Goal: Task Accomplishment & Management: Manage account settings

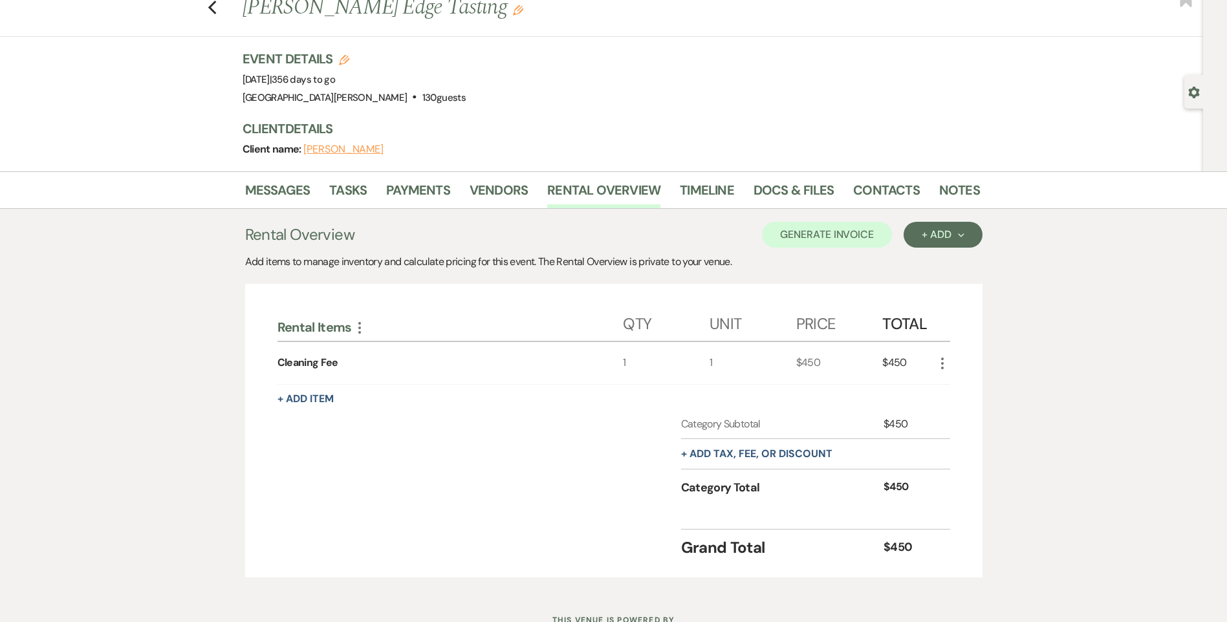
scroll to position [65, 0]
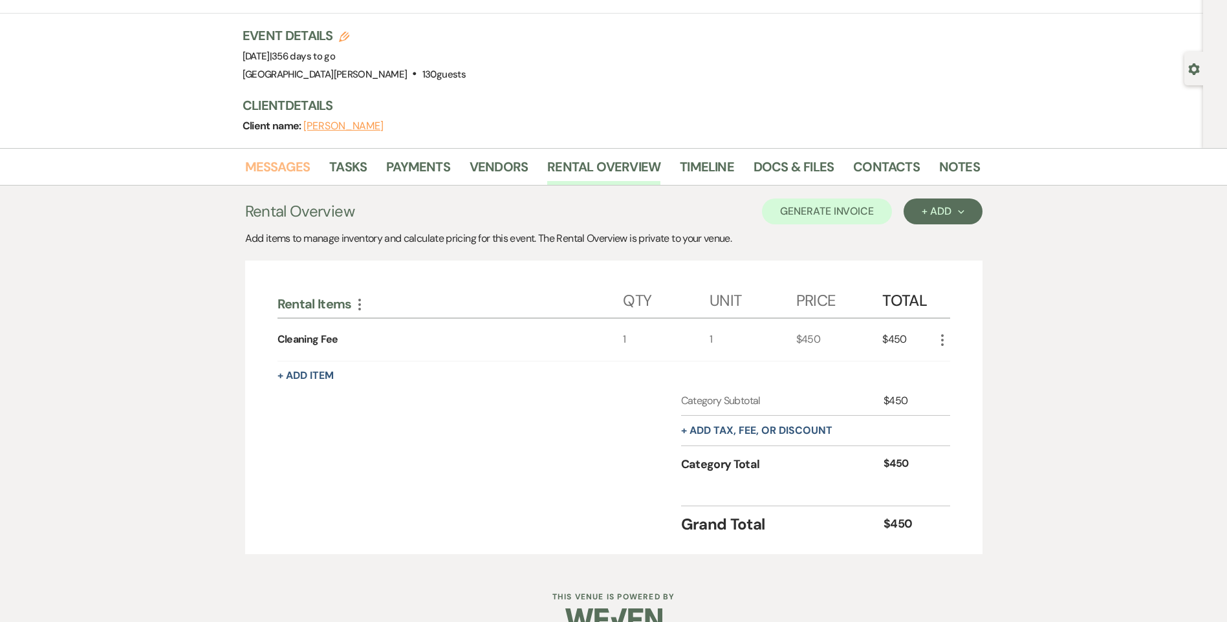
click at [285, 171] on link "Messages" at bounding box center [277, 170] width 65 height 28
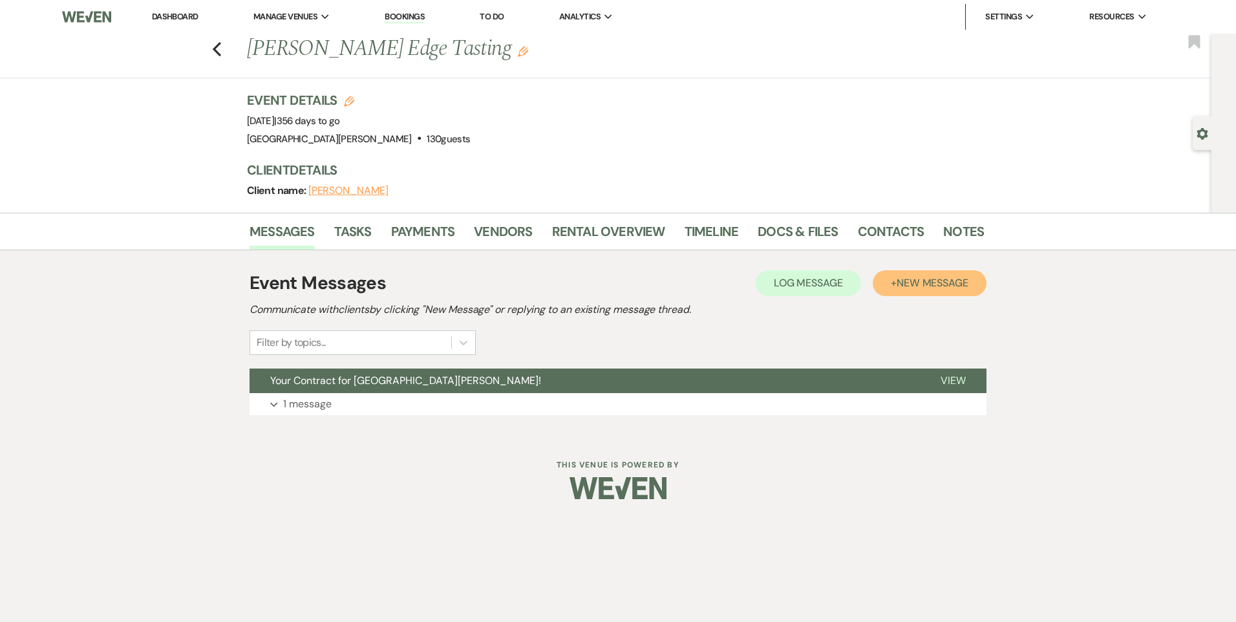
click at [929, 283] on span "New Message" at bounding box center [933, 283] width 72 height 14
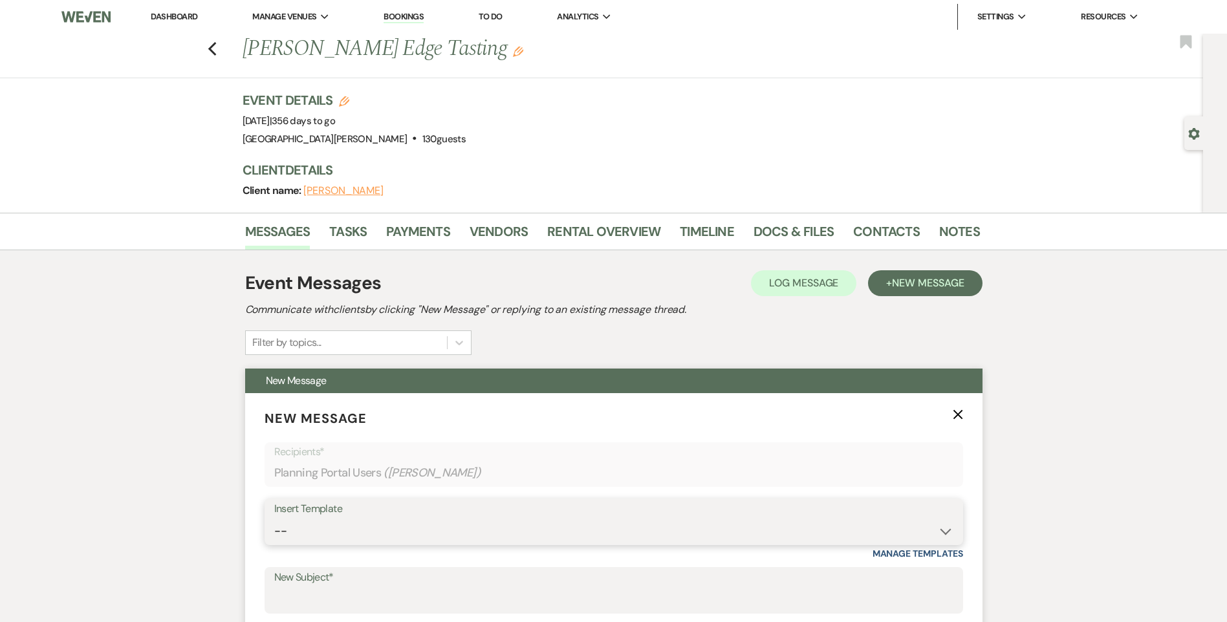
click at [467, 530] on select "-- Follow Up WWM Initial Inquiry Response Planning Portal Introduction (Booked …" at bounding box center [613, 531] width 679 height 25
select select "5027"
click at [274, 519] on select "-- Follow Up WWM Initial Inquiry Response Planning Portal Introduction (Booked …" at bounding box center [613, 531] width 679 height 25
type input "Your Invoice & Payment Plan for White [GEOGRAPHIC_DATA][PERSON_NAME]!"
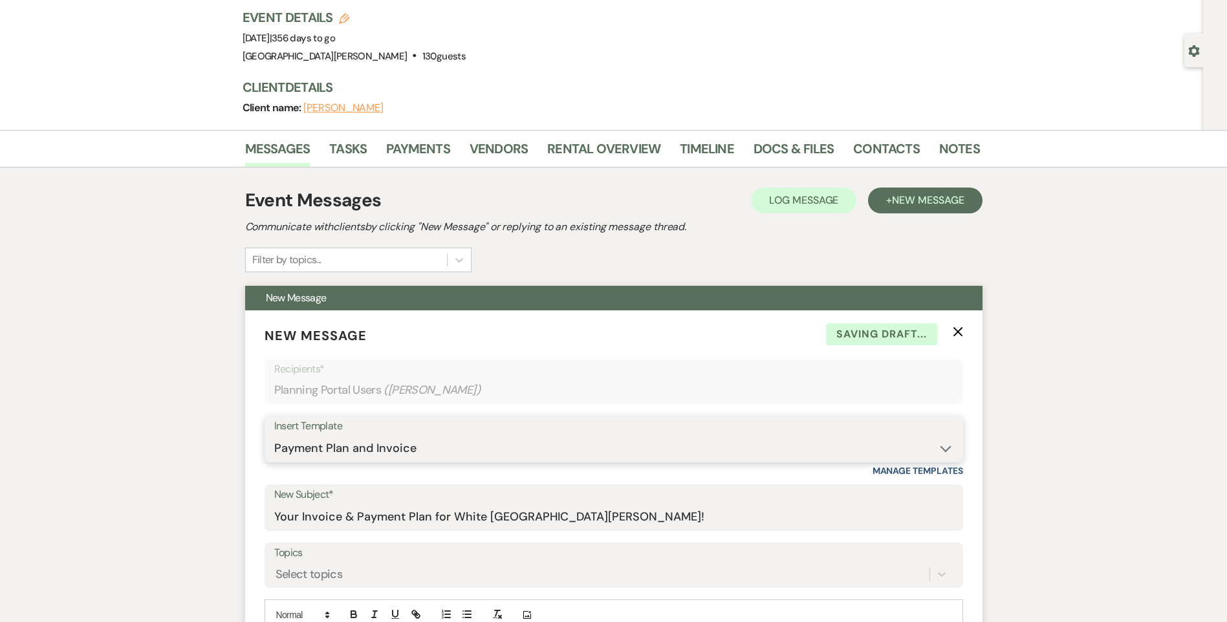
scroll to position [194, 0]
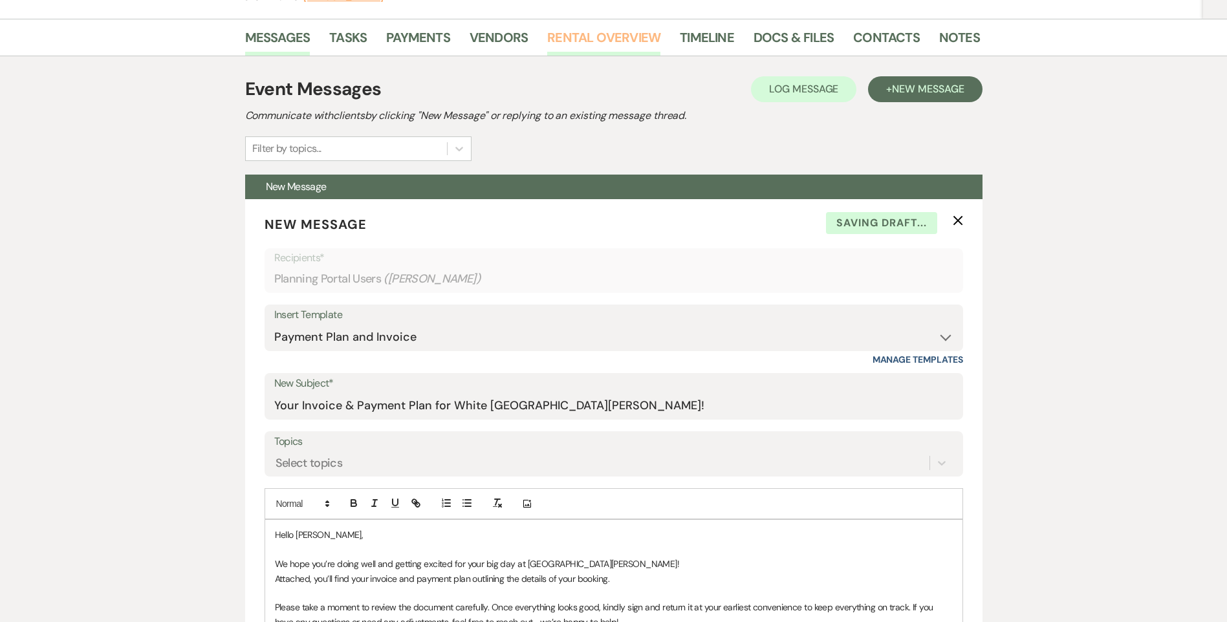
click at [612, 46] on link "Rental Overview" at bounding box center [603, 41] width 113 height 28
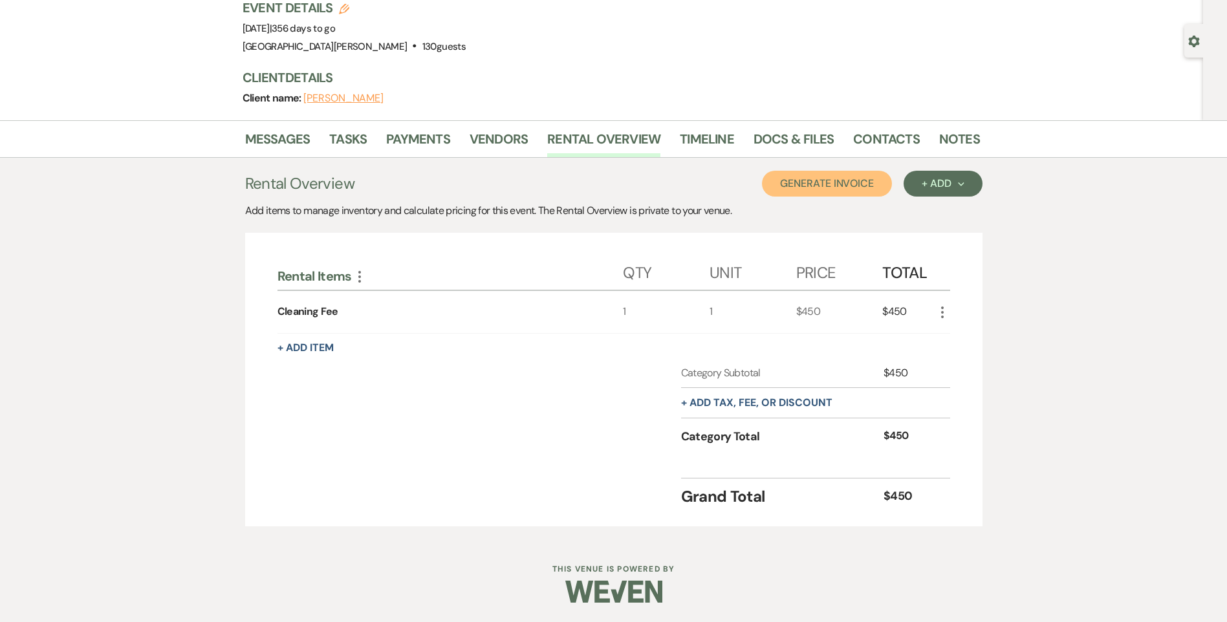
click at [810, 193] on button "Generate Invoice" at bounding box center [827, 184] width 130 height 26
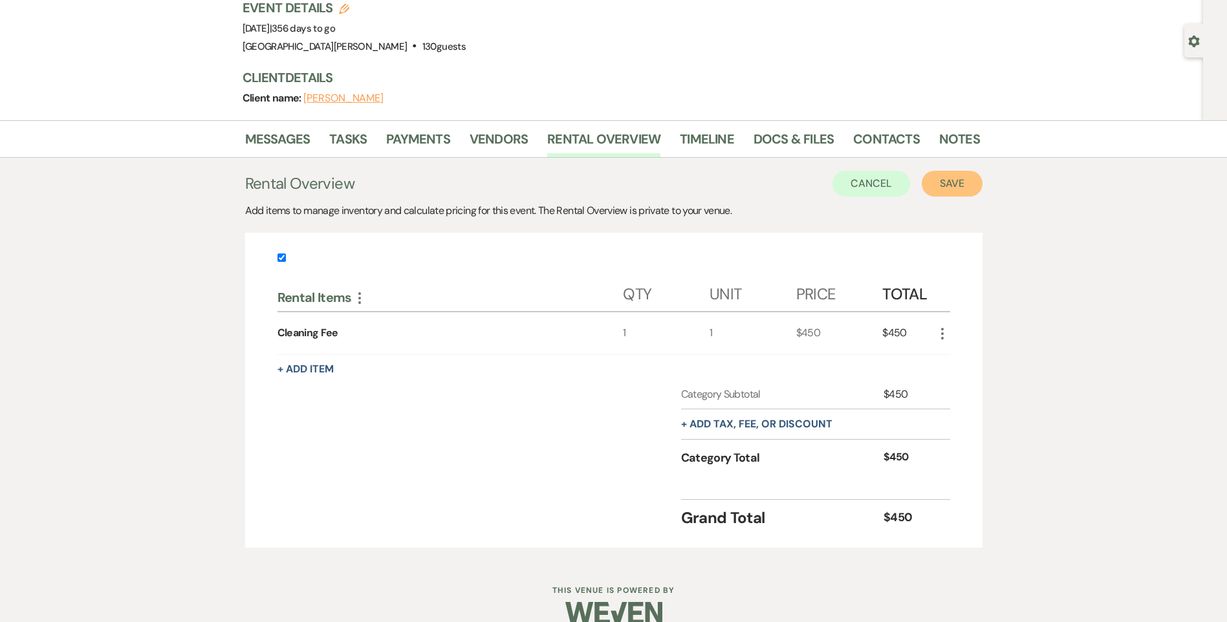
click at [964, 184] on button "Save" at bounding box center [951, 184] width 61 height 26
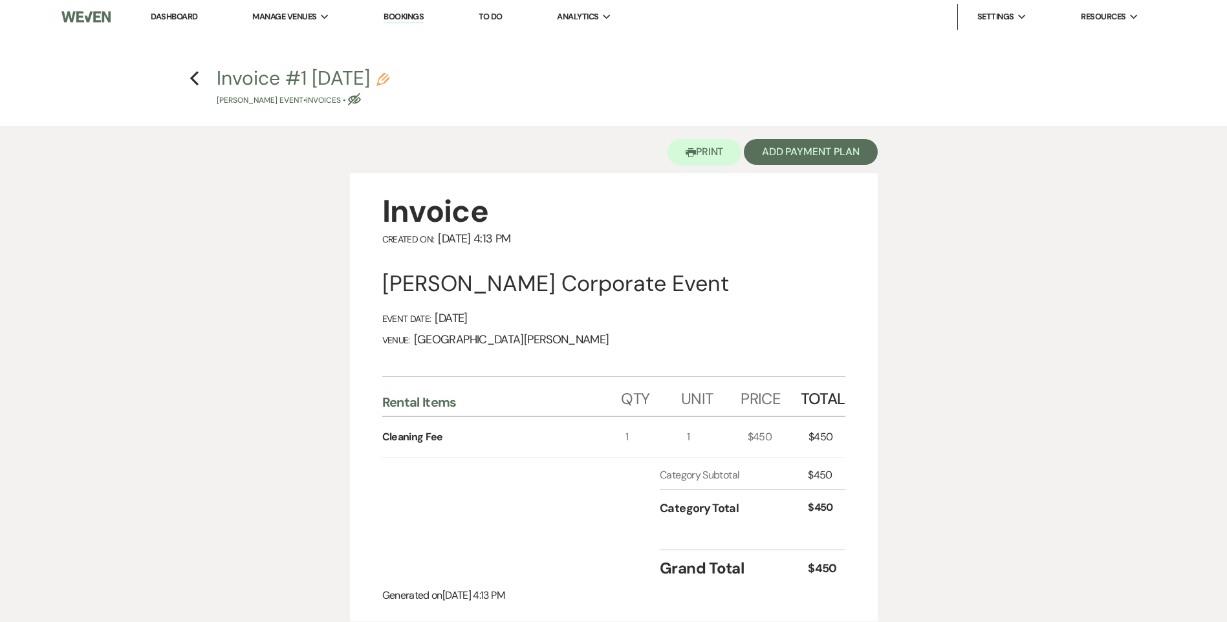
scroll to position [327, 0]
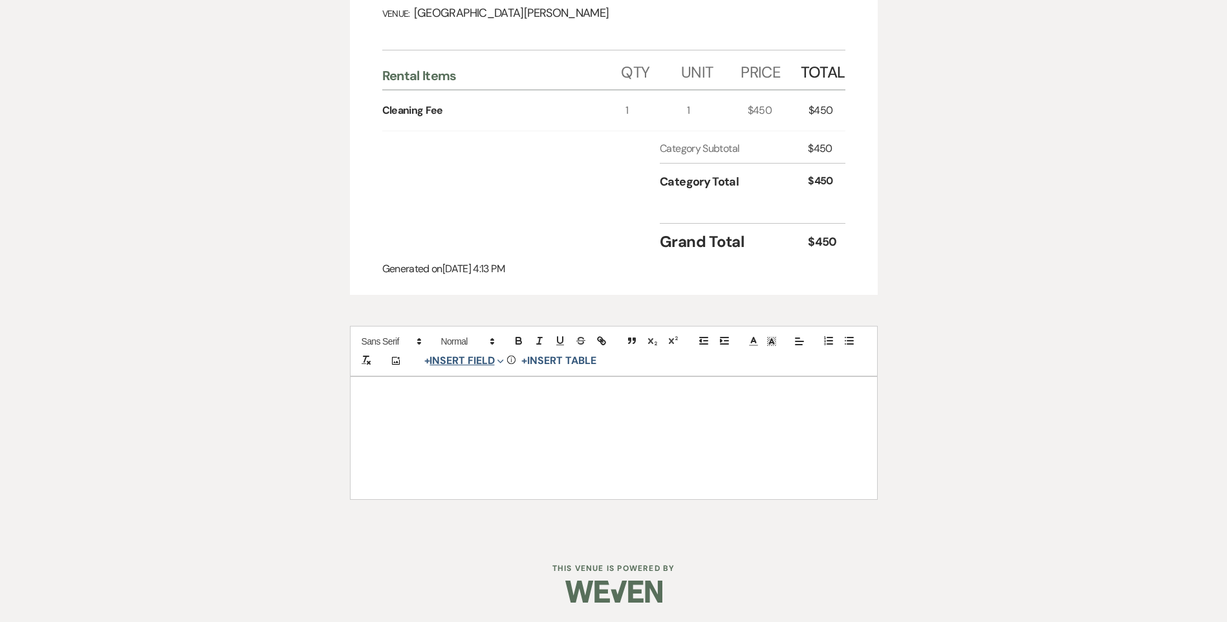
click at [471, 366] on button "+ Insert Field Expand" at bounding box center [464, 361] width 89 height 16
click at [460, 430] on button "Signature Field" at bounding box center [466, 434] width 97 height 23
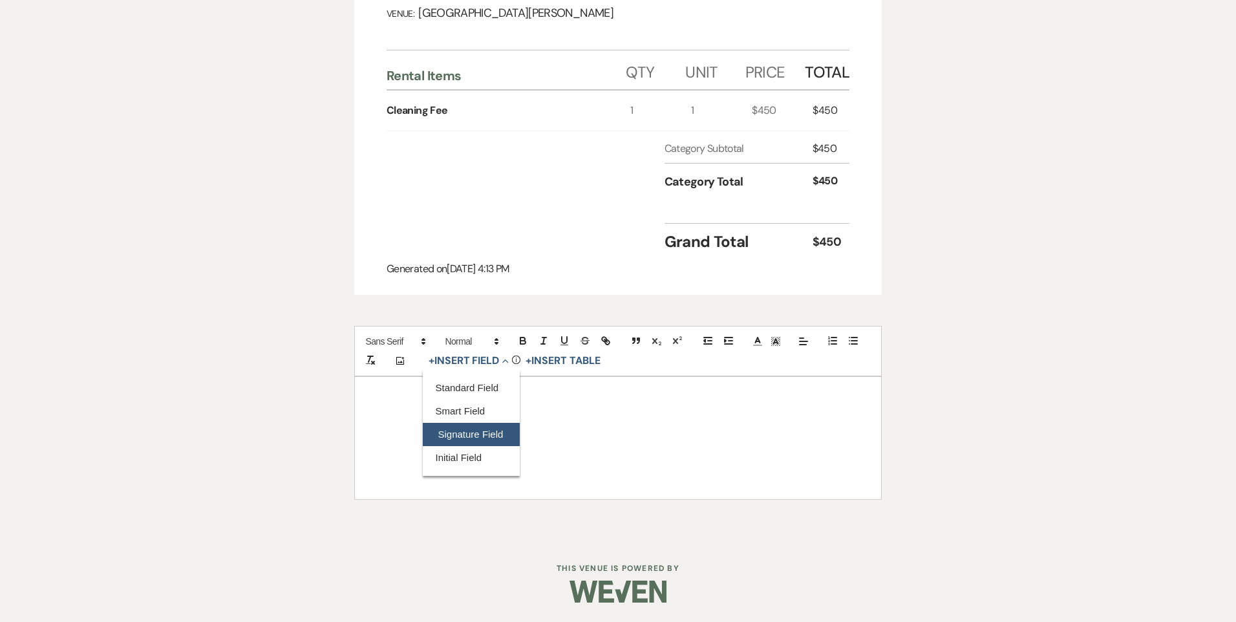
select select "signatureField"
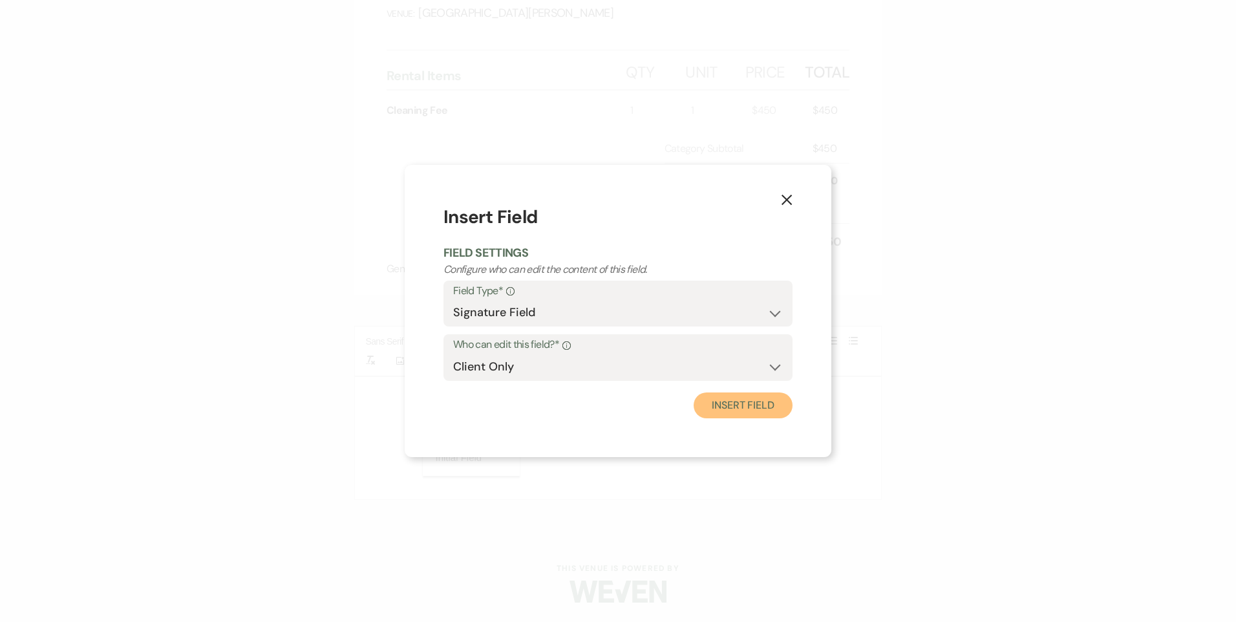
click at [763, 411] on button "Insert Field" at bounding box center [743, 406] width 99 height 26
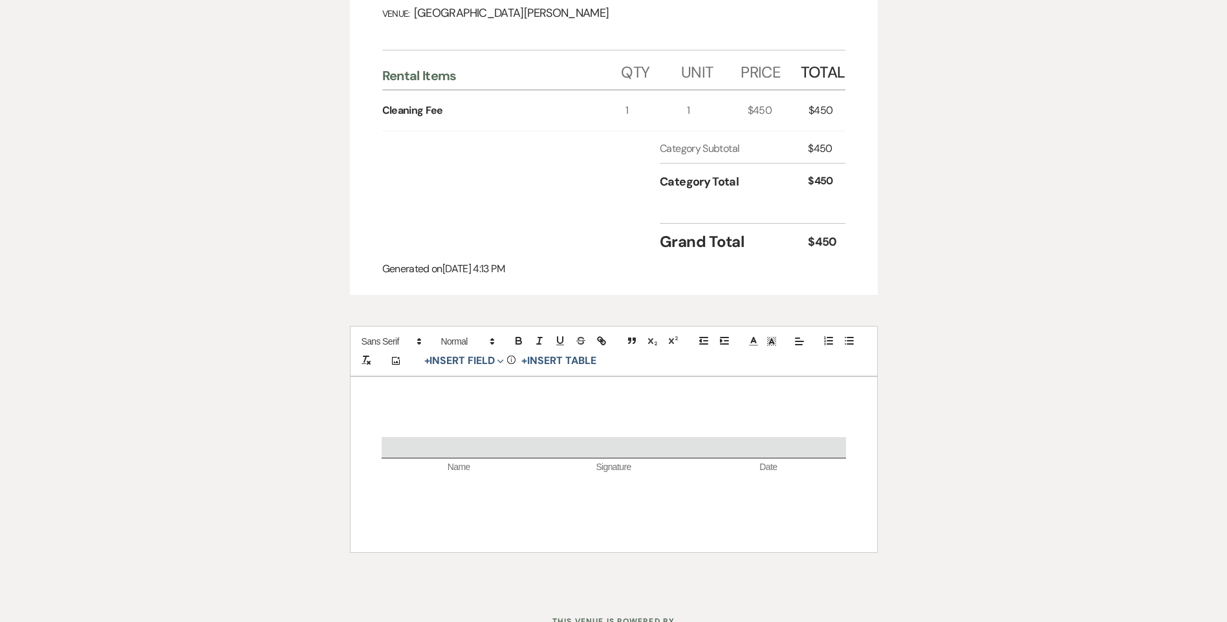
click at [521, 418] on div "Name Signature Date" at bounding box center [613, 464] width 526 height 175
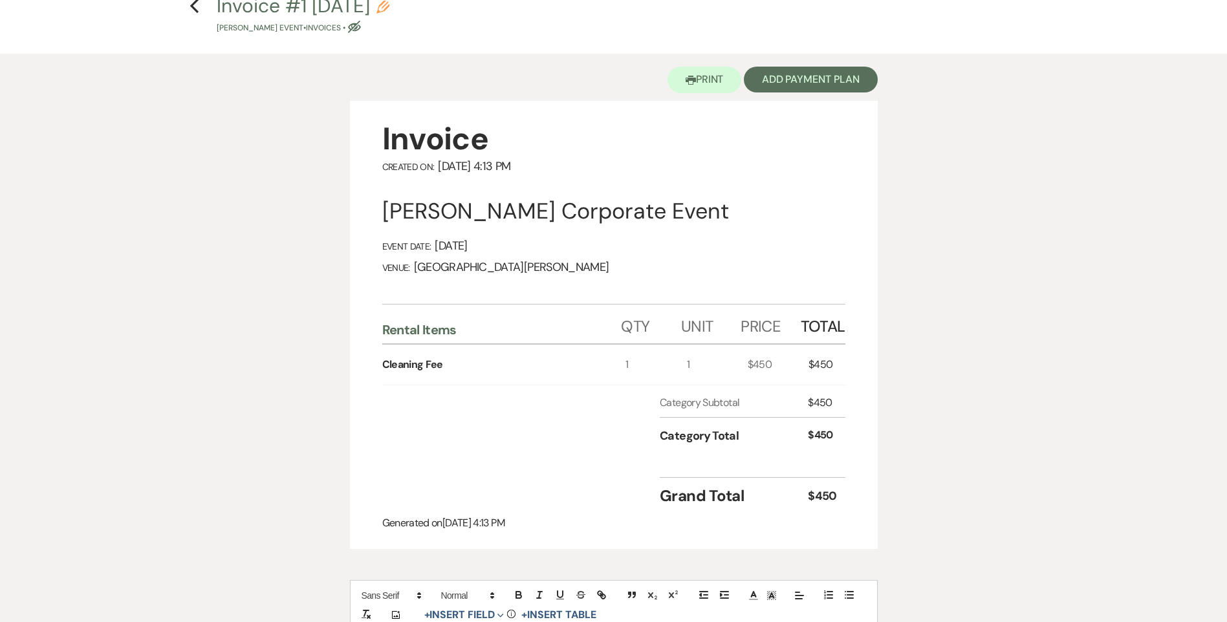
scroll to position [0, 0]
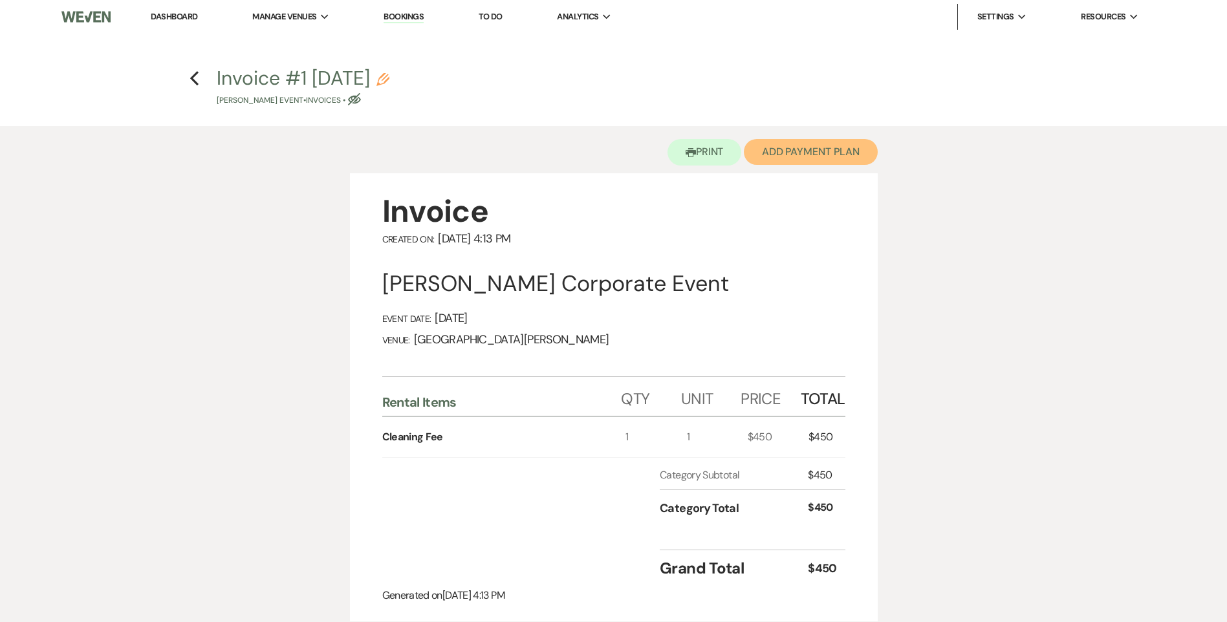
click at [812, 152] on button "Add Payment Plan" at bounding box center [811, 152] width 134 height 26
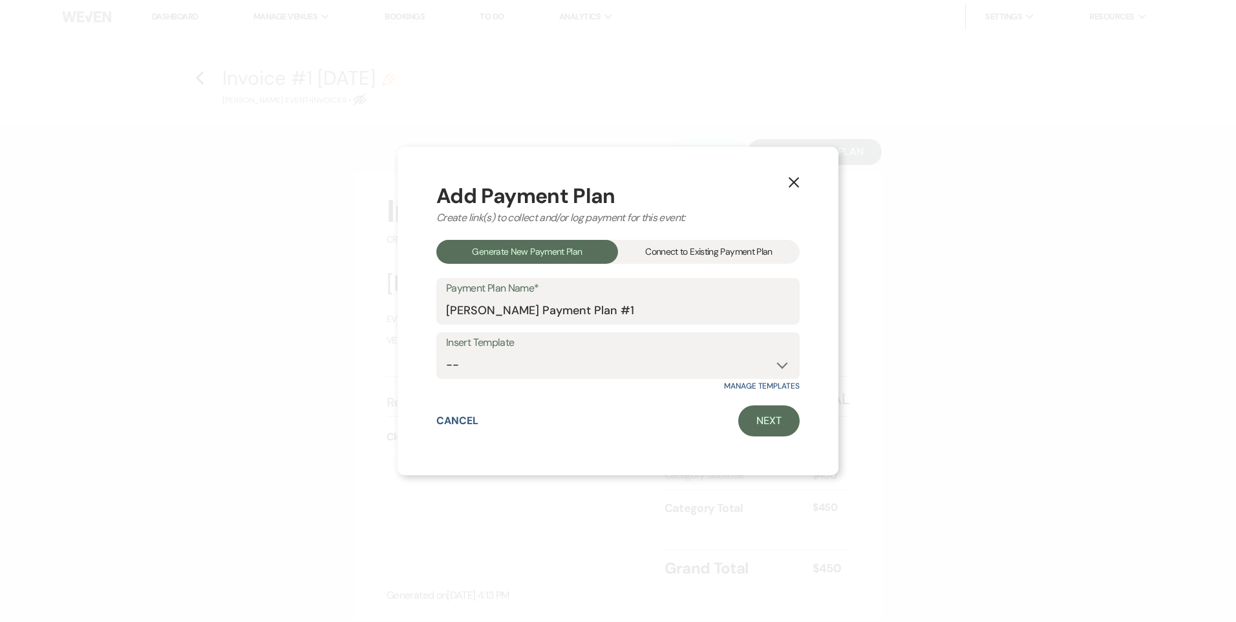
click at [704, 253] on div "Connect to Existing Payment Plan" at bounding box center [709, 252] width 182 height 24
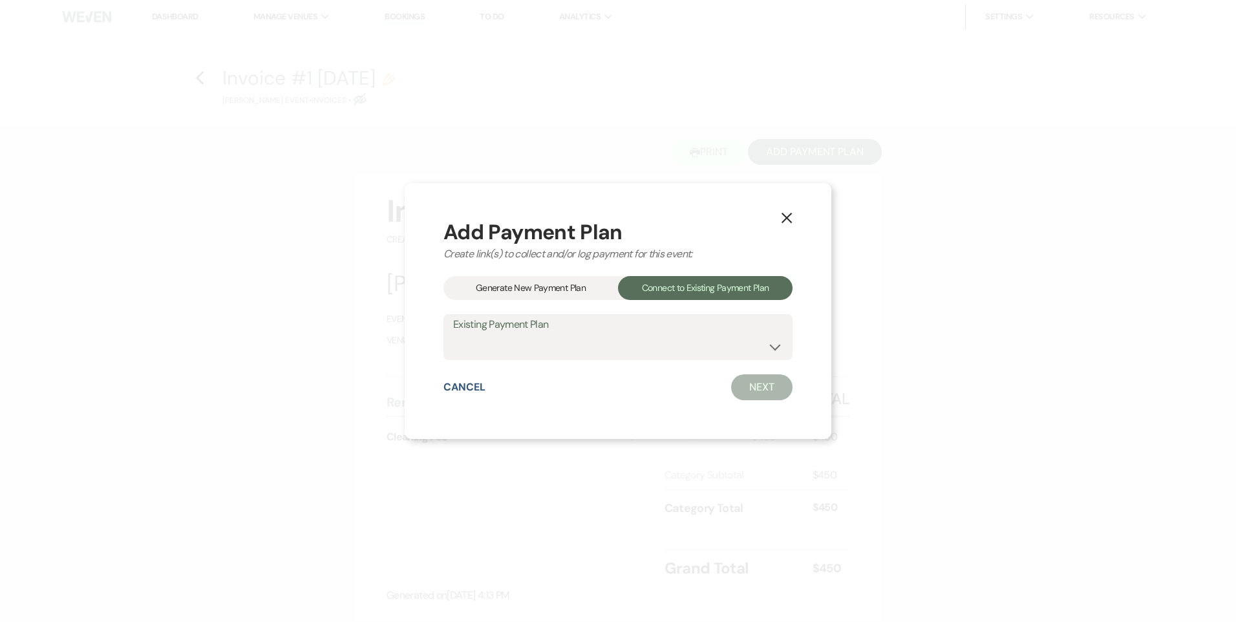
click at [539, 279] on div "Generate New Payment Plan" at bounding box center [531, 288] width 175 height 24
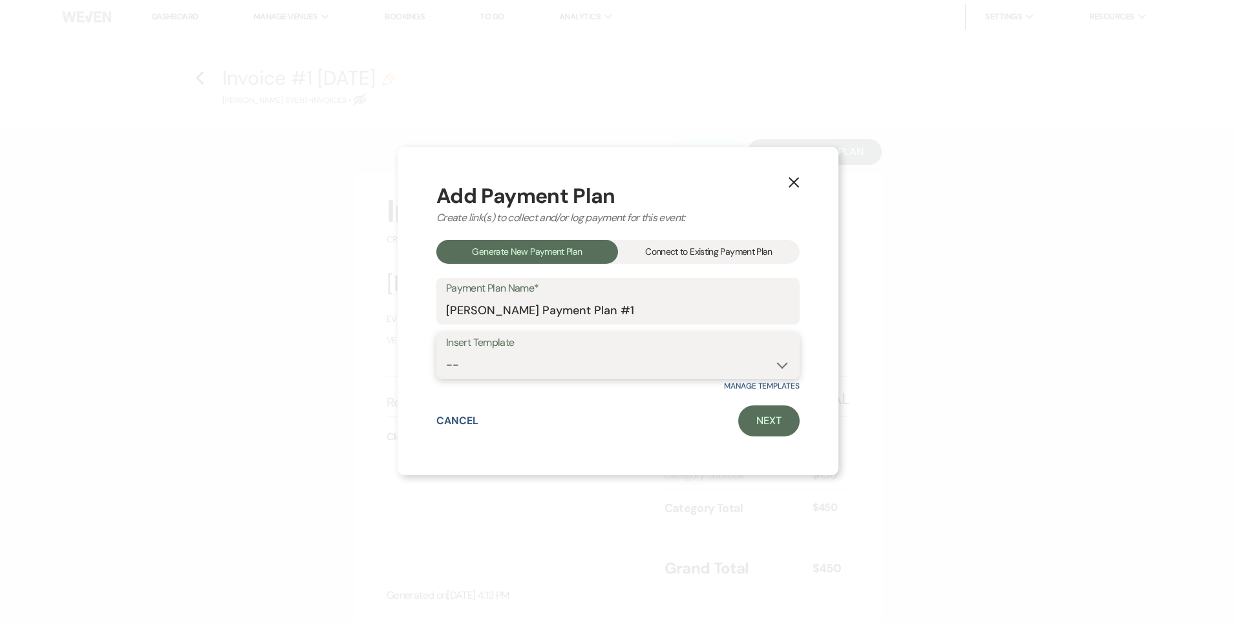
click at [555, 363] on select "-- Regular Payment Plan: Deposit & Security Deposit, 4 Payments Security Deposi…" at bounding box center [618, 364] width 344 height 25
click at [446, 352] on select "-- Regular Payment Plan: Deposit & Security Deposit, 4 Payments Security Deposi…" at bounding box center [618, 364] width 344 height 25
click at [558, 368] on select "-- Regular Payment Plan: Deposit & Security Deposit, 4 Payments Security Deposi…" at bounding box center [618, 364] width 344 height 25
select select "347"
click at [446, 352] on select "-- Regular Payment Plan: Deposit & Security Deposit, 4 Payments Security Deposi…" at bounding box center [618, 364] width 344 height 25
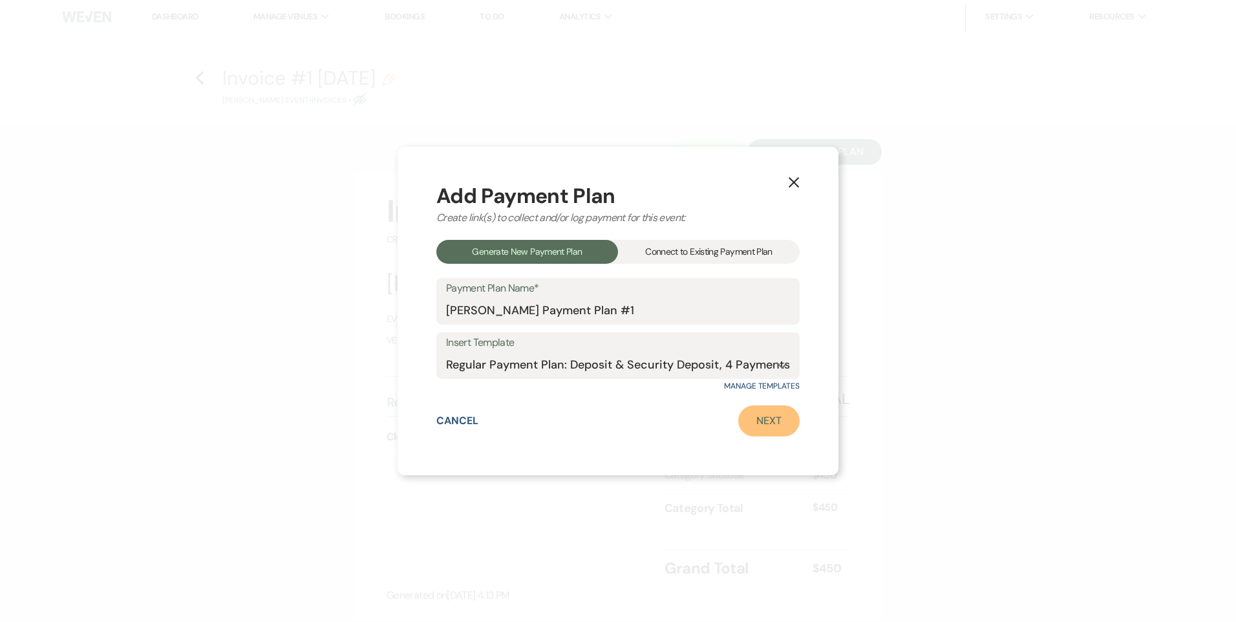
click at [788, 419] on link "Next" at bounding box center [768, 420] width 61 height 31
select select "29101"
select select "2"
select select "flat"
select select "true"
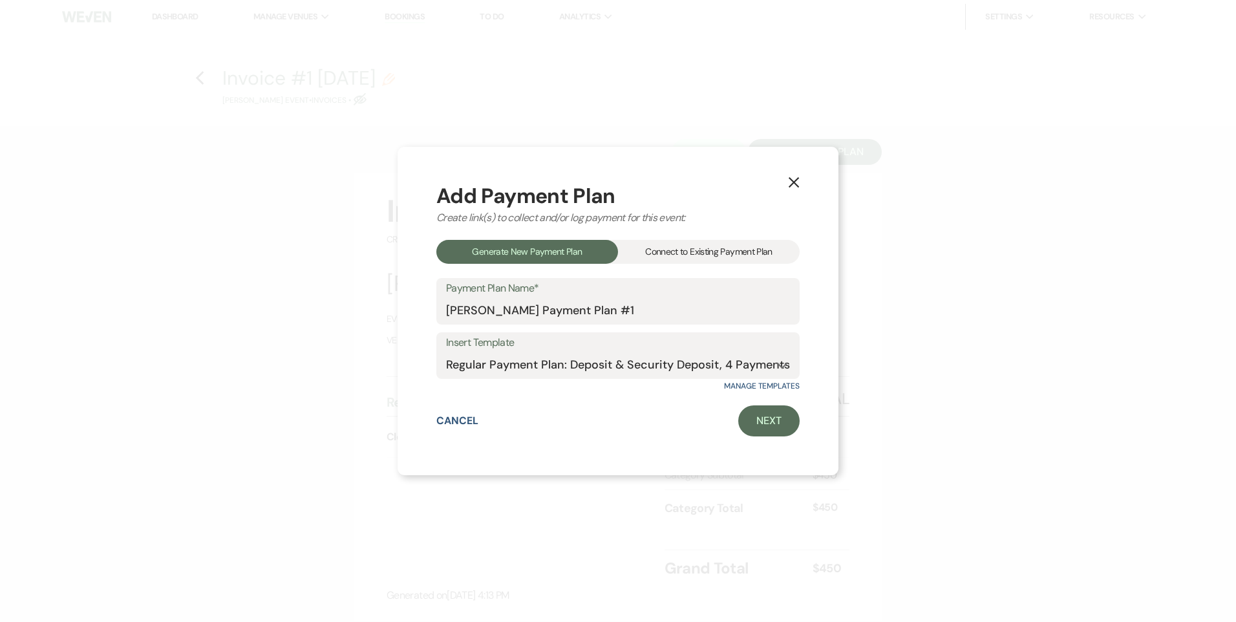
select select "client"
select select "weeks"
select select "client"
select select "days"
select select "2"
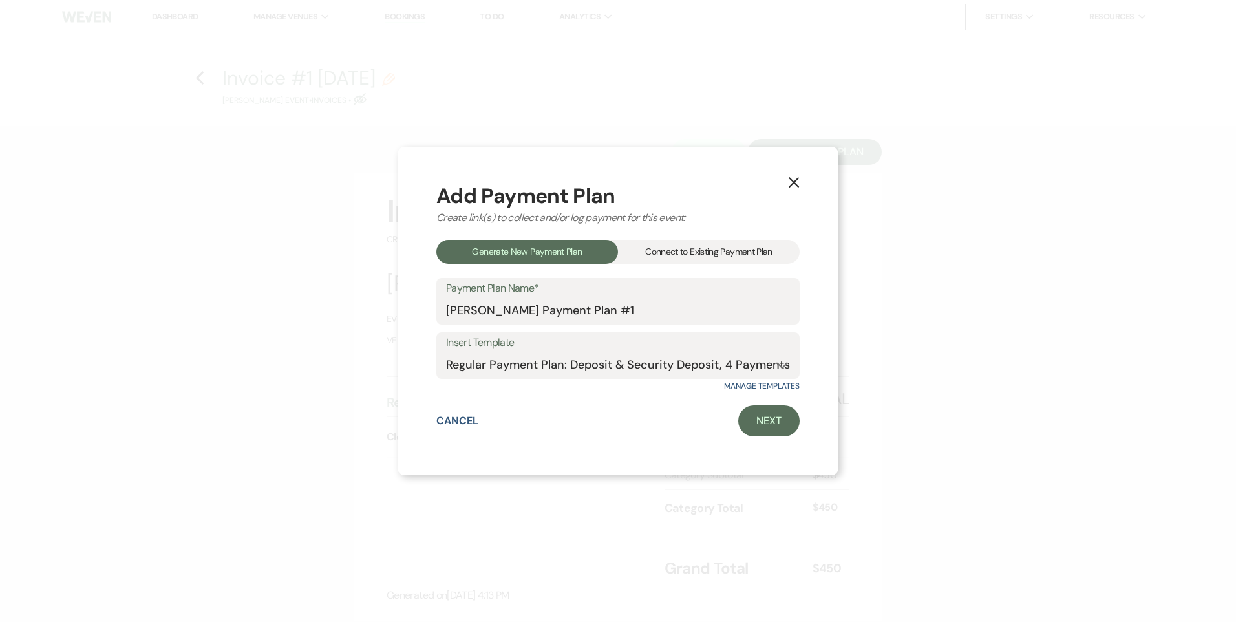
select select "percentage"
select select "true"
select select "client"
select select "weeks"
select select "client"
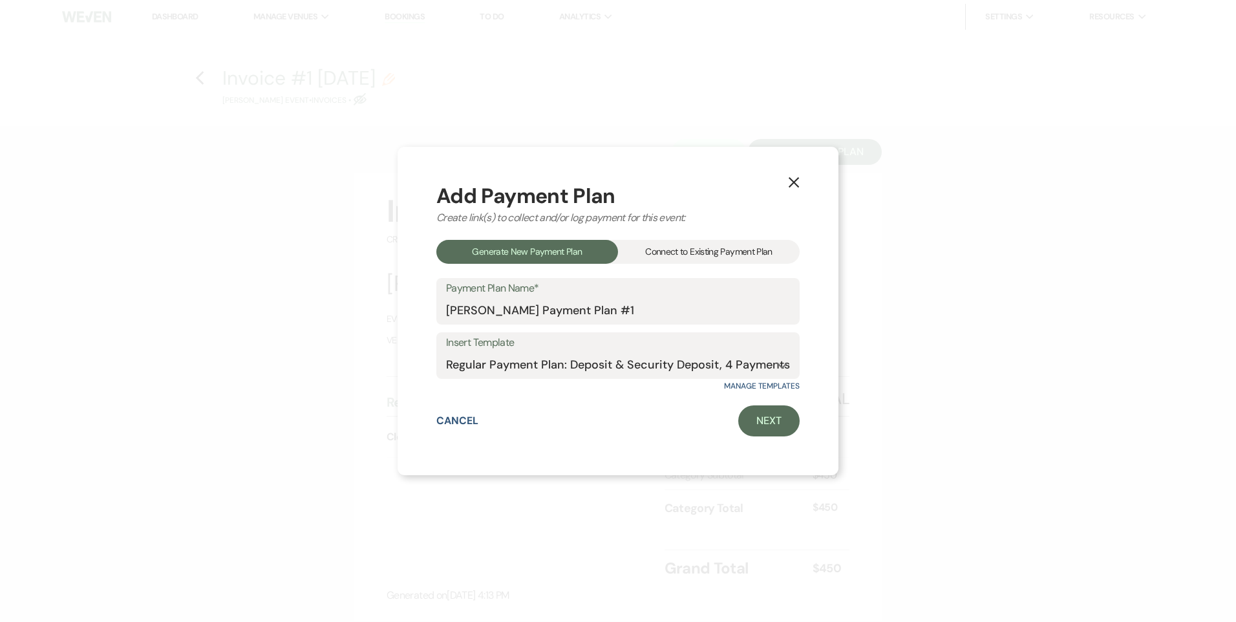
select select "days"
select select "2"
select select "percentage"
select select "true"
select select "client"
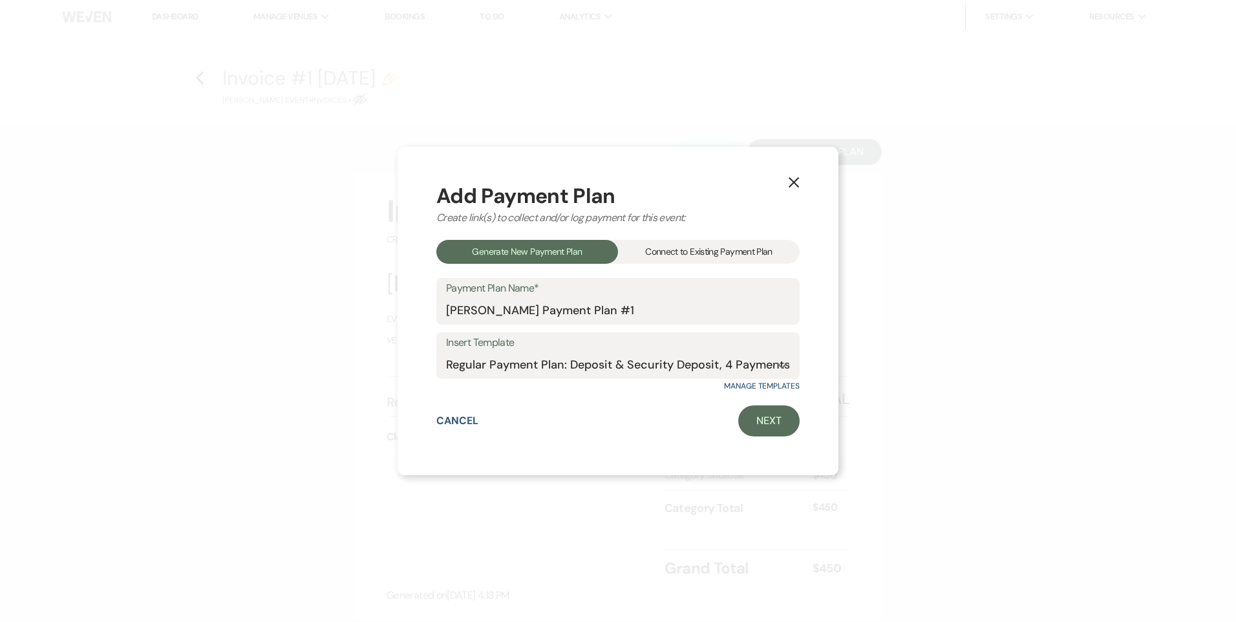
select select "weeks"
select select "client"
select select "days"
select select "2"
select select "percentage"
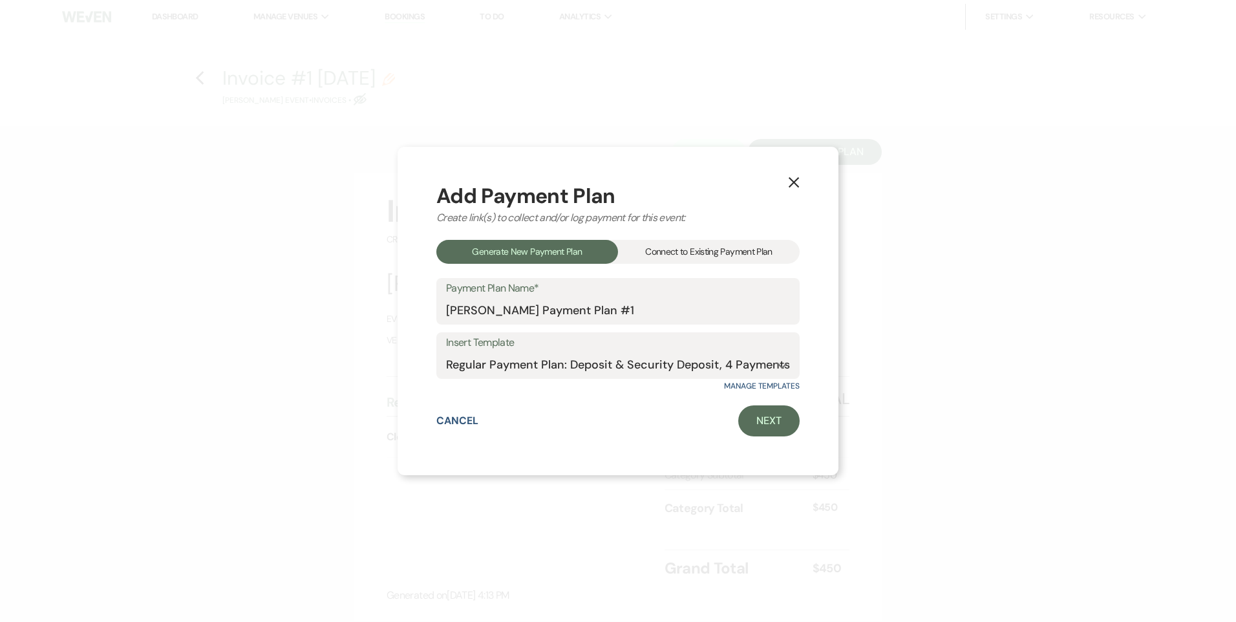
select select "true"
select select "client"
select select "weeks"
select select "client"
select select "days"
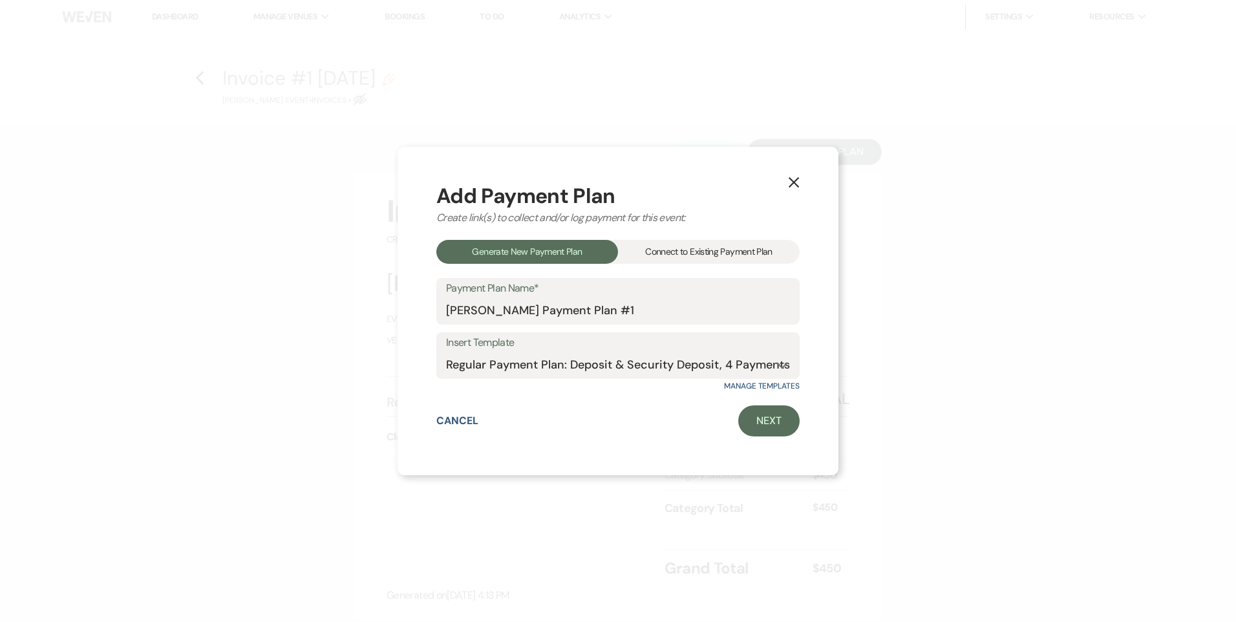
select select "2"
select select "percentage"
select select "true"
select select "client"
select select "days"
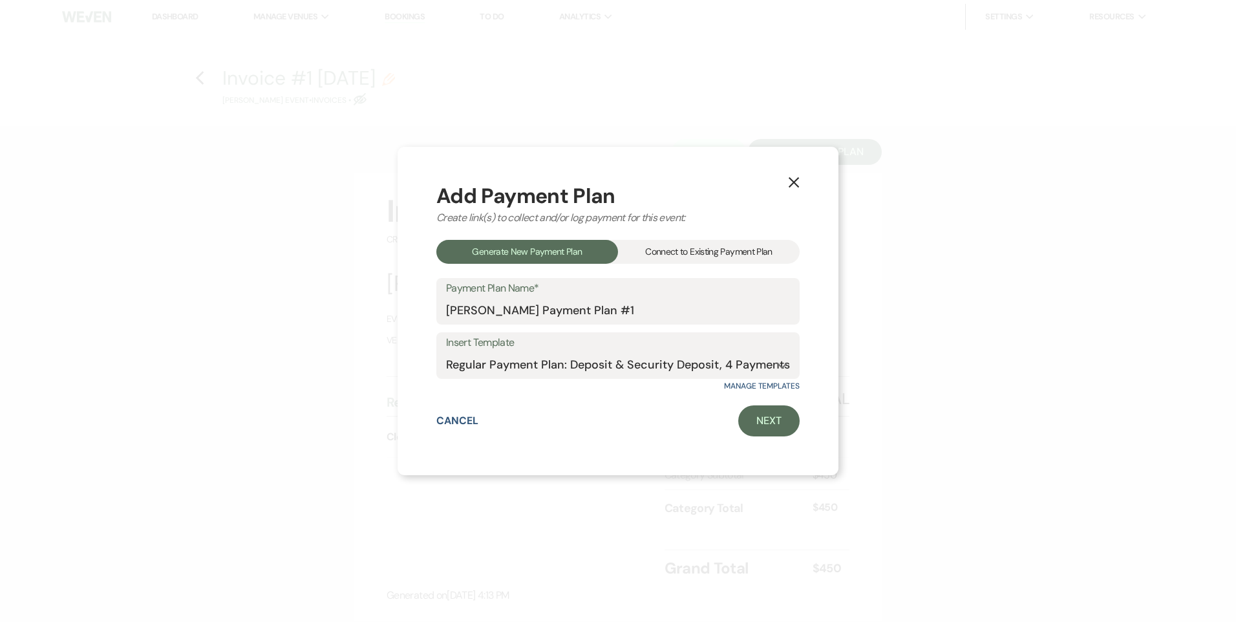
select select "client"
select select "weeks"
select select "2"
select select "flat"
select select "true"
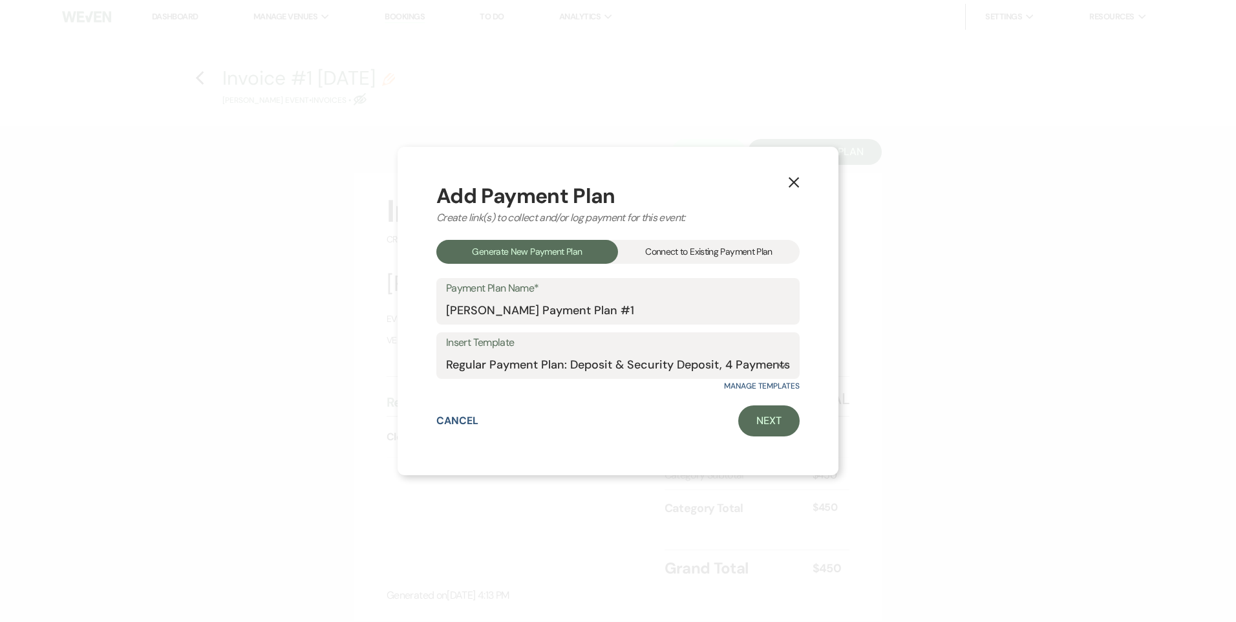
select select "client"
select select "days"
select select "client"
select select "weeks"
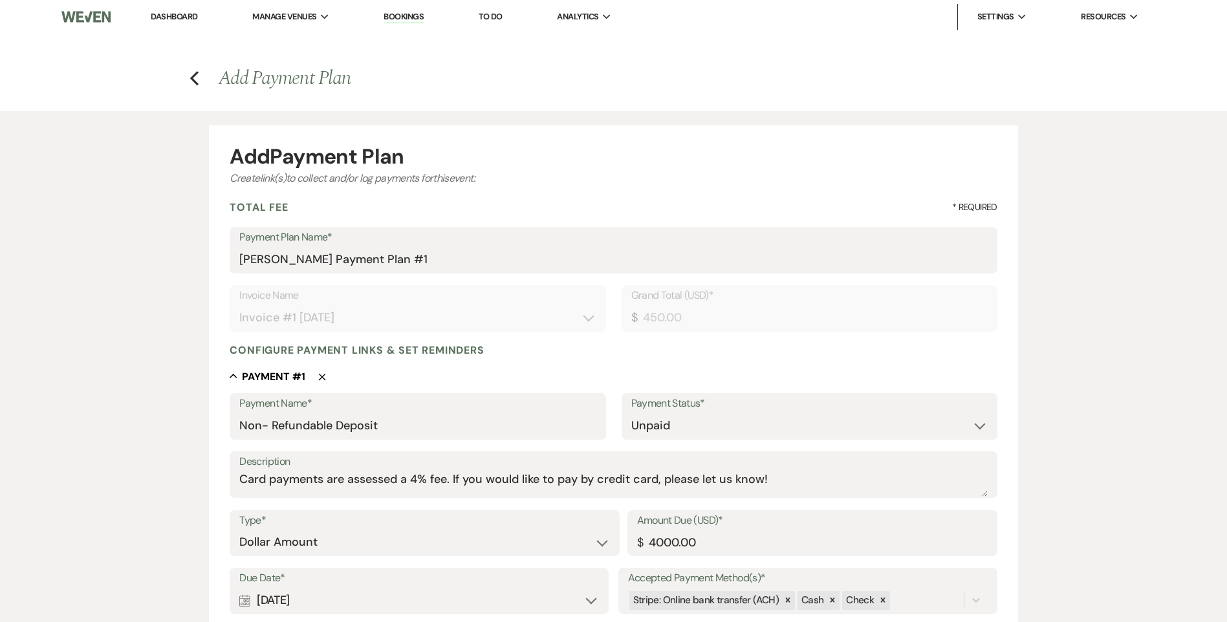
click at [324, 376] on icon "Delete" at bounding box center [322, 377] width 8 height 8
type input "Payment #1"
select select "percentage"
type input "112.50"
type input "Payment #2"
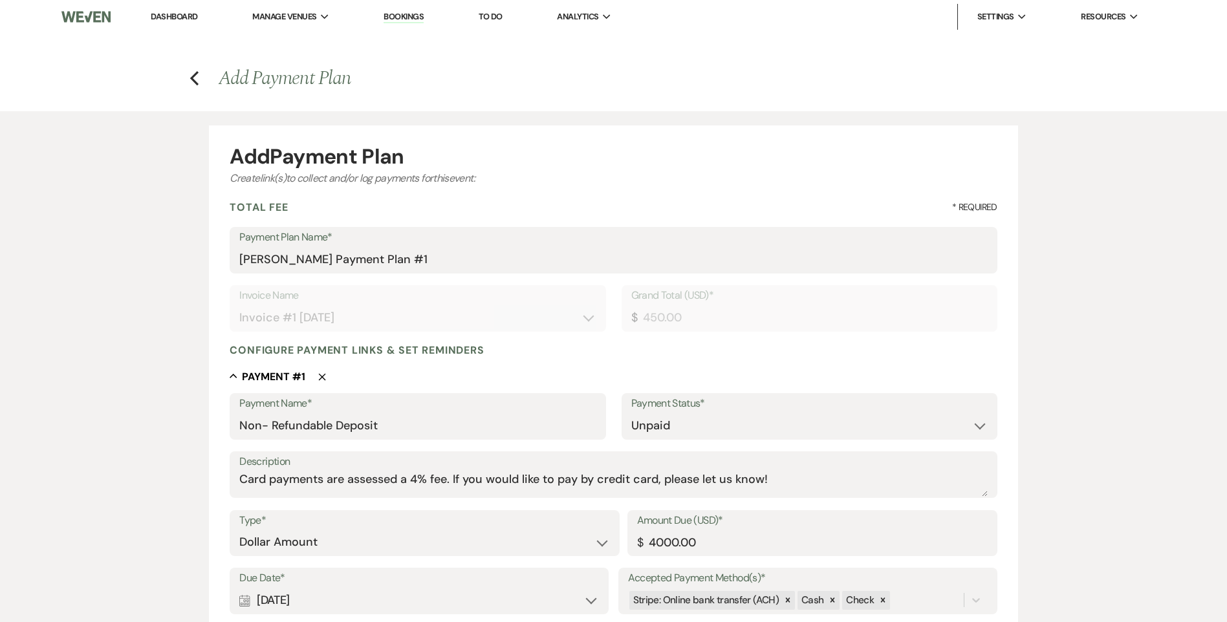
type input "Payment #3"
type input "Payment #4"
type input "24"
type input "108.00"
select select "days"
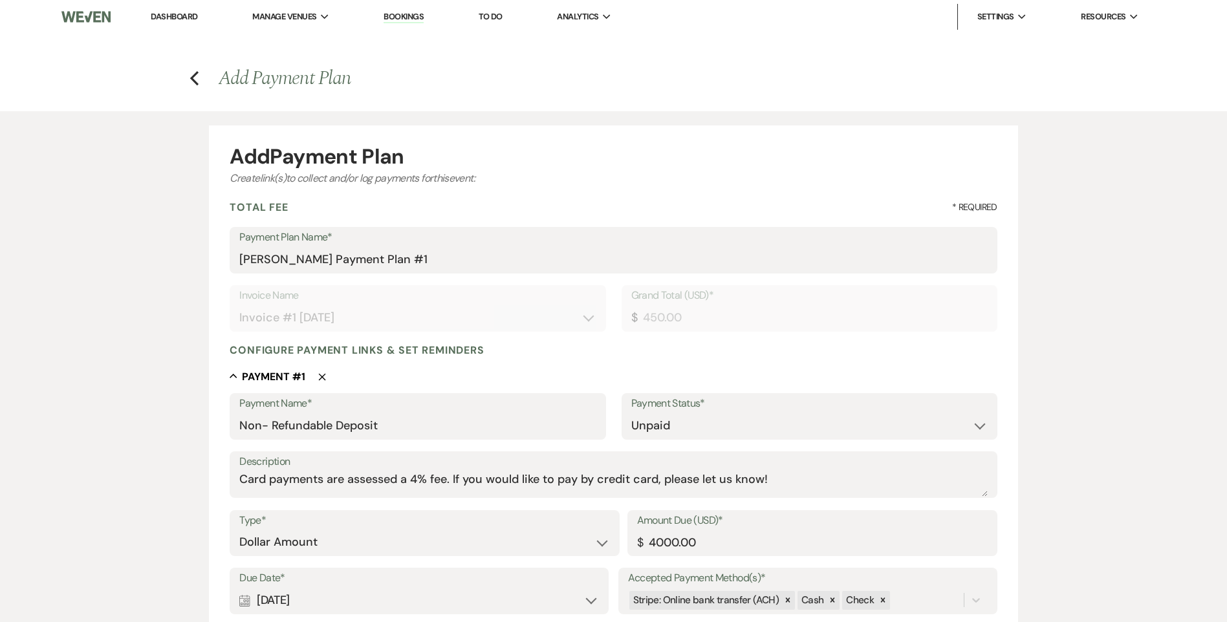
select select "weeks"
type input "Security Deposit"
select select "flat"
type input "1000.00"
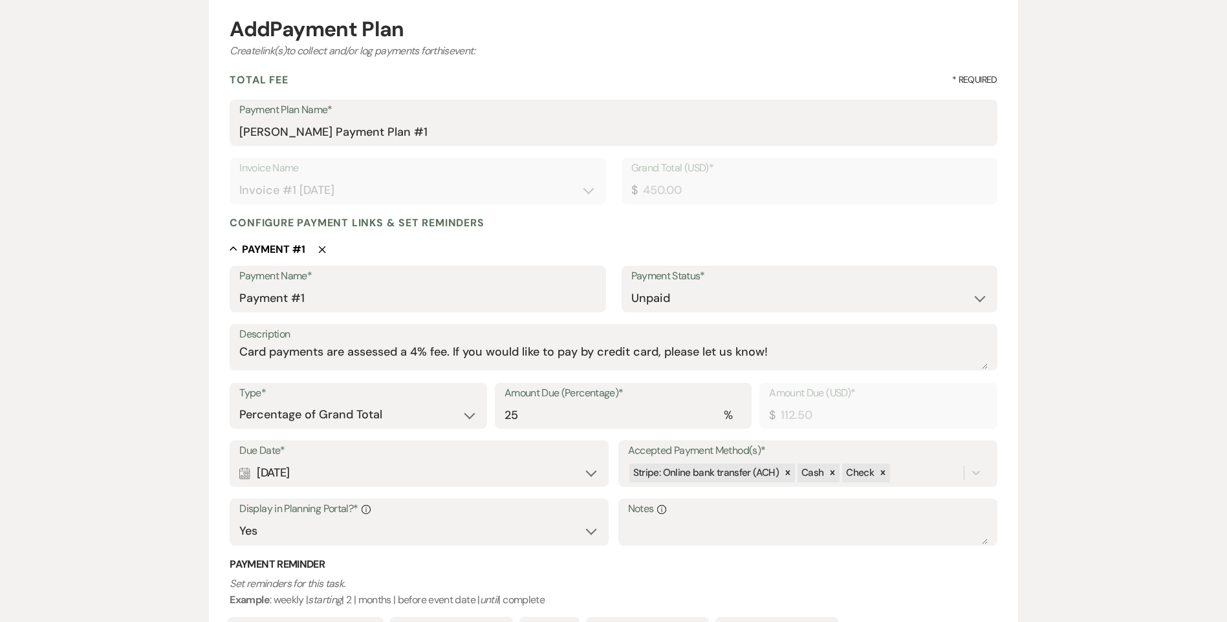
scroll to position [259, 0]
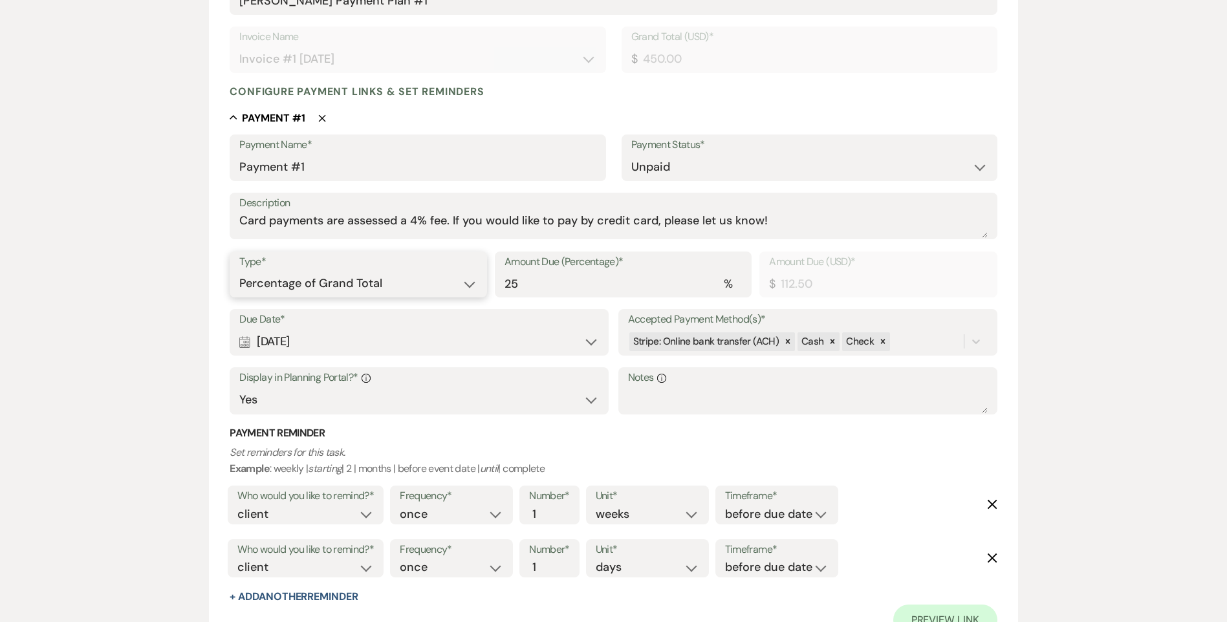
click at [382, 281] on select "Dollar Amount Percentage of Grand Total" at bounding box center [357, 283] width 237 height 25
select select "flat"
click at [239, 271] on select "Dollar Amount Percentage of Grand Total" at bounding box center [357, 283] width 237 height 25
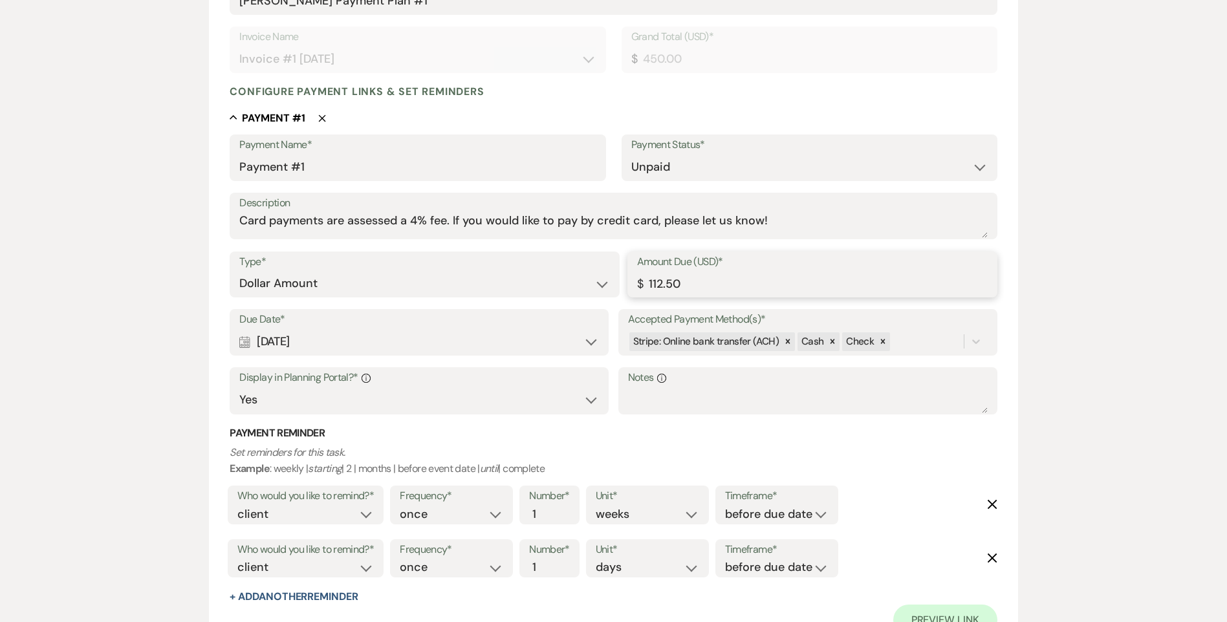
drag, startPoint x: 616, startPoint y: 285, endPoint x: 476, endPoint y: 277, distance: 139.9
click at [476, 277] on div "Type* Dollar Amount Percentage of Grand Total Amount Due (USD)* $ 112.50" at bounding box center [613, 281] width 767 height 58
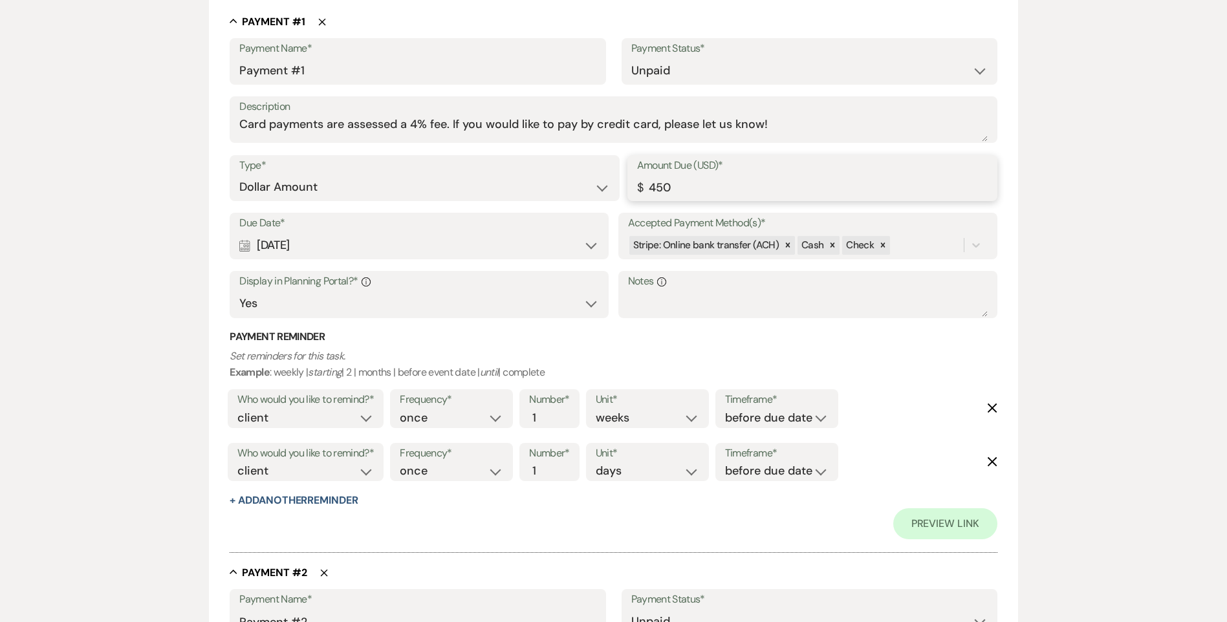
scroll to position [517, 0]
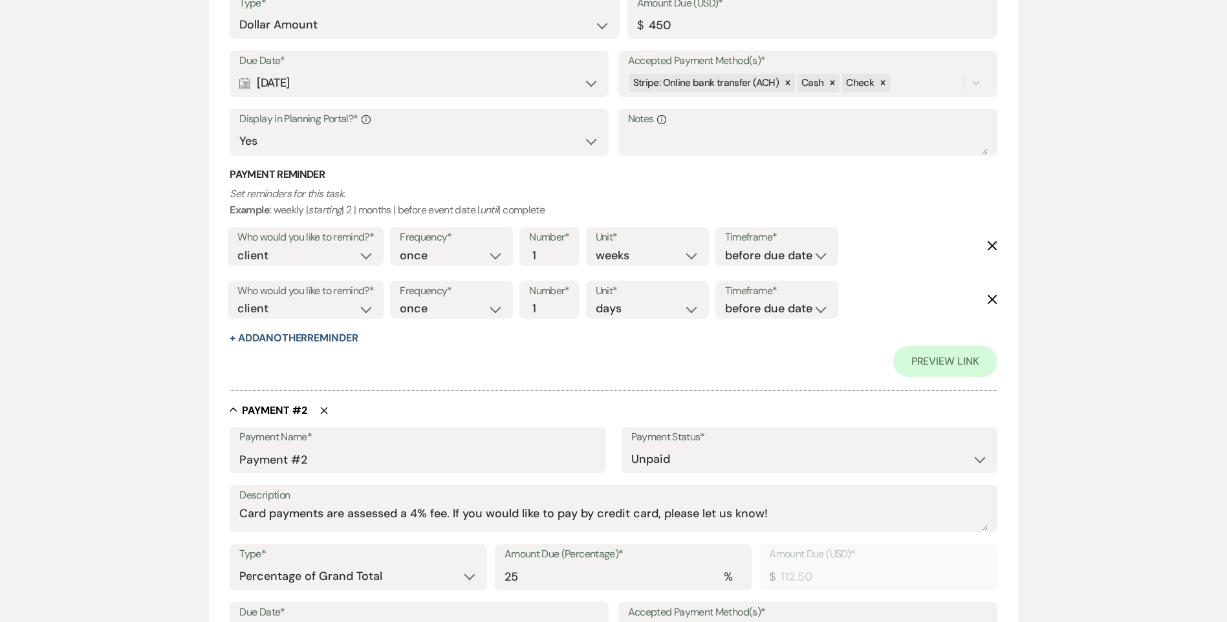
type input "450.00"
click at [323, 410] on use "button" at bounding box center [324, 410] width 7 height 7
type input "Payment #3"
type input "Payment #4"
type input "24"
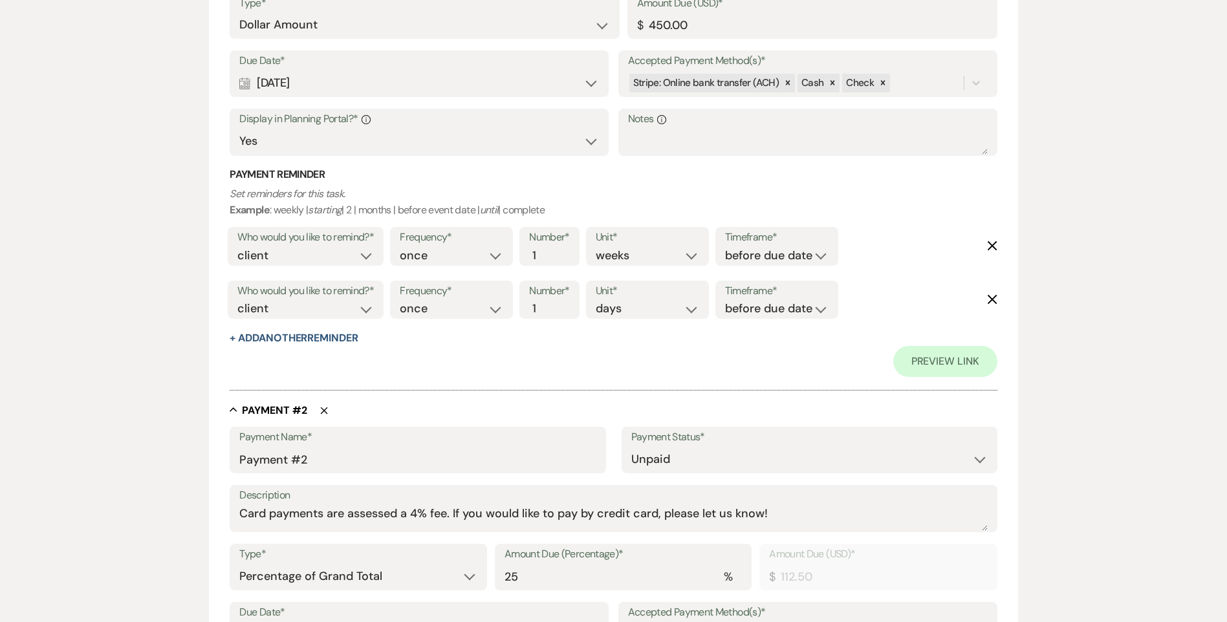
type input "108.00"
select select "days"
select select "weeks"
type input "Security Deposit"
select select "flat"
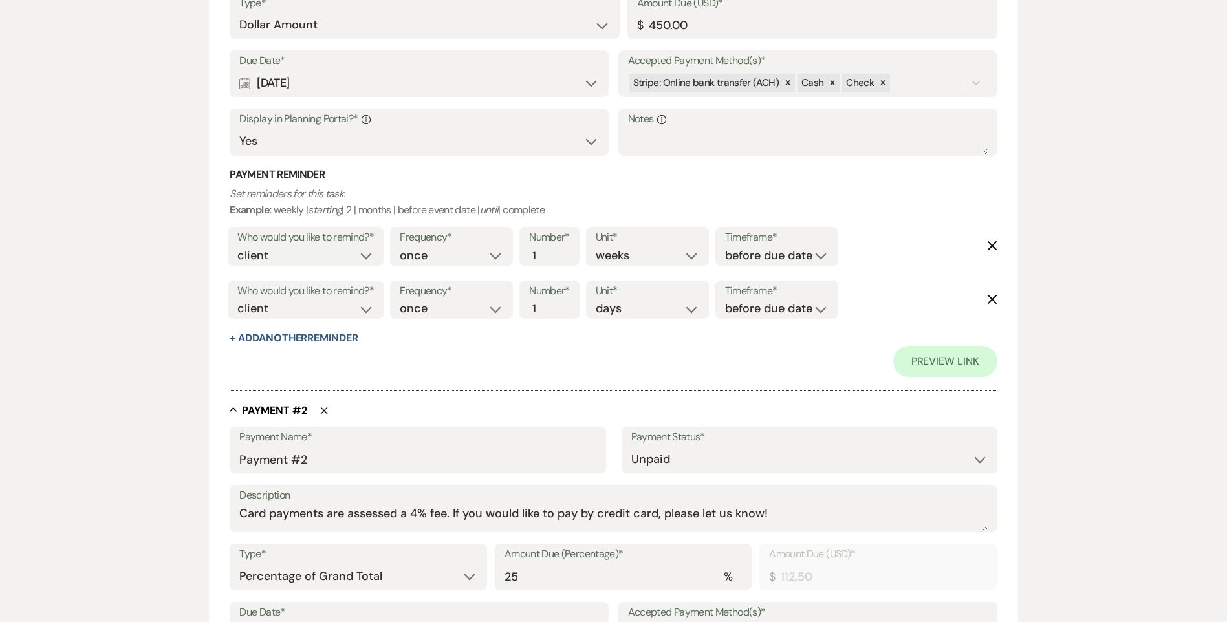
type input "1000.00"
click at [323, 410] on use "button" at bounding box center [324, 410] width 7 height 7
type input "Payment #4"
type input "24"
type input "108.00"
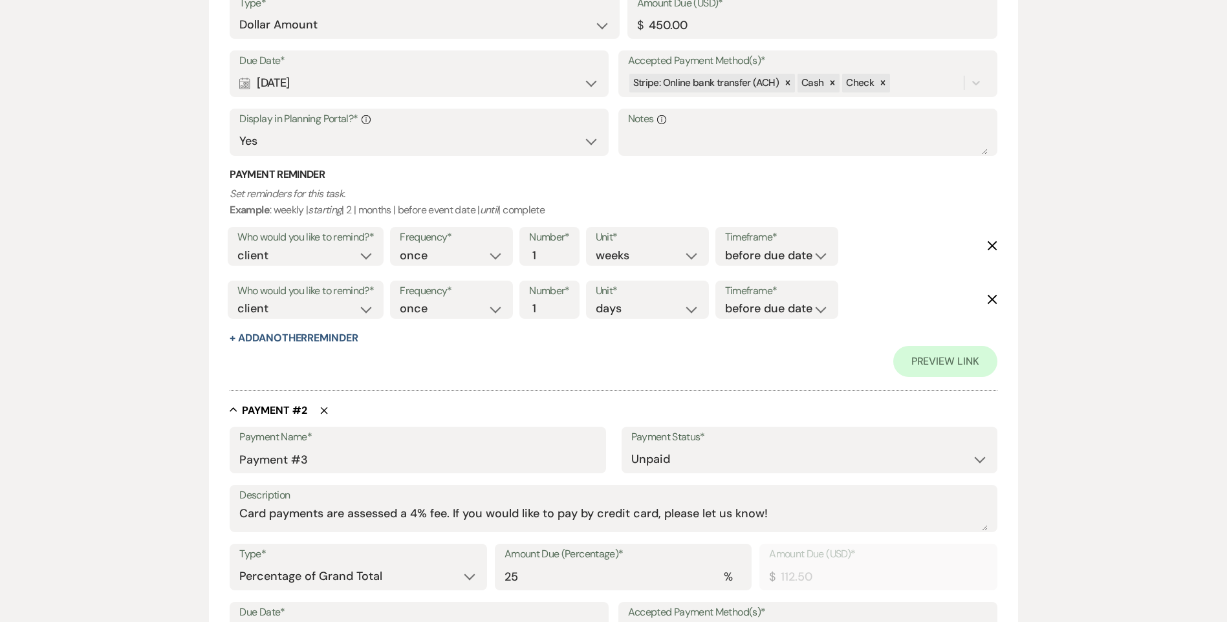
select select "days"
select select "weeks"
type input "Security Deposit"
select select "flat"
type input "1000.00"
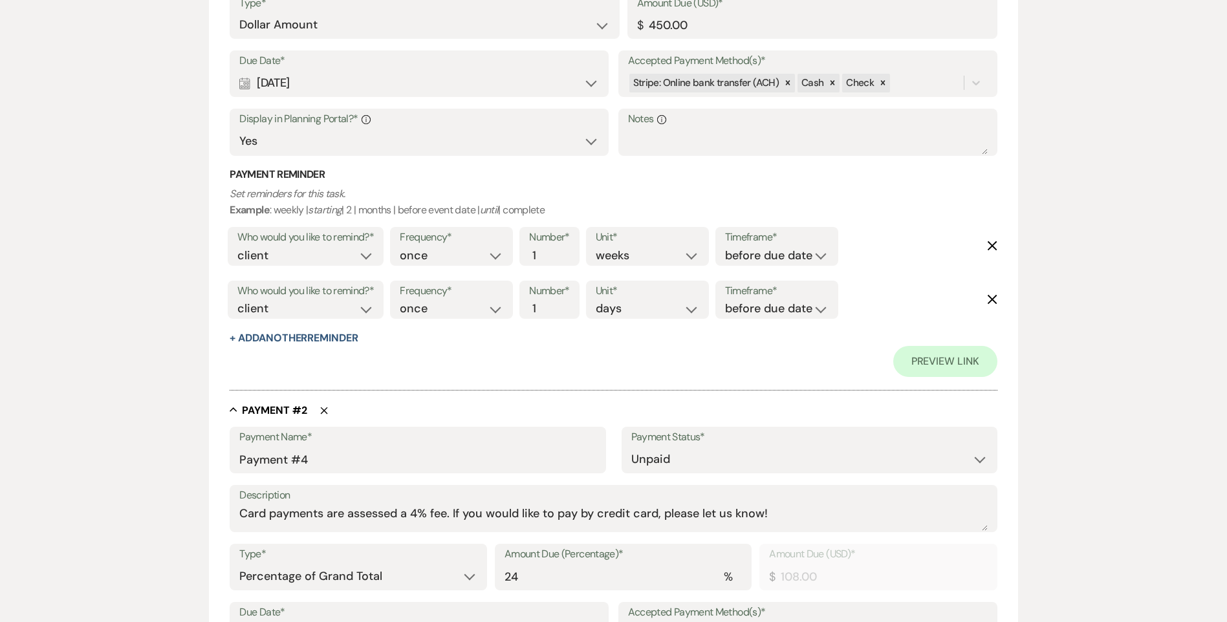
click at [323, 410] on use "button" at bounding box center [324, 410] width 7 height 7
type input "Security Deposit"
select select "flat"
type input "1000.00"
click at [323, 410] on use "button" at bounding box center [324, 410] width 7 height 7
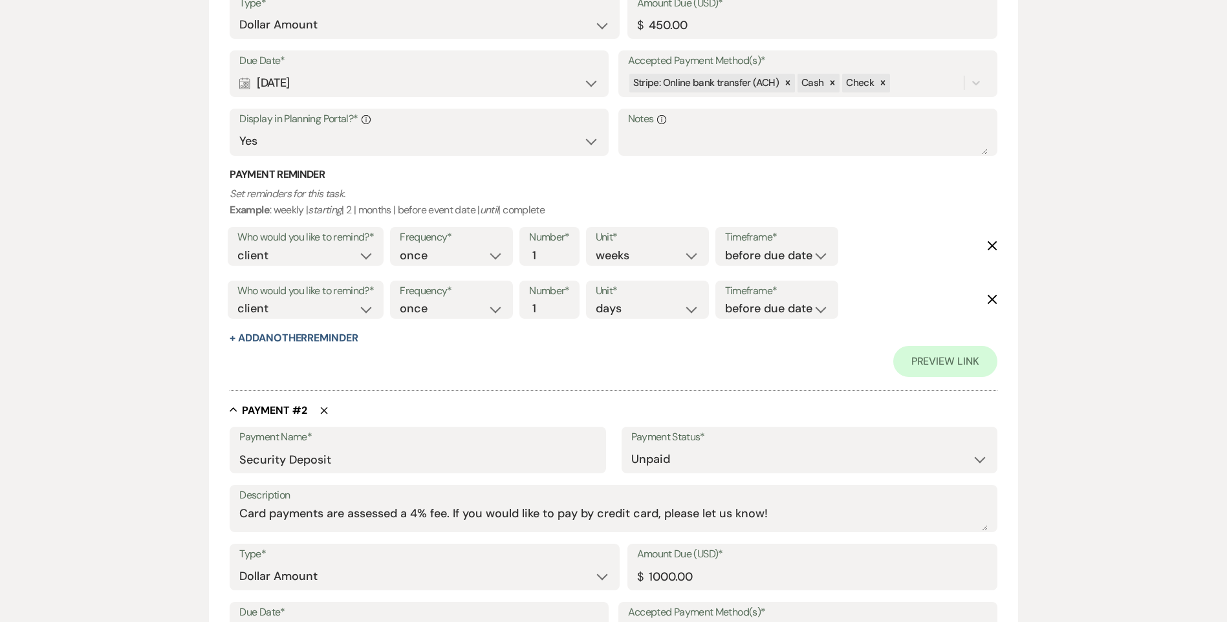
scroll to position [446, 0]
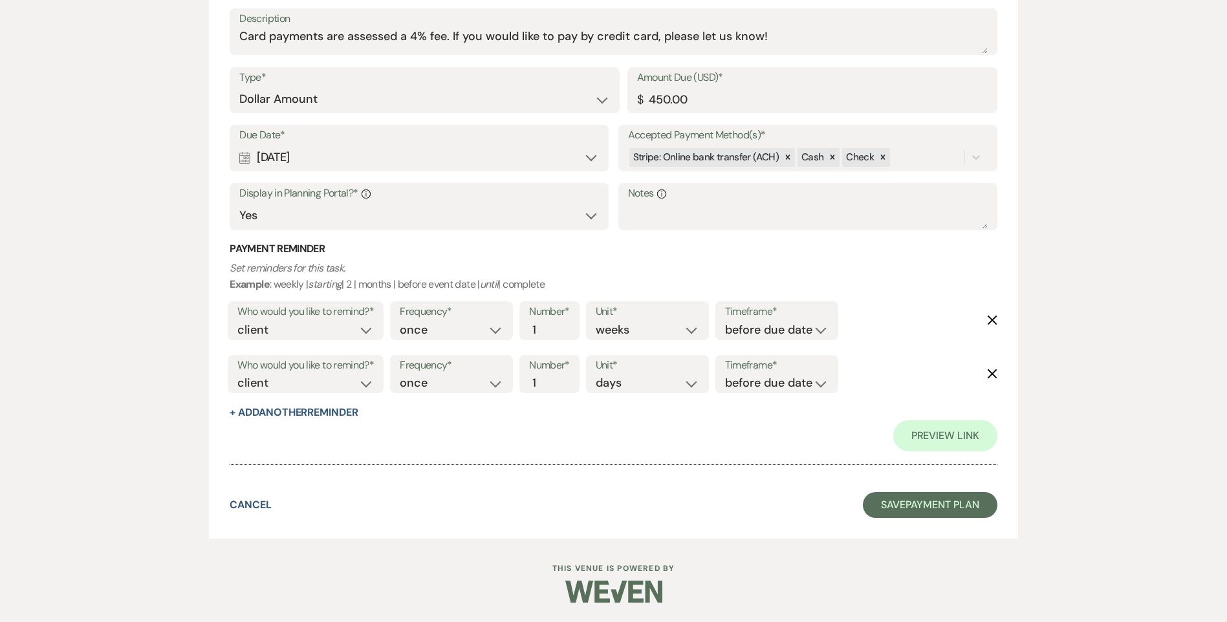
click at [380, 153] on div "Calendar Nov 24, 2025 Expand" at bounding box center [419, 157] width 360 height 25
select select "month"
select select "afterBookedDate"
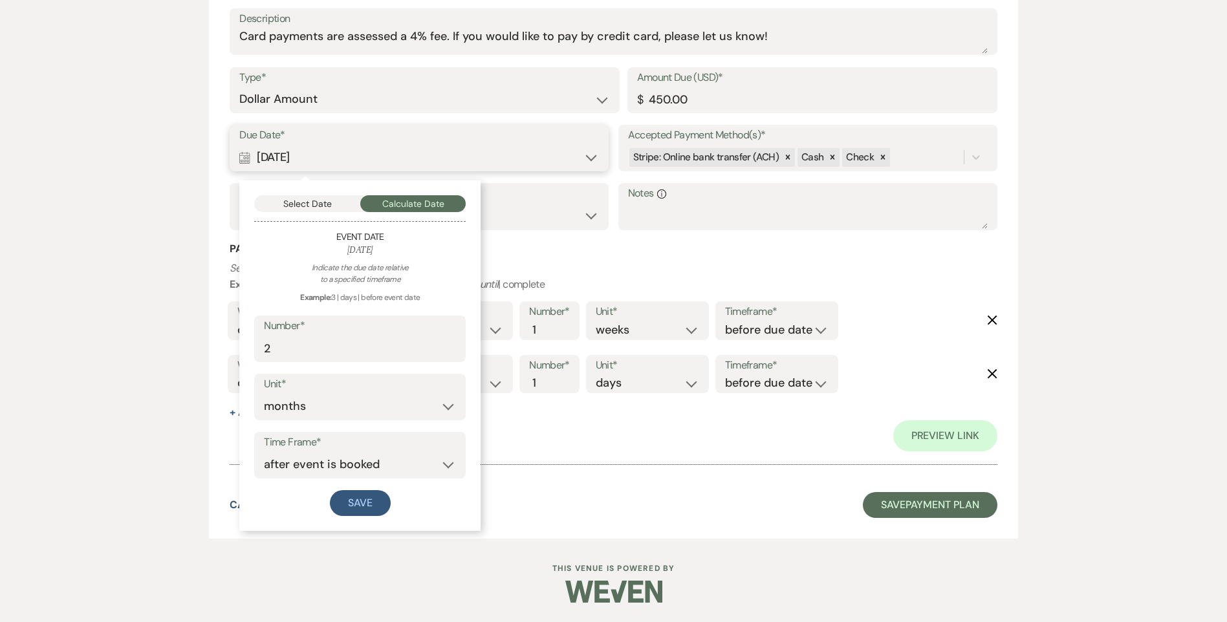
click at [336, 206] on button "Select Date" at bounding box center [307, 203] width 106 height 17
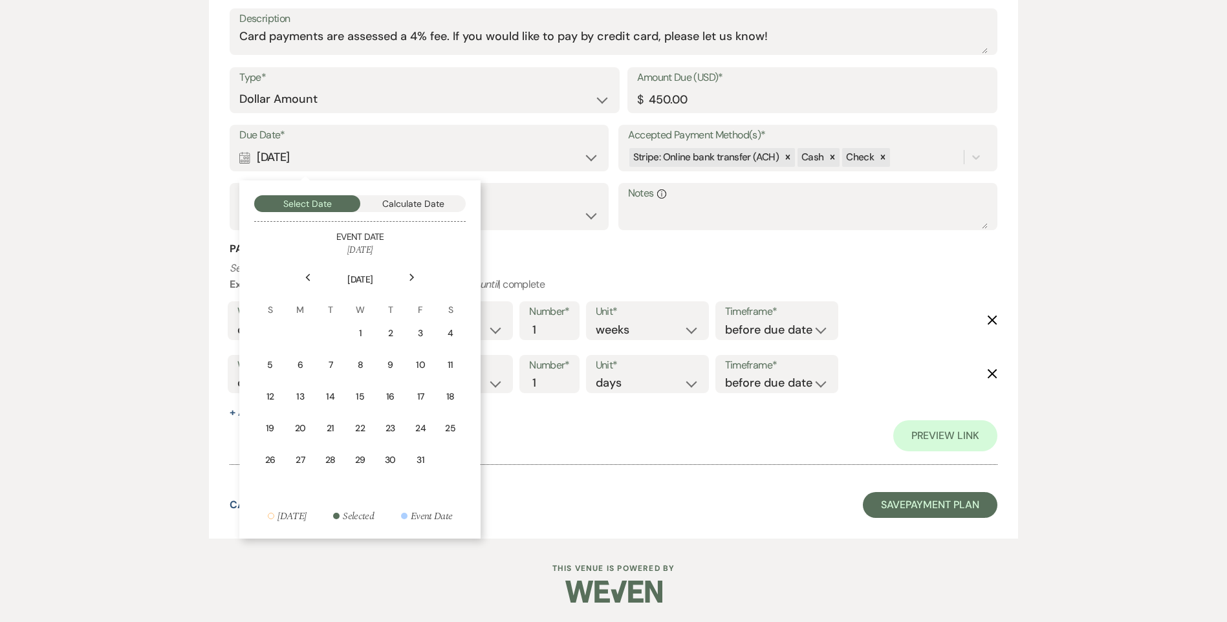
click at [407, 274] on div "Next" at bounding box center [412, 277] width 21 height 21
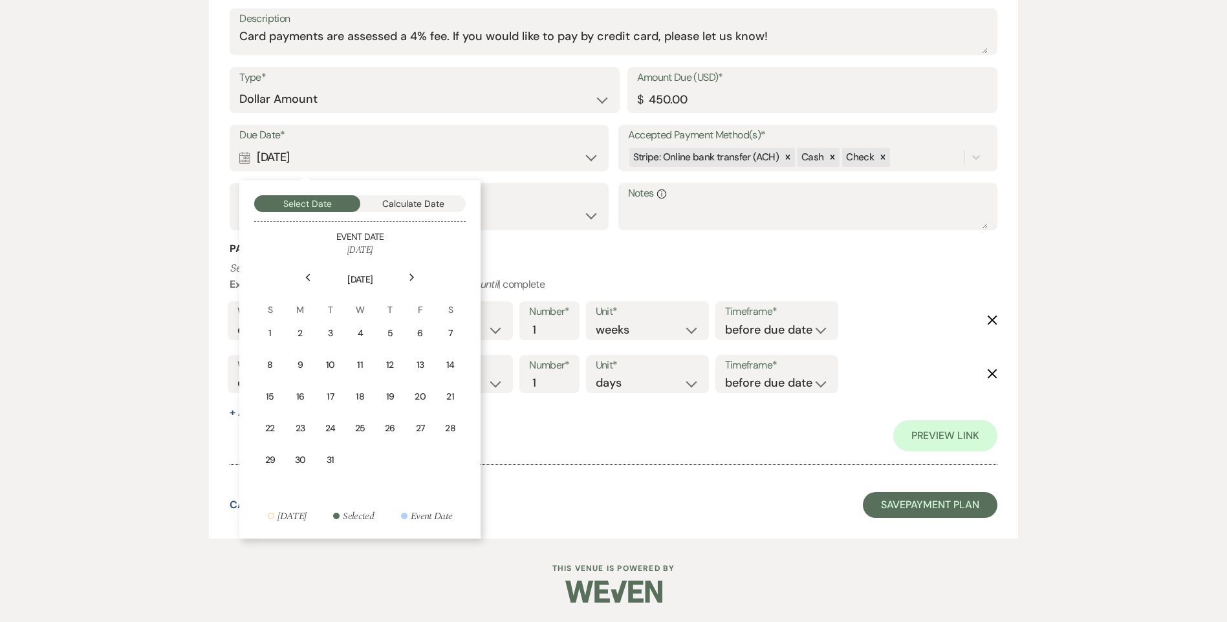
click at [407, 274] on div "Next" at bounding box center [412, 277] width 21 height 21
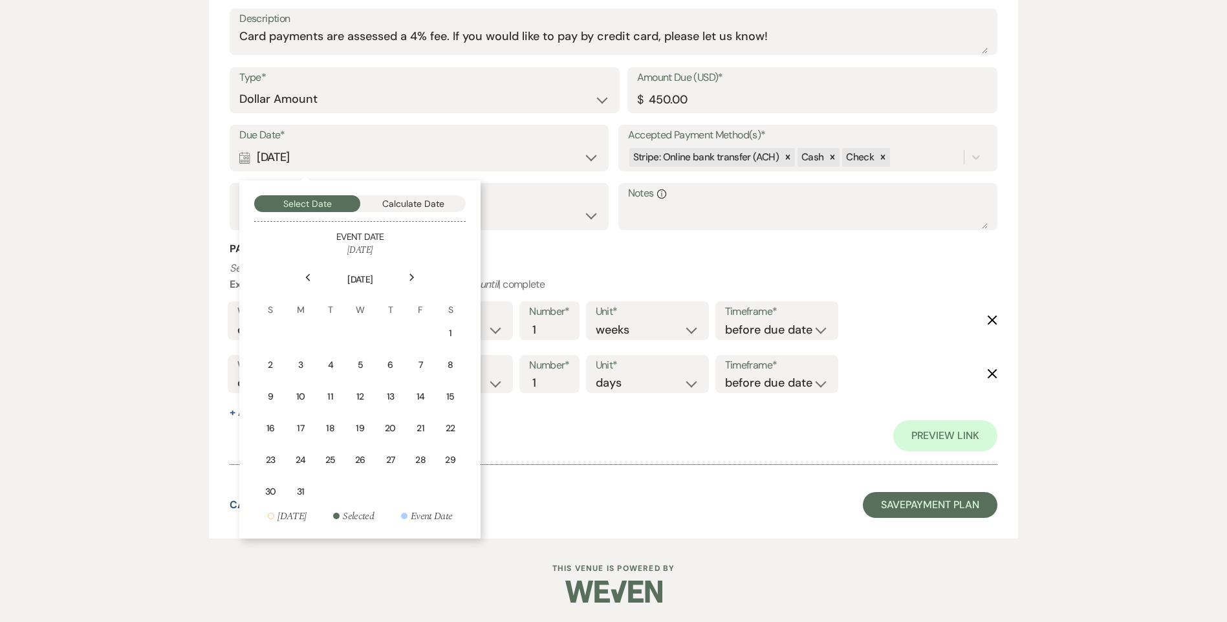
click at [407, 274] on div "Next" at bounding box center [412, 277] width 21 height 21
click at [355, 394] on div "16" at bounding box center [360, 397] width 16 height 15
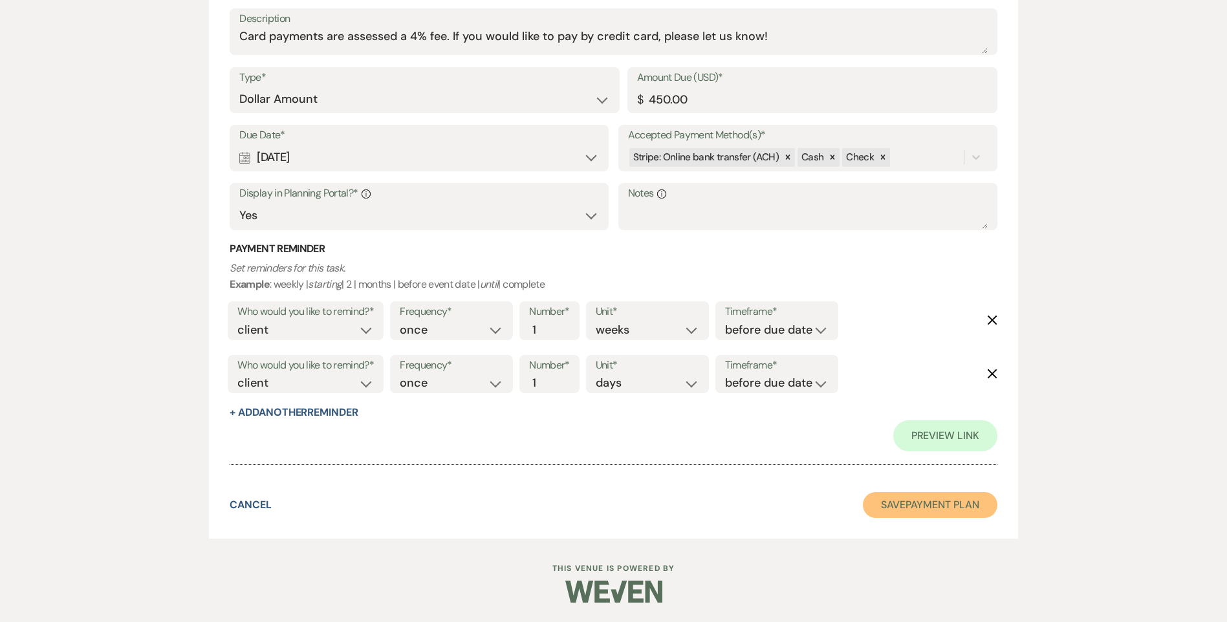
click at [914, 503] on button "Save Payment Plan" at bounding box center [930, 505] width 135 height 26
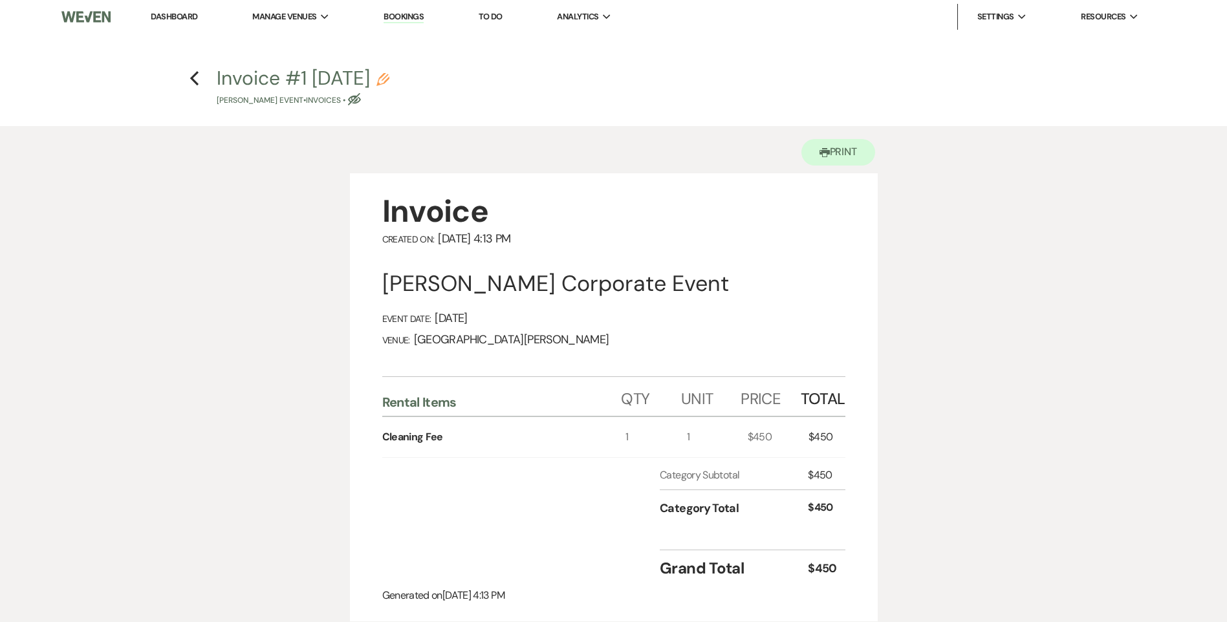
click at [200, 81] on h4 "Previous Invoice #1 9-24-2025 Pencil Christyn Martin's Event • Invoices • Eye B…" at bounding box center [613, 86] width 931 height 42
click at [193, 83] on icon "Previous" at bounding box center [194, 78] width 10 height 16
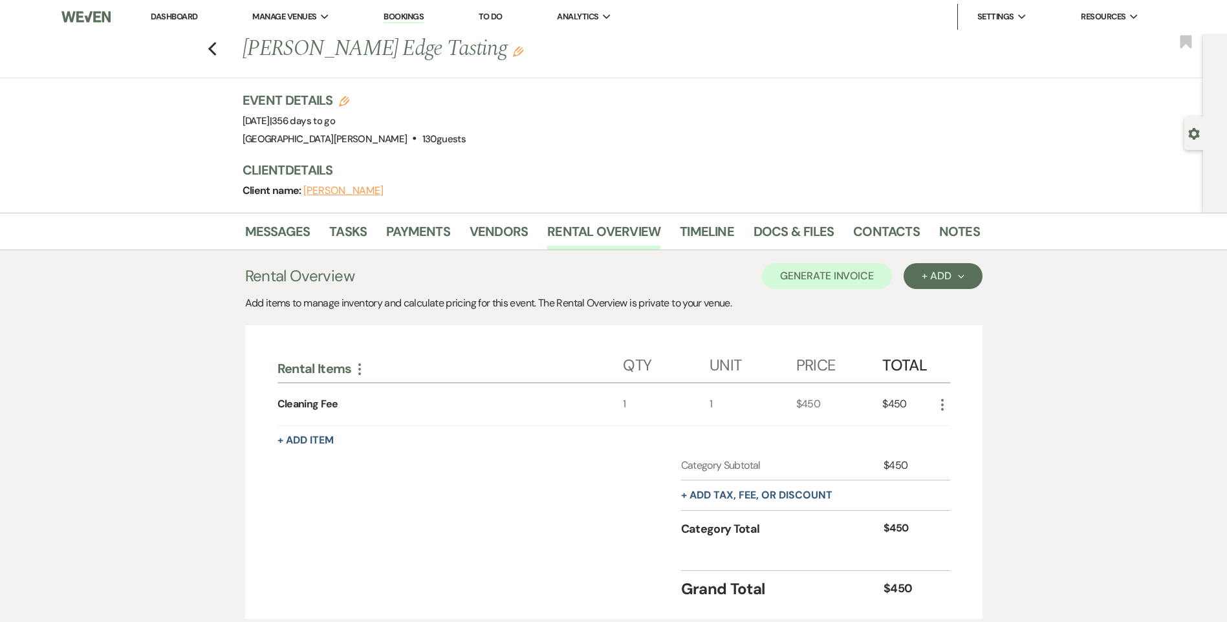
scroll to position [92, 0]
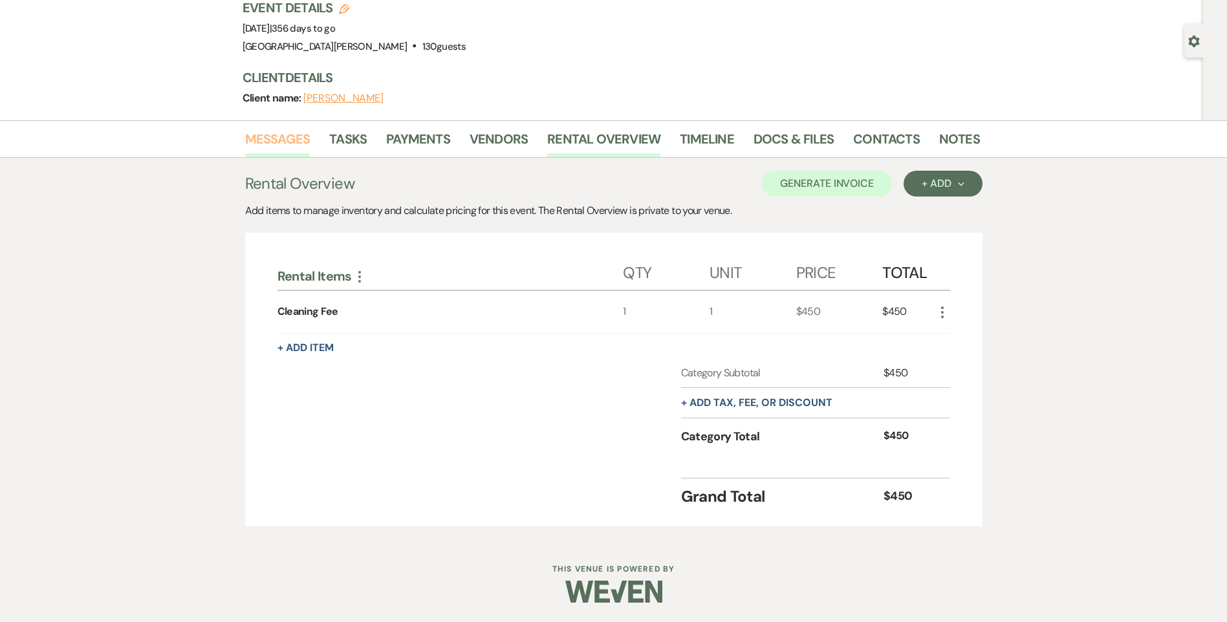
click at [288, 139] on link "Messages" at bounding box center [277, 143] width 65 height 28
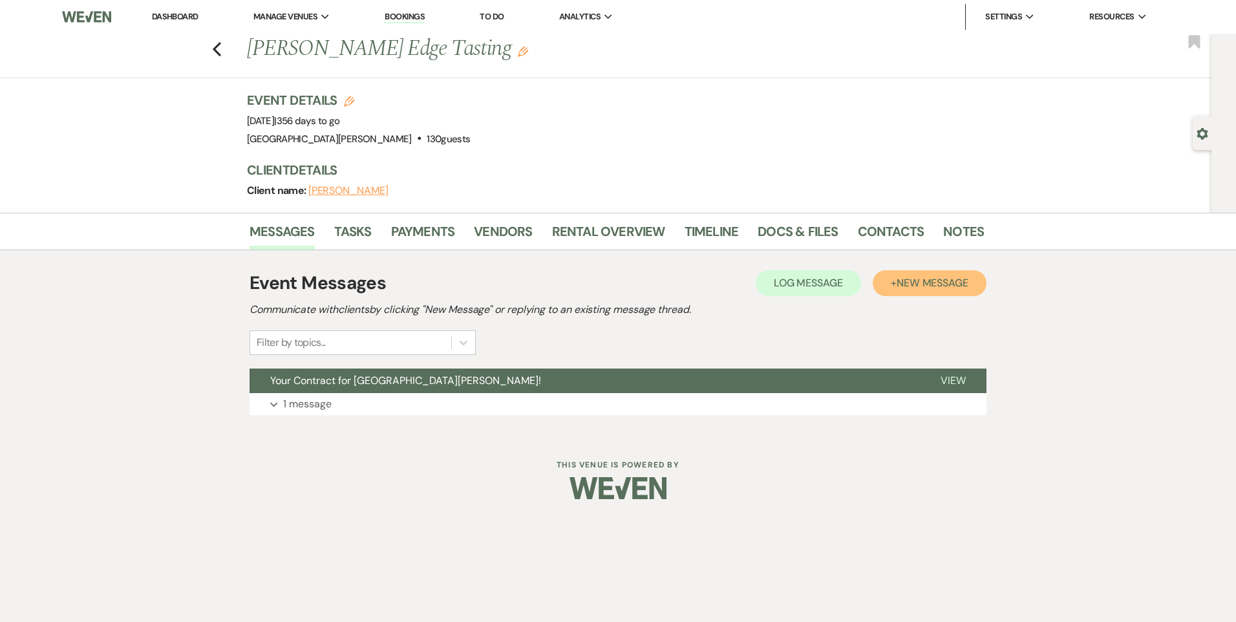
click at [909, 283] on span "New Message" at bounding box center [933, 283] width 72 height 14
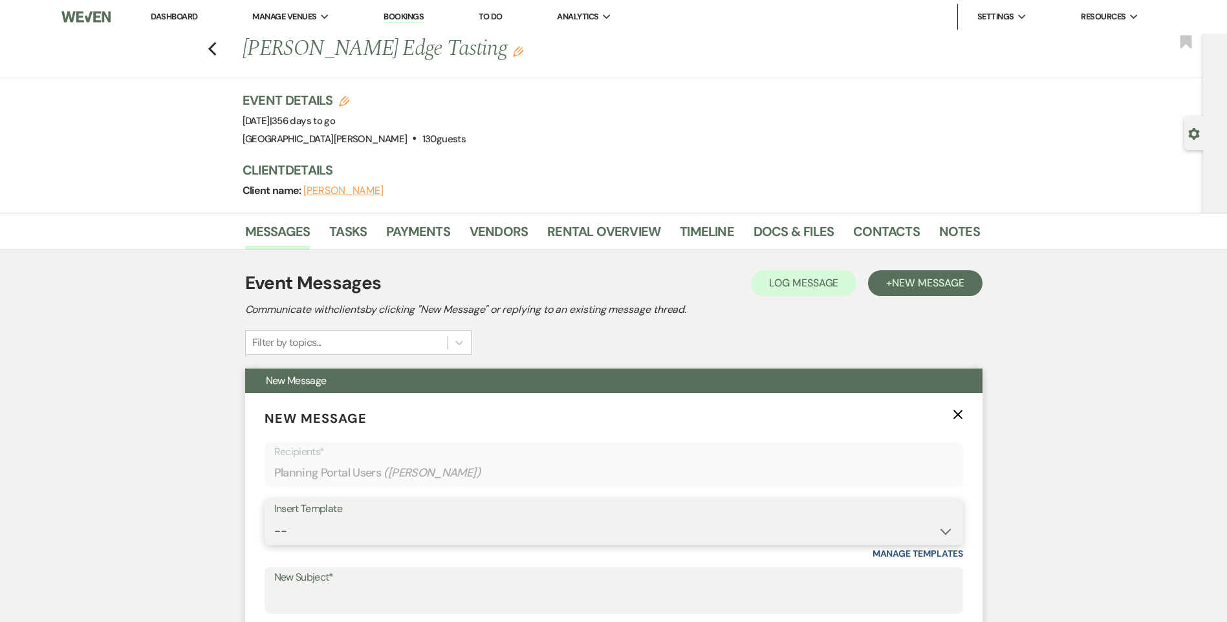
click at [368, 523] on select "-- Follow Up WWM Initial Inquiry Response Planning Portal Introduction (Booked …" at bounding box center [613, 531] width 679 height 25
select select "5027"
click at [274, 519] on select "-- Follow Up WWM Initial Inquiry Response Planning Portal Introduction (Booked …" at bounding box center [613, 531] width 679 height 25
type input "Your Invoice & Payment Plan for White [GEOGRAPHIC_DATA][PERSON_NAME]!"
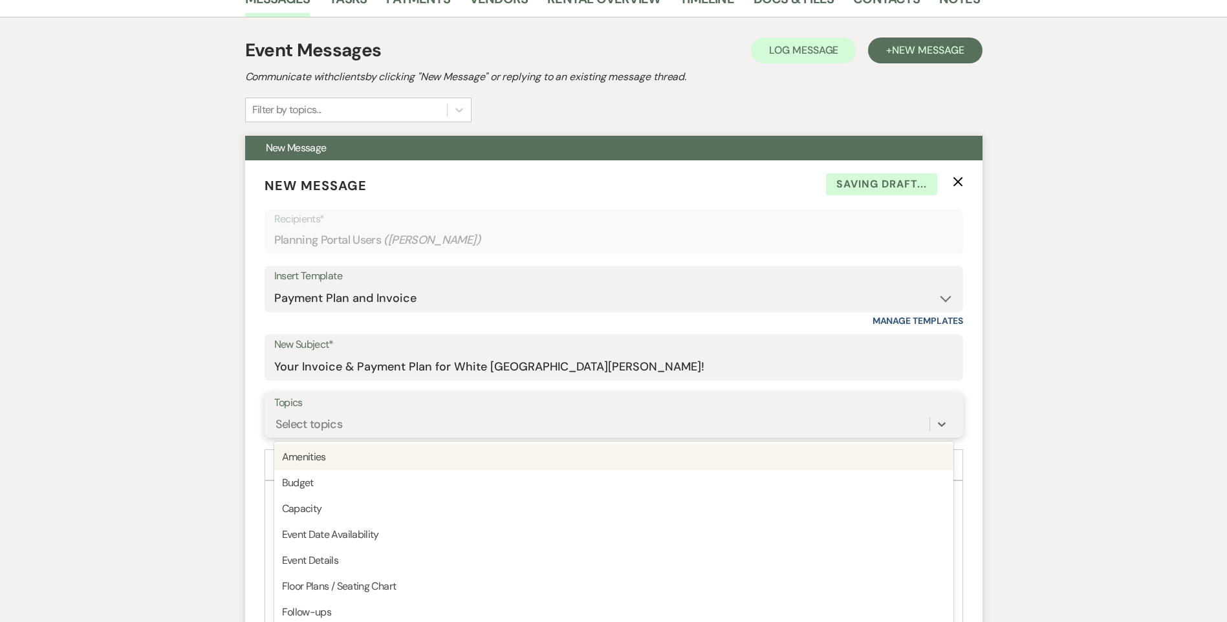
click at [330, 436] on div "option Amenities focused, 1 of 20. 20 results available. Use Up and Down to cho…" at bounding box center [613, 424] width 679 height 25
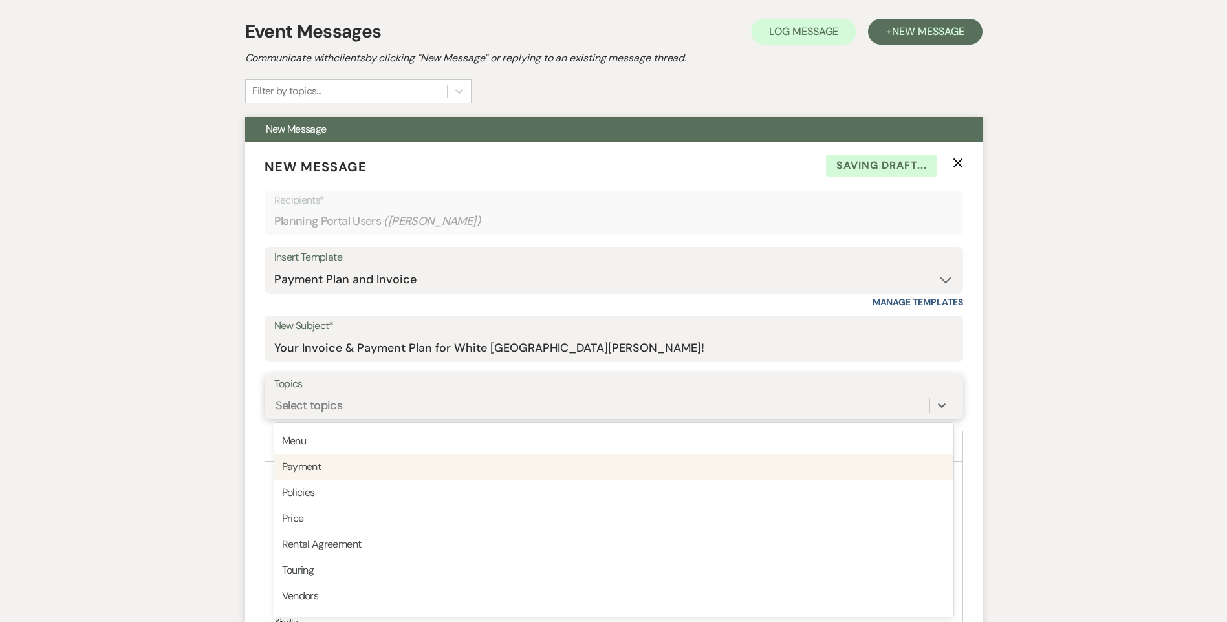
scroll to position [323, 0]
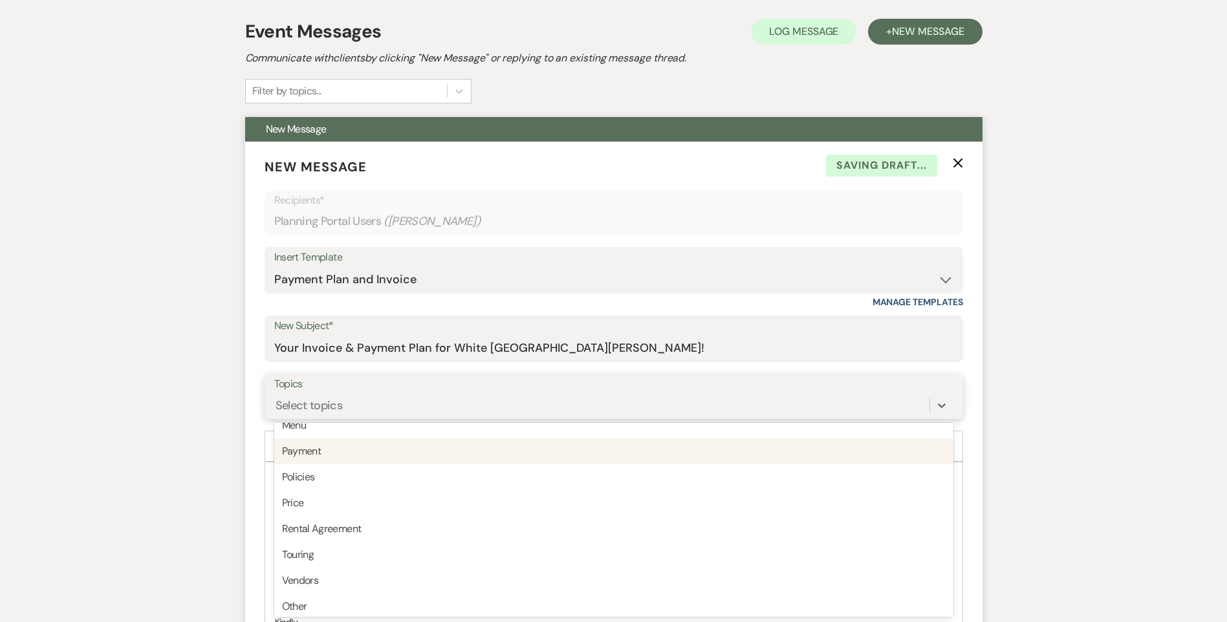
click at [351, 441] on div "Payment" at bounding box center [613, 451] width 679 height 26
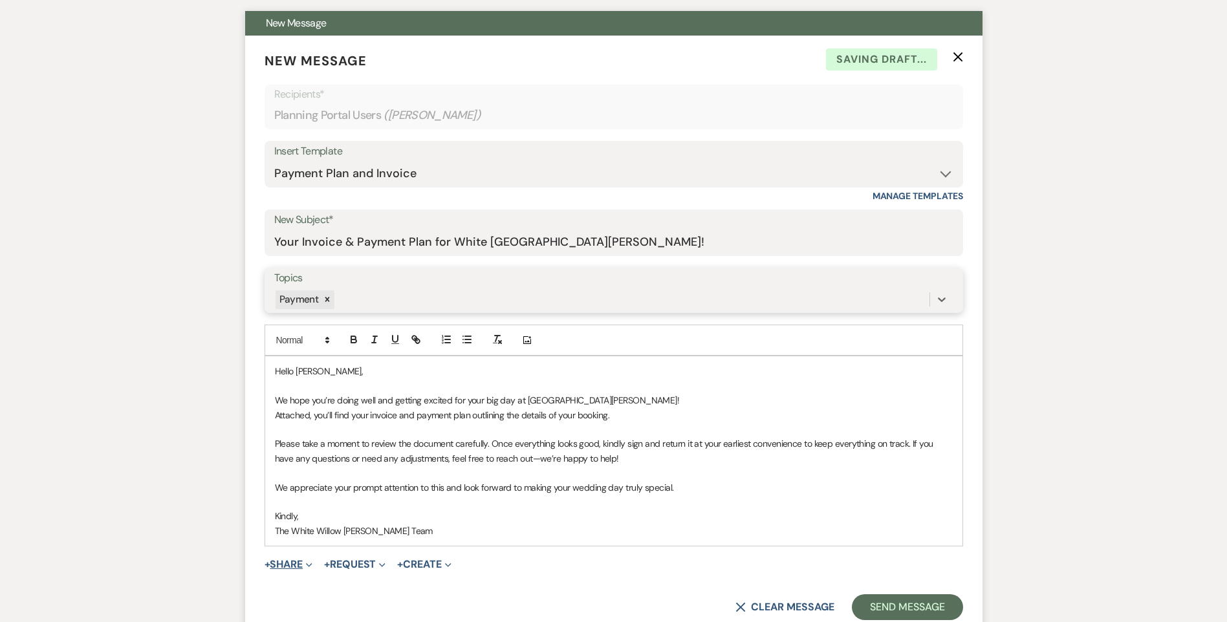
scroll to position [446, 0]
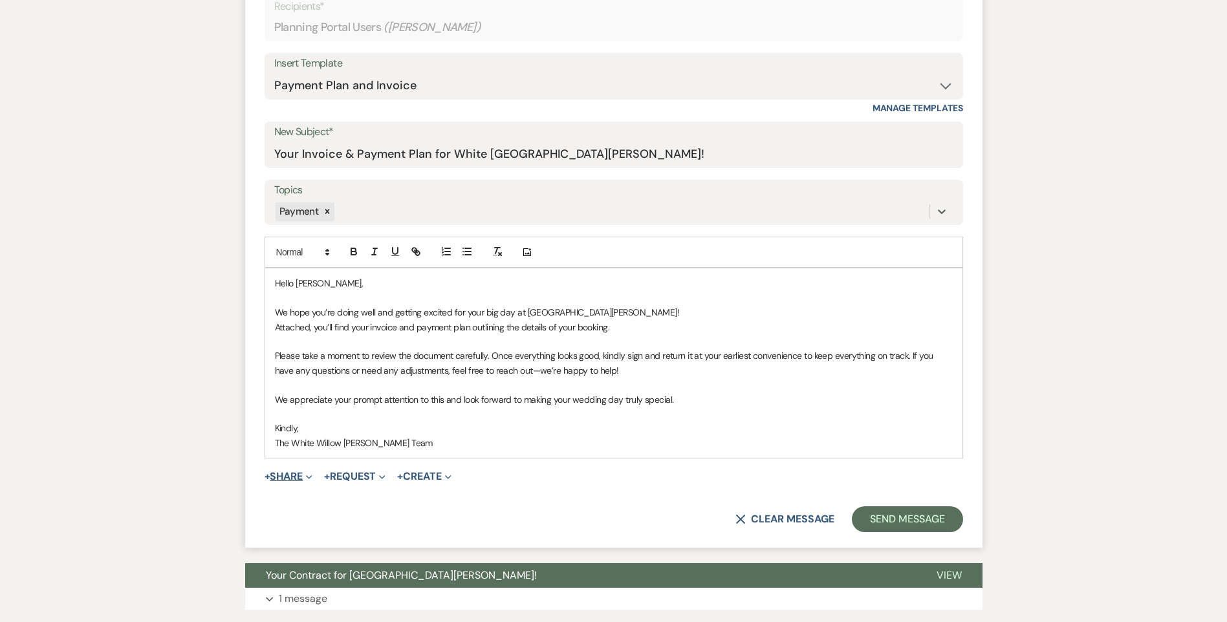
click at [303, 471] on button "+ Share Expand" at bounding box center [288, 476] width 48 height 10
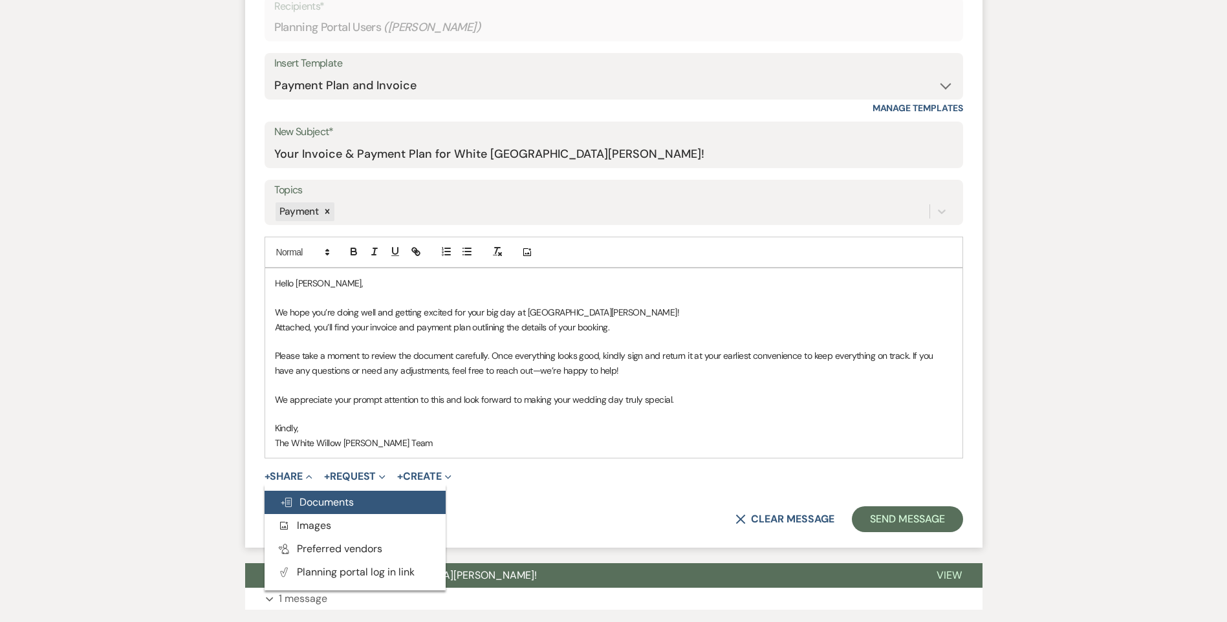
click at [316, 499] on span "Doc Upload Documents" at bounding box center [317, 502] width 74 height 14
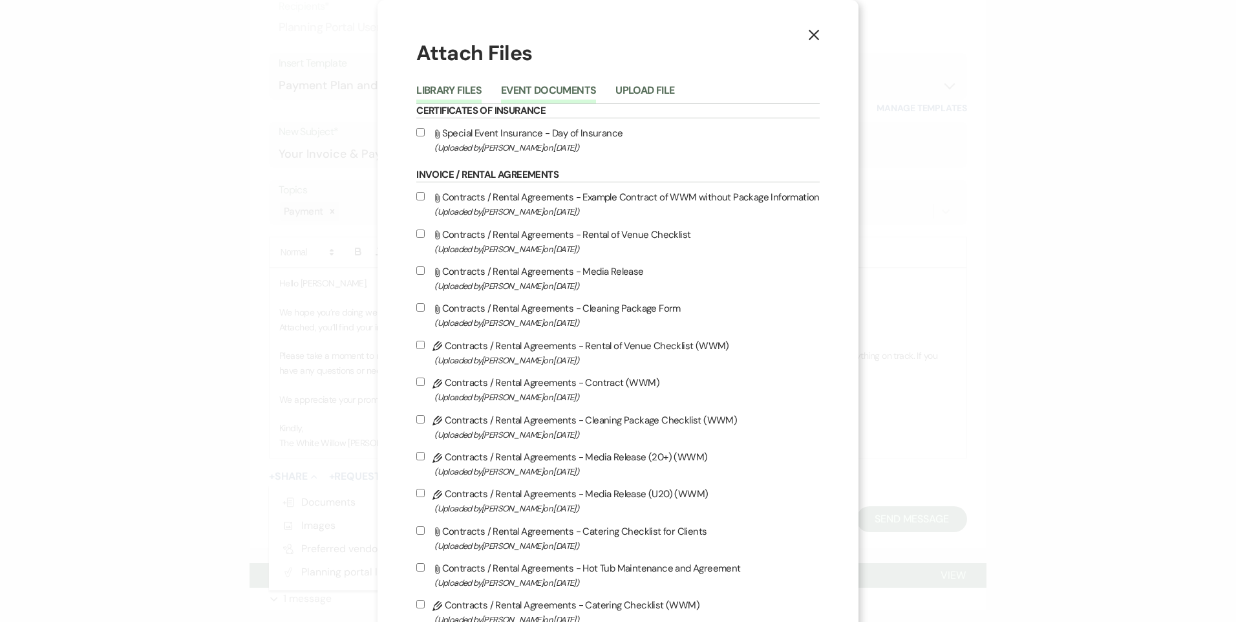
click at [528, 93] on button "Event Documents" at bounding box center [548, 94] width 95 height 18
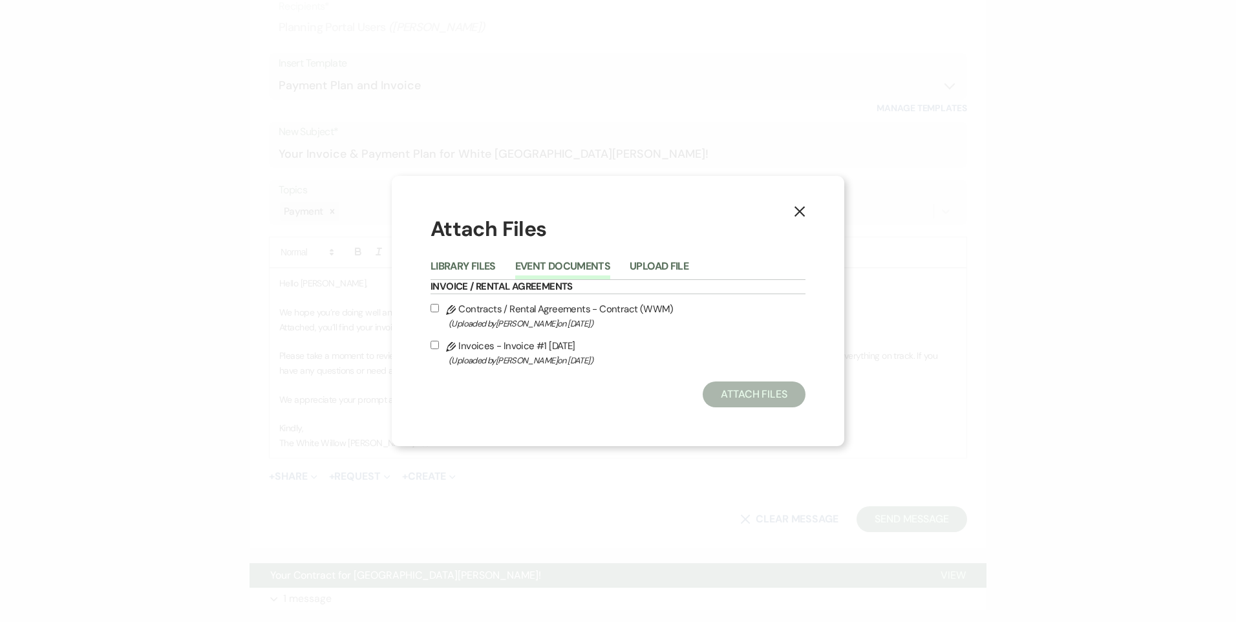
click at [433, 344] on input "Pencil Invoices - Invoice #1 9-24-2025 (Uploaded by Tori Sipes on Sep 24th, 202…" at bounding box center [435, 345] width 8 height 8
checkbox input "true"
click at [775, 400] on button "Attach Files" at bounding box center [754, 395] width 103 height 26
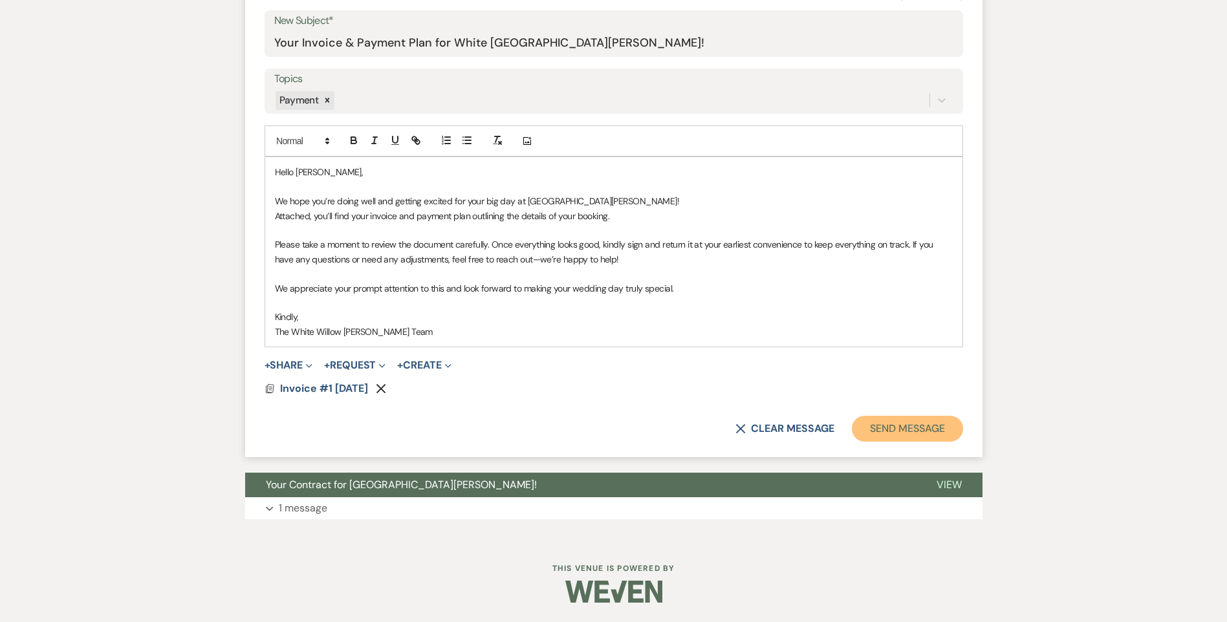
click at [894, 440] on button "Send Message" at bounding box center [907, 429] width 111 height 26
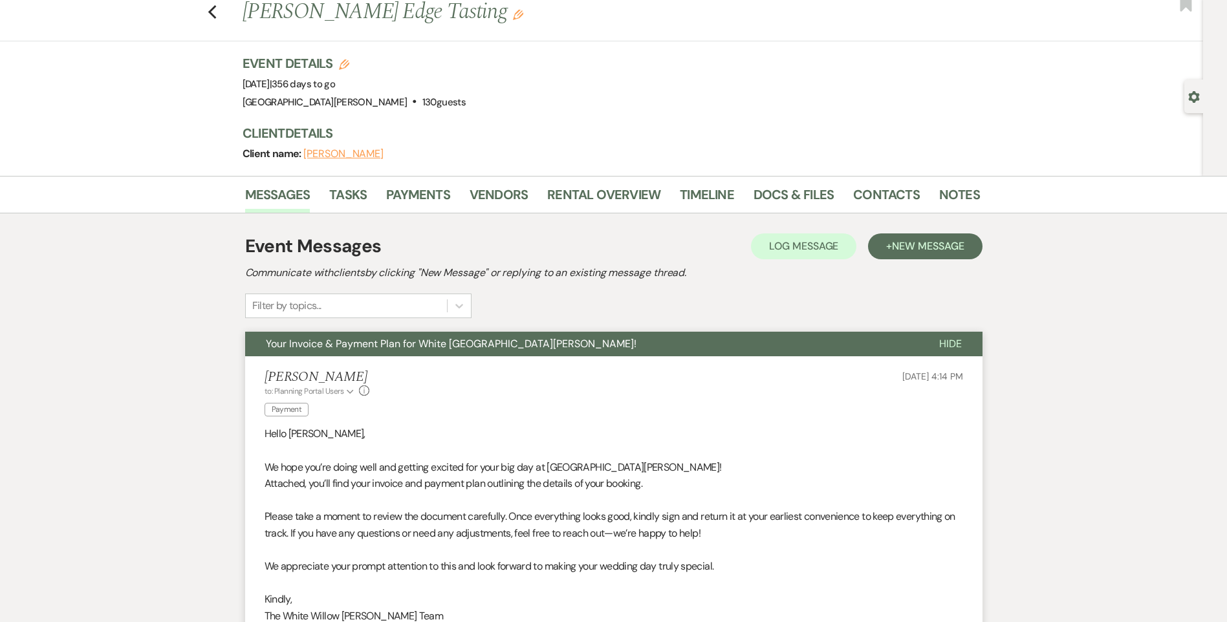
scroll to position [0, 0]
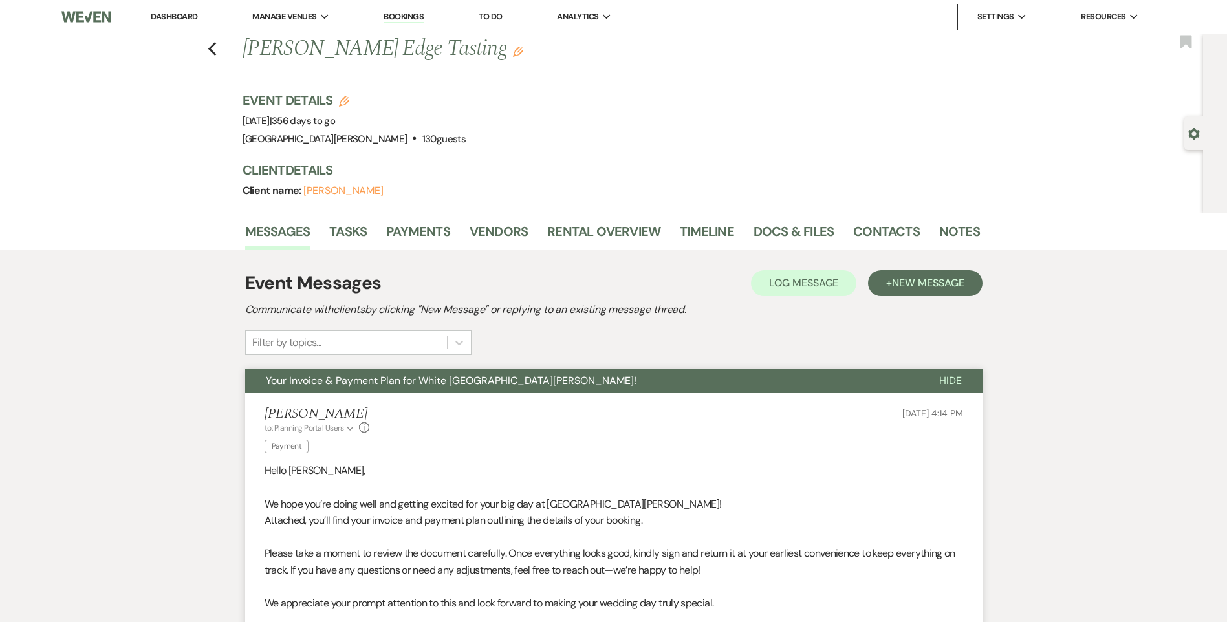
click at [1064, 396] on div "Messages Tasks Payments Vendors Rental Overview Timeline Docs & Files Contacts …" at bounding box center [613, 526] width 1227 height 626
click at [215, 45] on icon "Previous" at bounding box center [213, 49] width 10 height 16
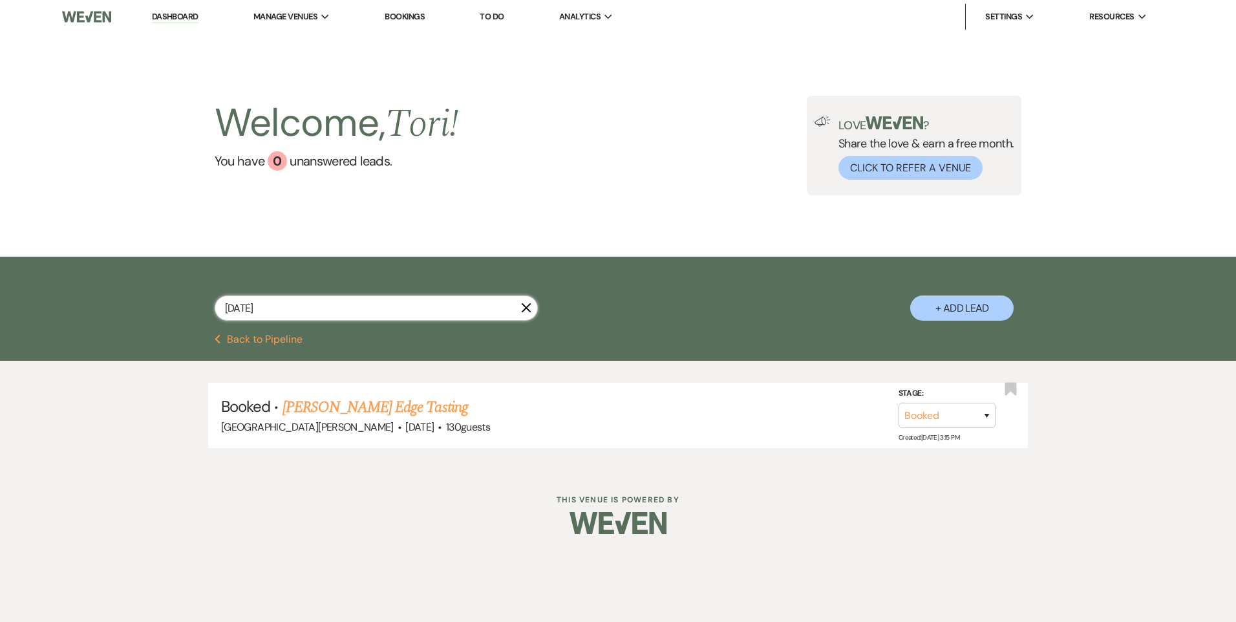
drag, startPoint x: 239, startPoint y: 308, endPoint x: 0, endPoint y: 277, distance: 240.6
click at [23, 290] on div "9/16/26 X + Add Lead" at bounding box center [618, 296] width 1236 height 78
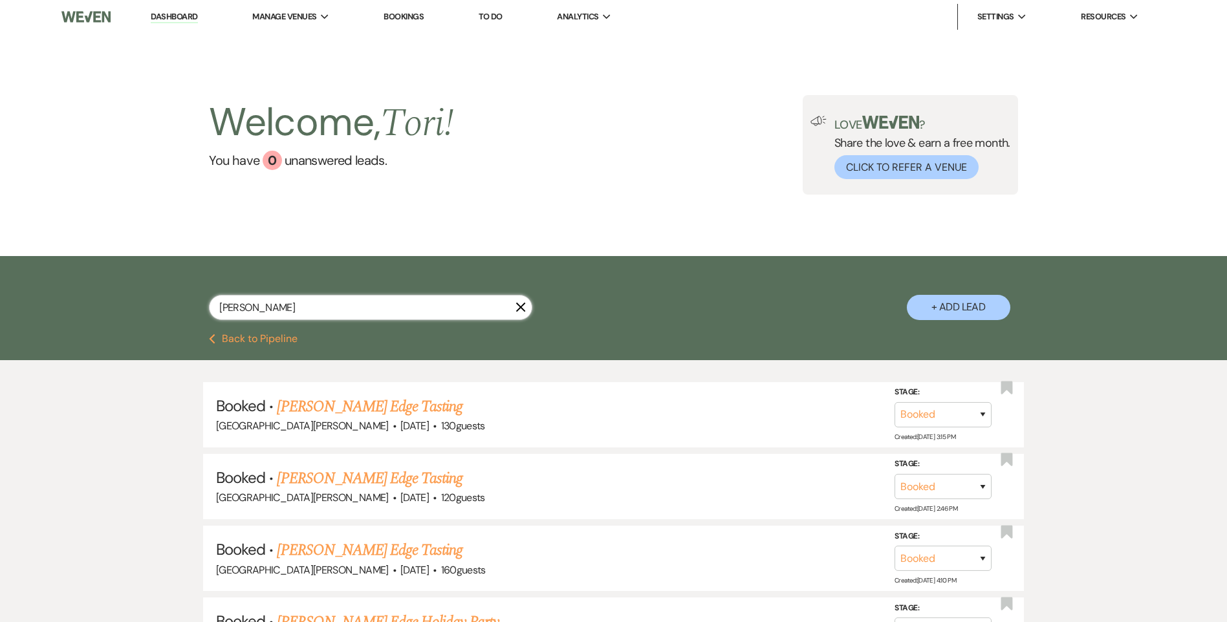
type input "hudson's"
click at [519, 306] on use "button" at bounding box center [521, 307] width 10 height 10
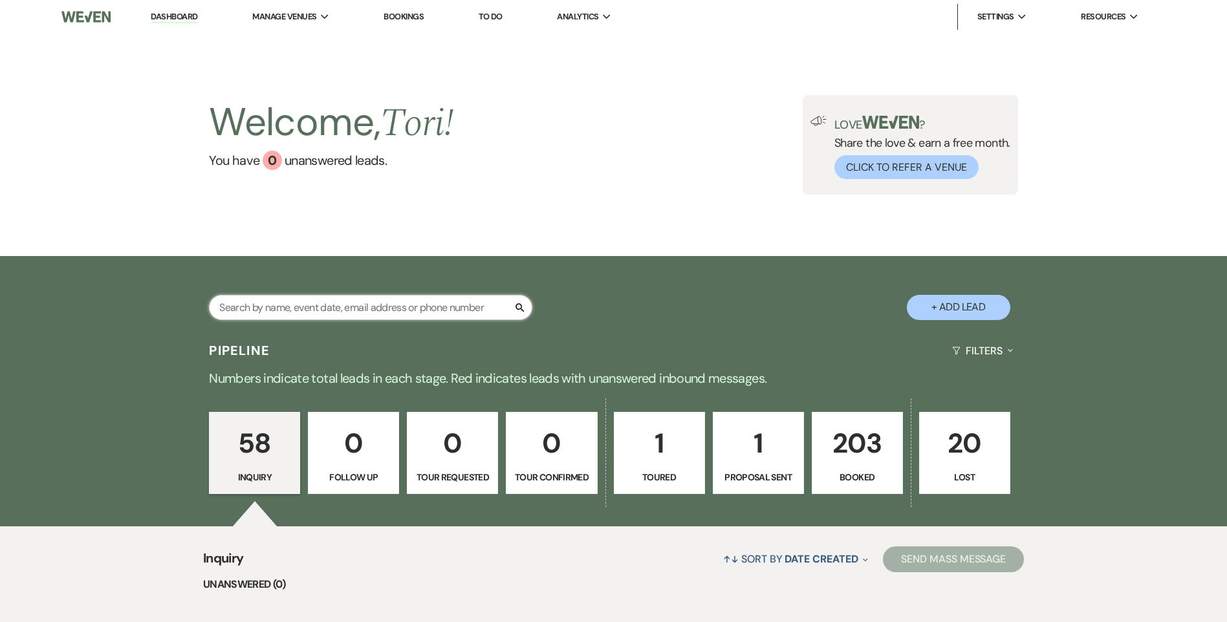
click at [334, 309] on input "text" at bounding box center [370, 307] width 323 height 25
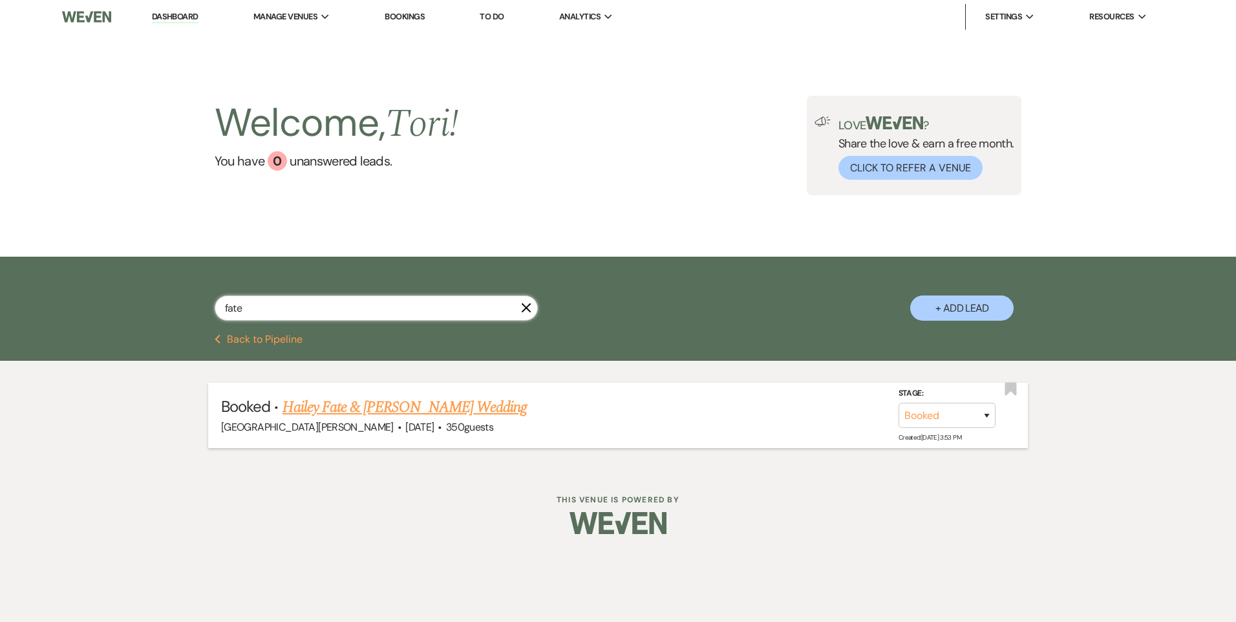
type input "fate"
click at [336, 400] on link "Hailey Fate & Dereck Wilson's Wedding" at bounding box center [405, 407] width 244 height 23
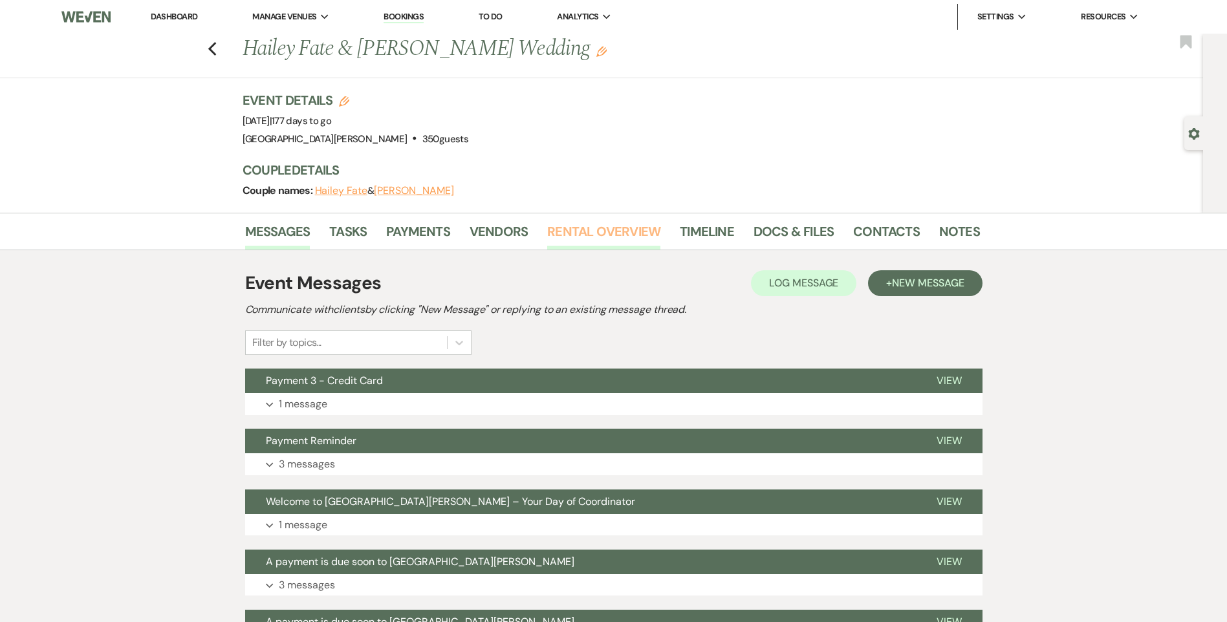
click at [561, 228] on link "Rental Overview" at bounding box center [603, 235] width 113 height 28
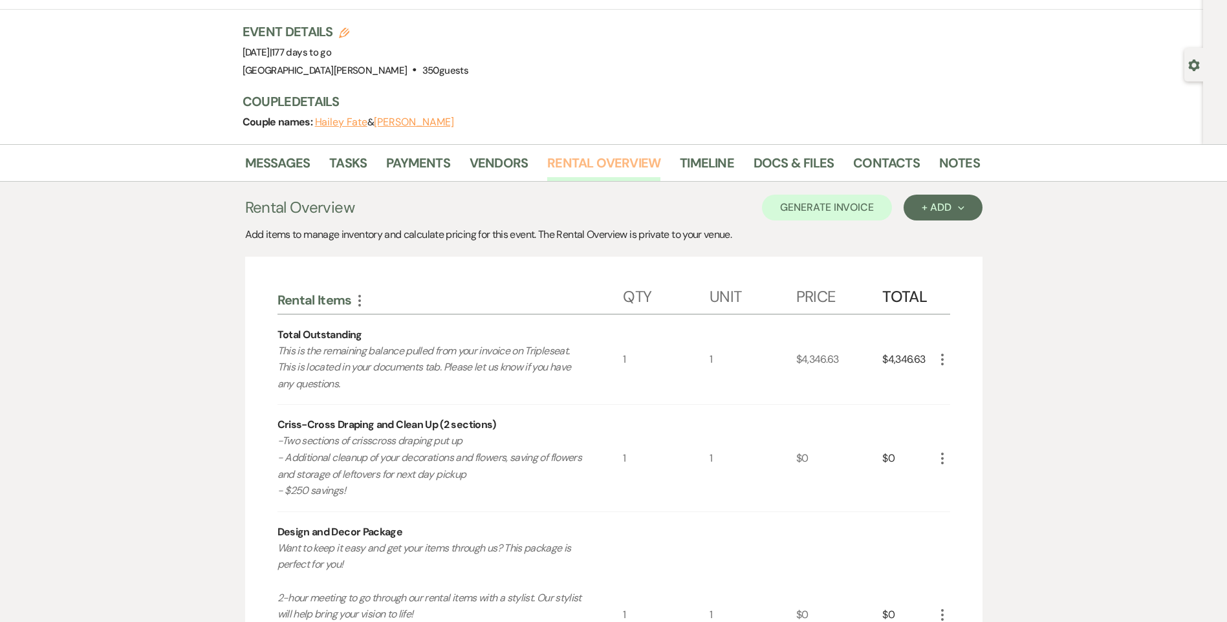
scroll to position [65, 0]
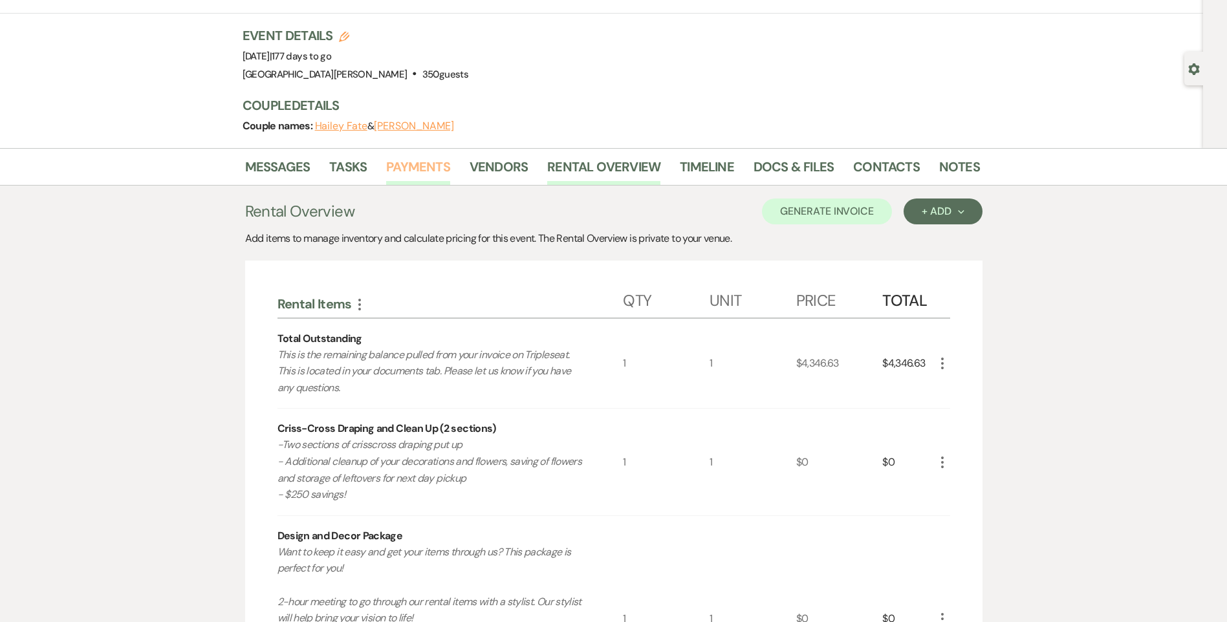
click at [427, 169] on link "Payments" at bounding box center [418, 170] width 64 height 28
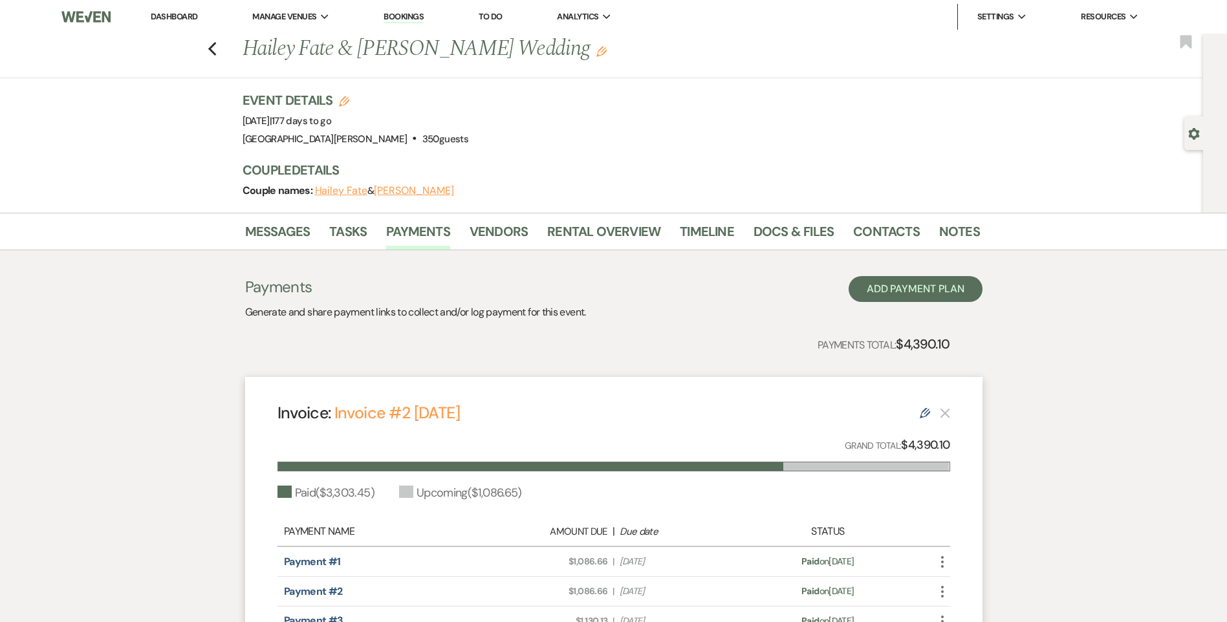
click at [169, 19] on link "Dashboard" at bounding box center [174, 16] width 47 height 11
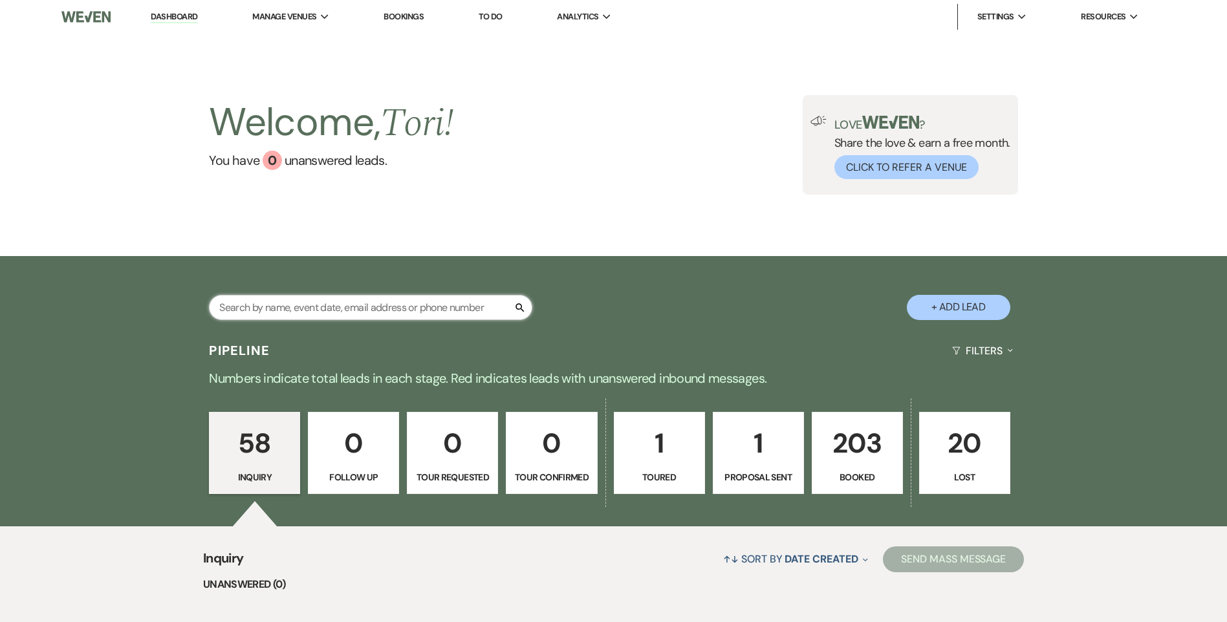
click at [336, 305] on input "text" at bounding box center [370, 307] width 323 height 25
type input "fate"
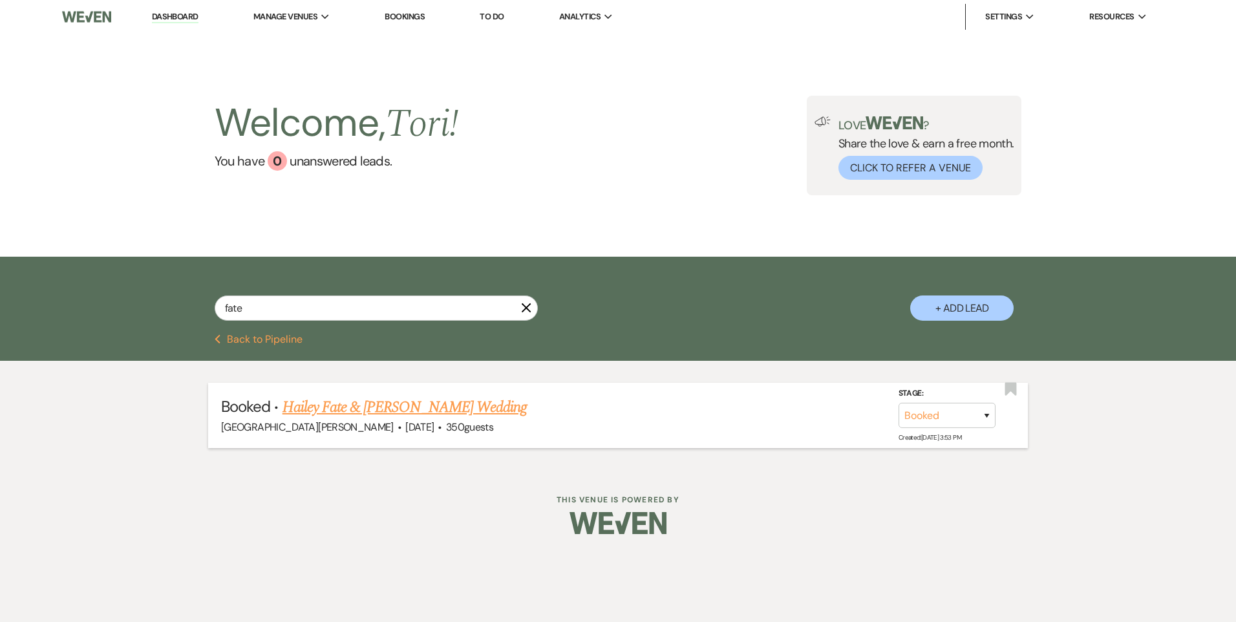
click at [327, 405] on link "Hailey Fate & Dereck Wilson's Wedding" at bounding box center [405, 407] width 244 height 23
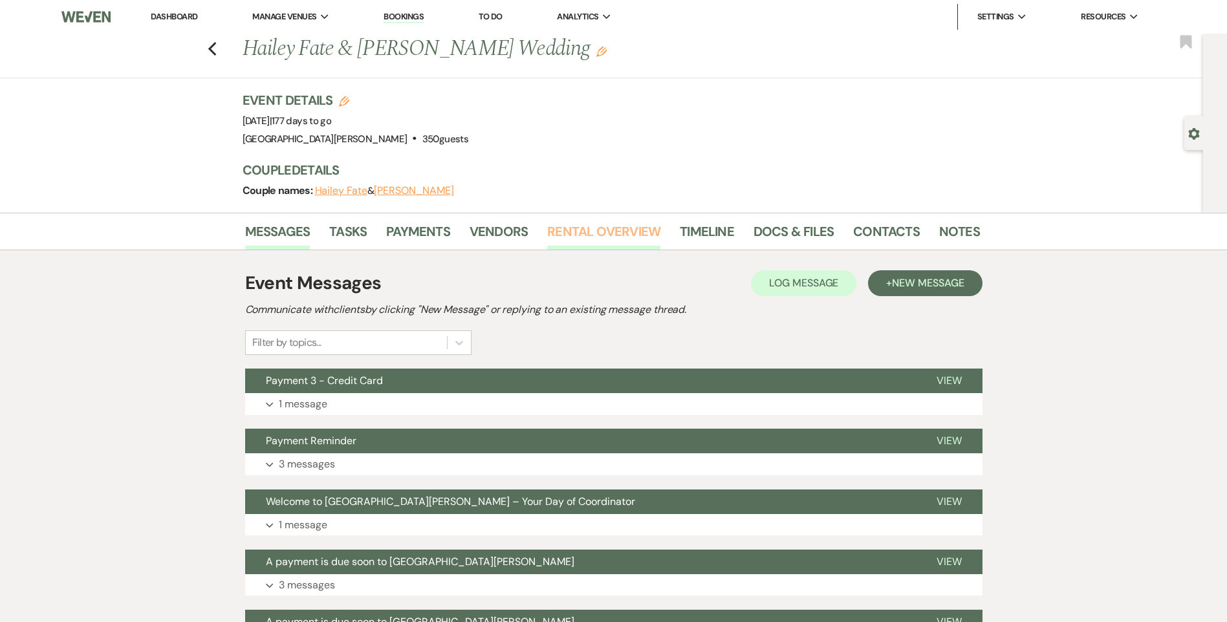
click at [619, 235] on link "Rental Overview" at bounding box center [603, 235] width 113 height 28
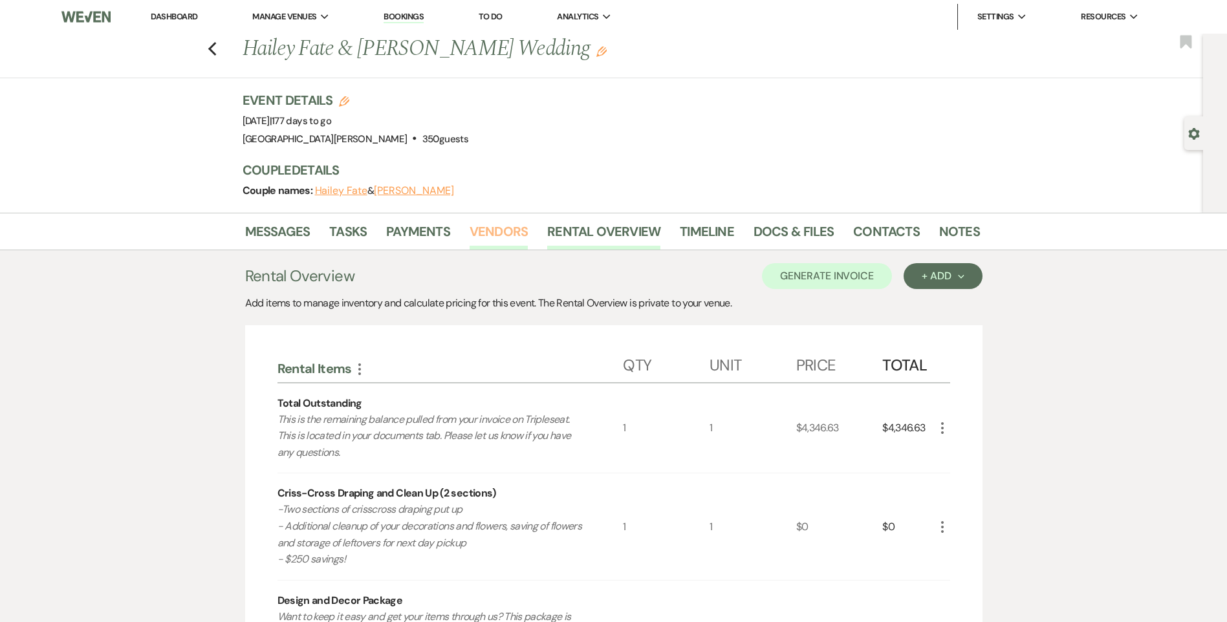
click at [475, 238] on link "Vendors" at bounding box center [498, 235] width 58 height 28
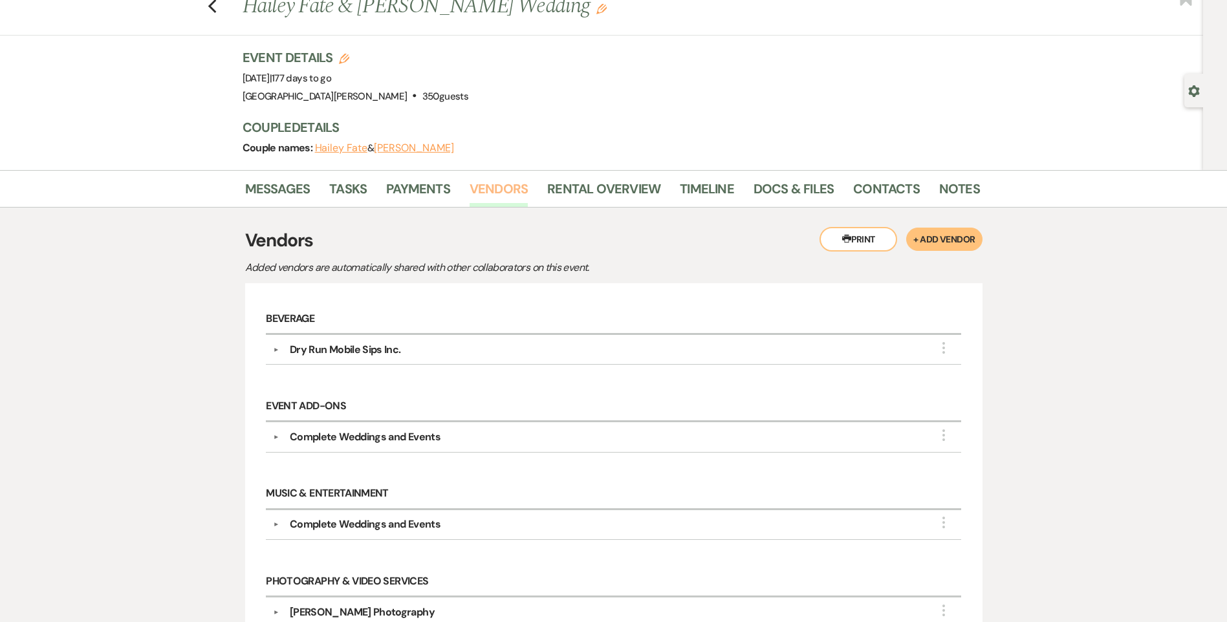
scroll to position [65, 0]
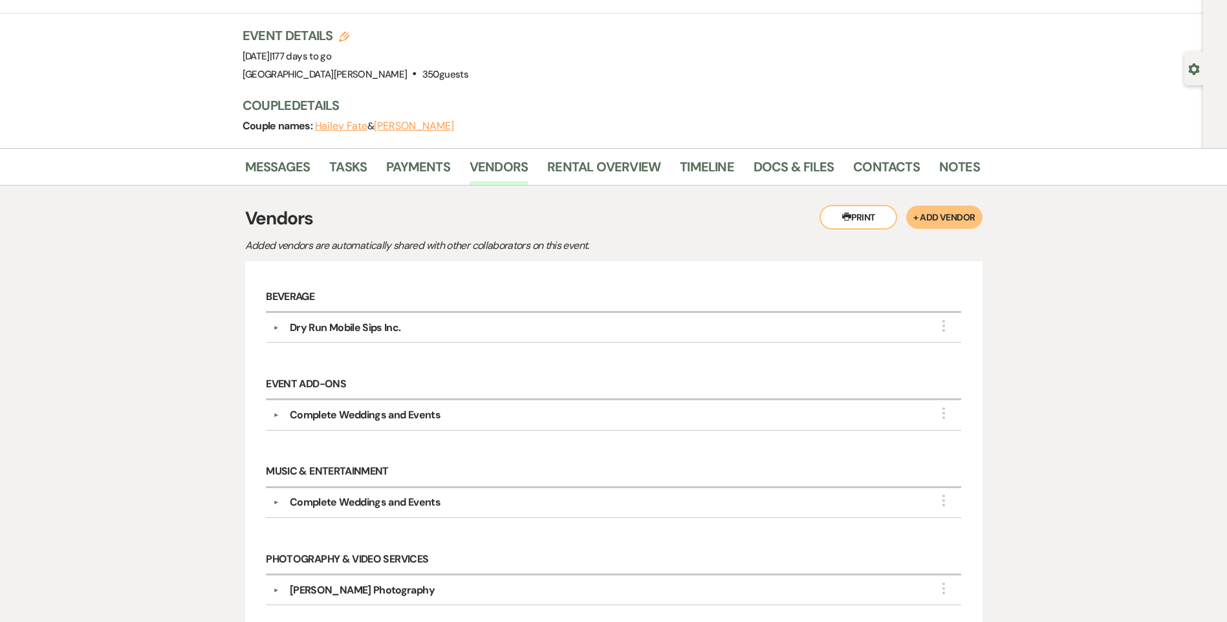
click at [562, 211] on h3 "Vendors" at bounding box center [613, 218] width 737 height 27
click at [579, 162] on link "Rental Overview" at bounding box center [603, 170] width 113 height 28
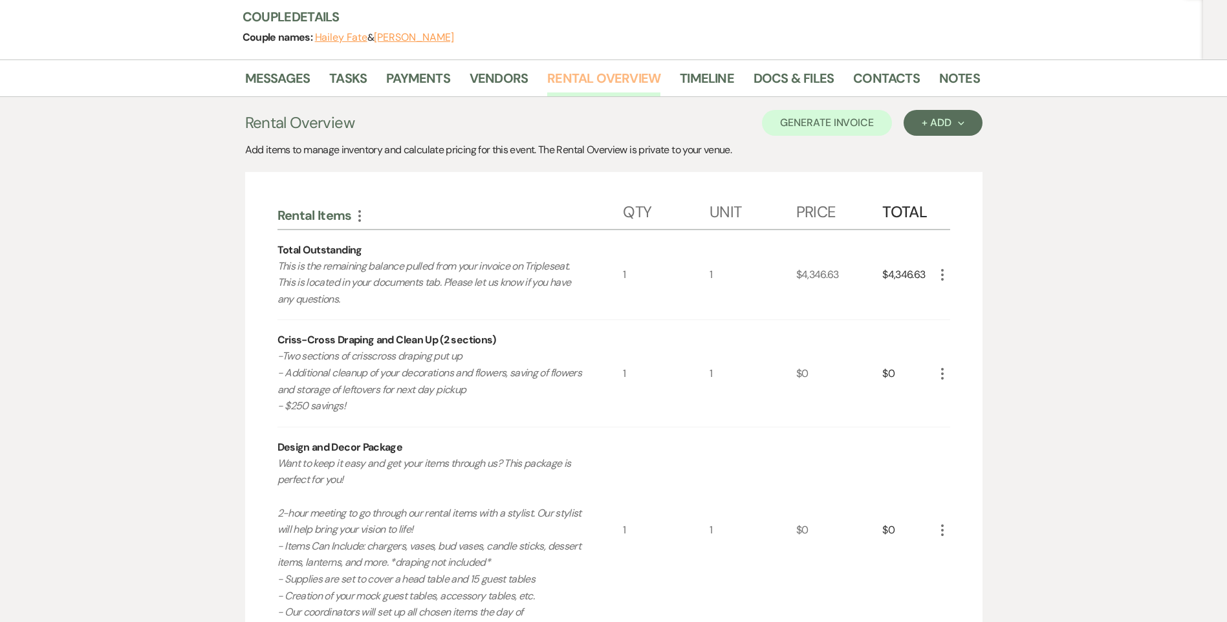
scroll to position [194, 0]
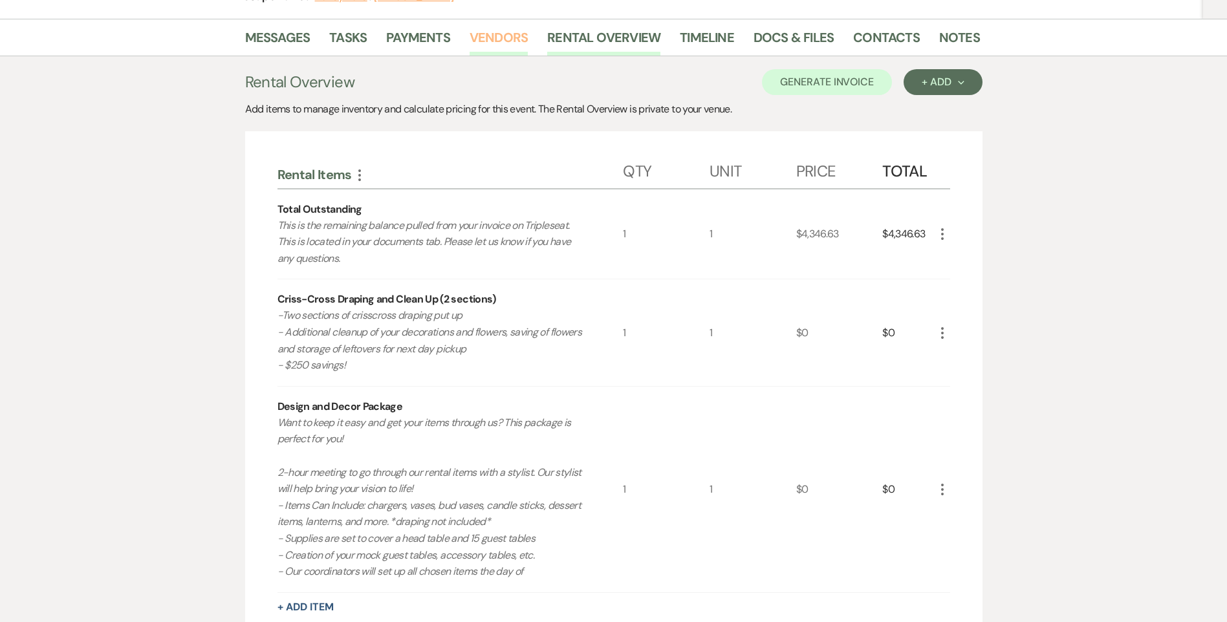
click at [501, 32] on link "Vendors" at bounding box center [498, 41] width 58 height 28
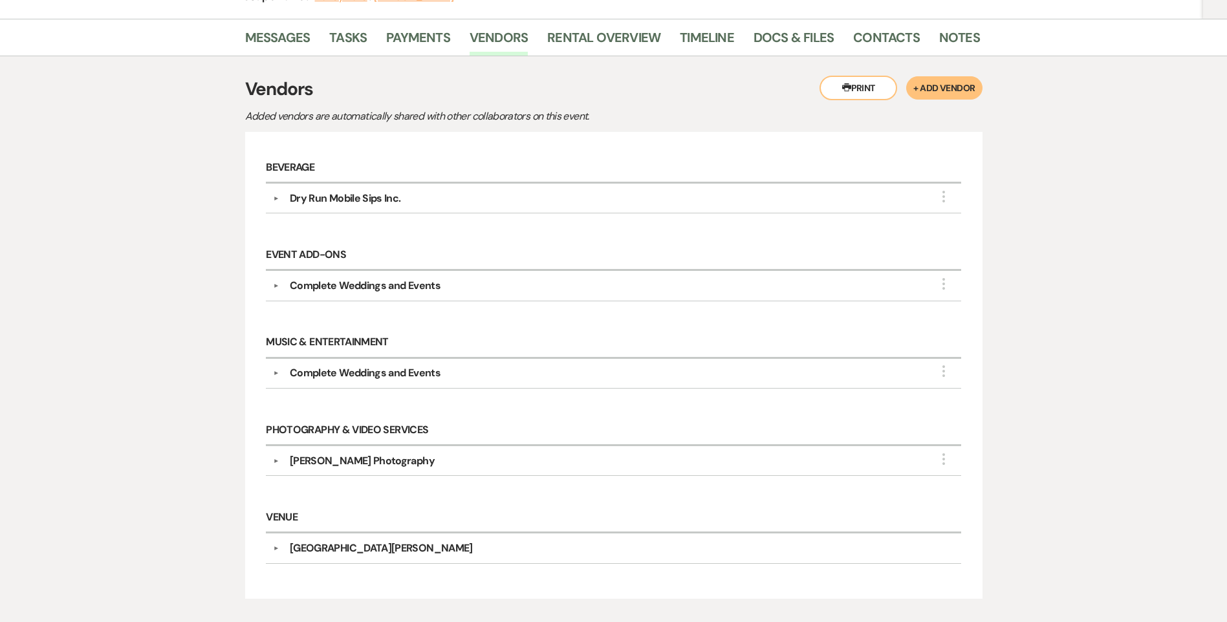
click at [290, 199] on div "Dry Run Mobile Sips Inc." at bounding box center [345, 199] width 111 height 16
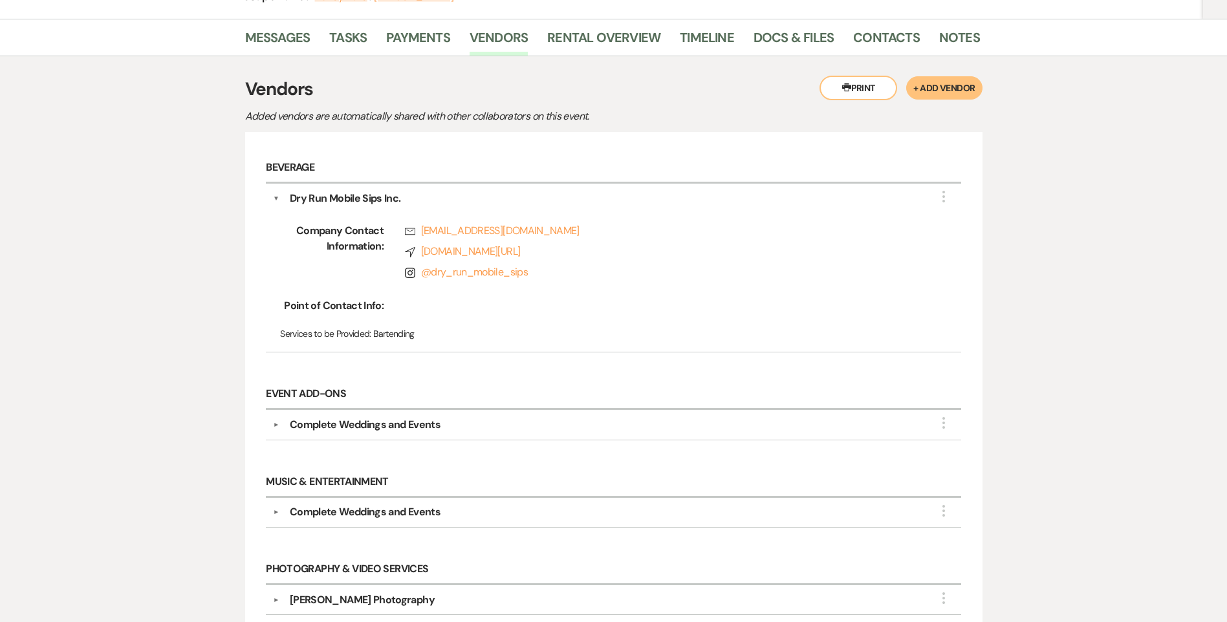
click at [292, 199] on div "Dry Run Mobile Sips Inc." at bounding box center [345, 199] width 111 height 16
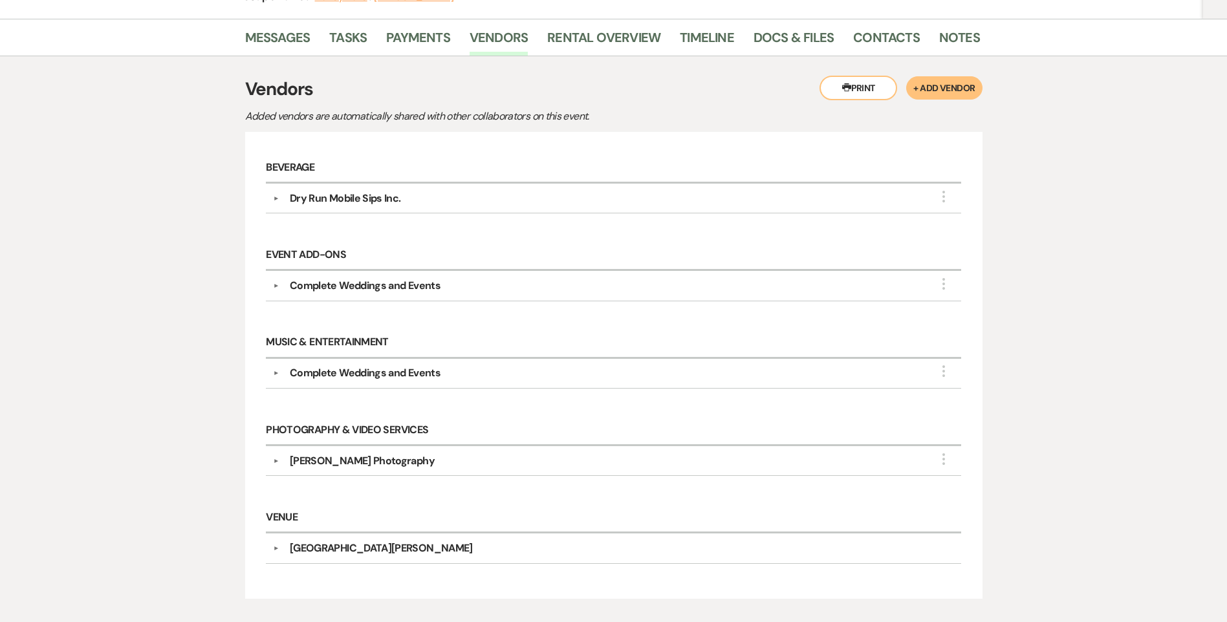
click at [331, 290] on div "Complete Weddings and Events" at bounding box center [365, 286] width 151 height 16
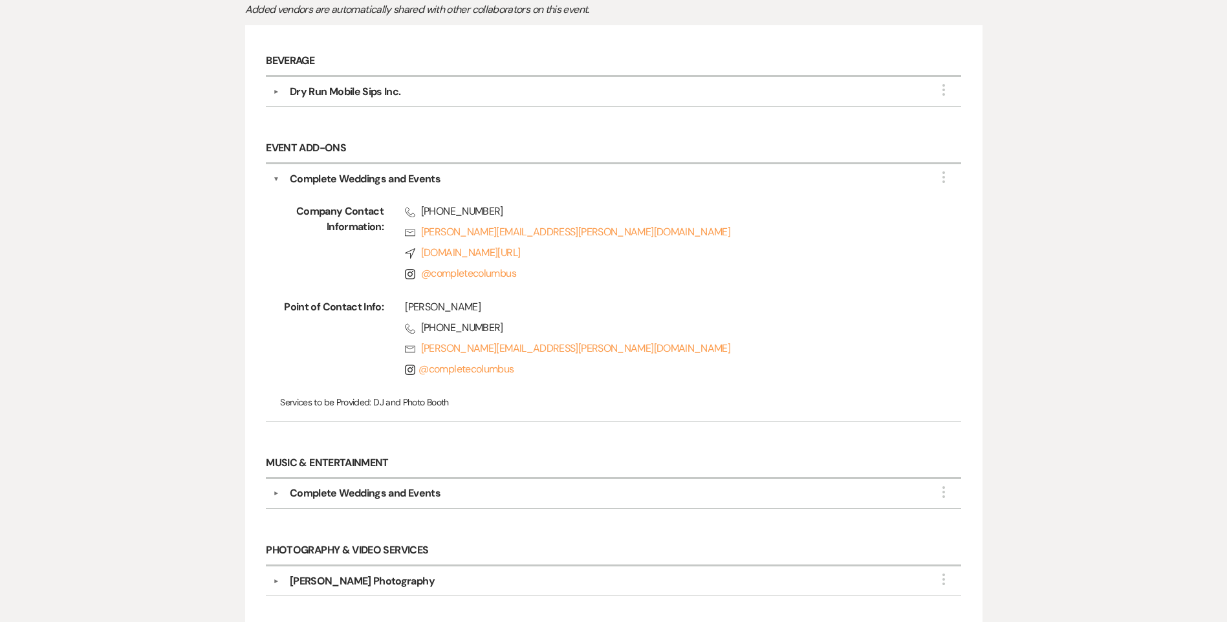
scroll to position [323, 0]
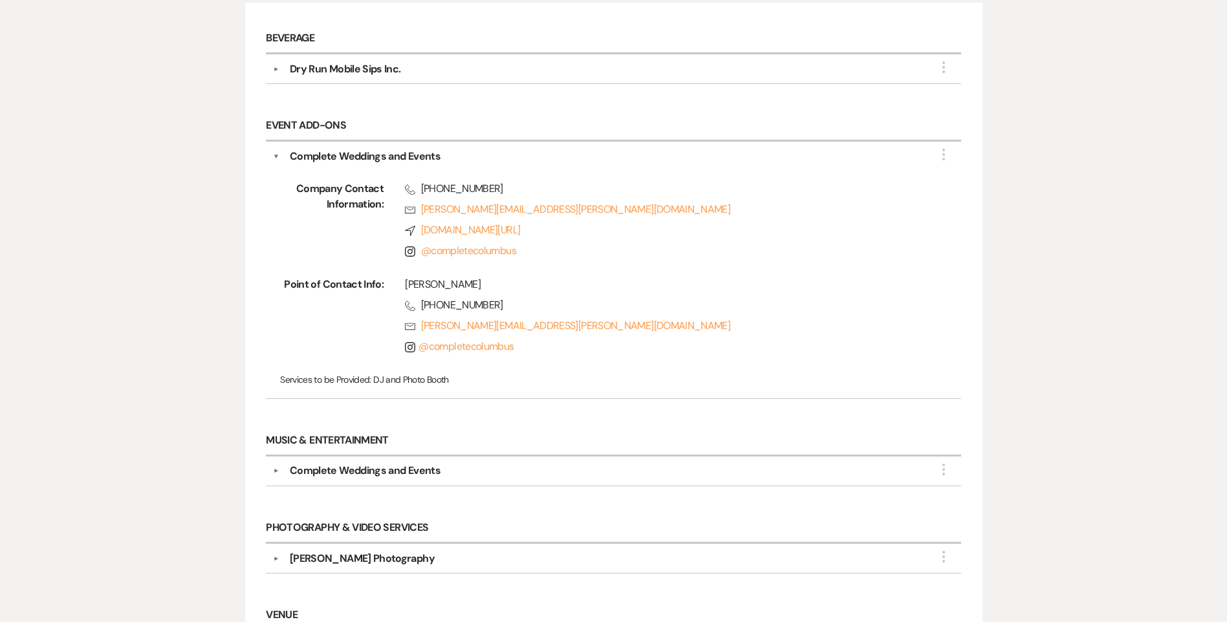
click at [339, 157] on div "Complete Weddings and Events" at bounding box center [365, 157] width 151 height 16
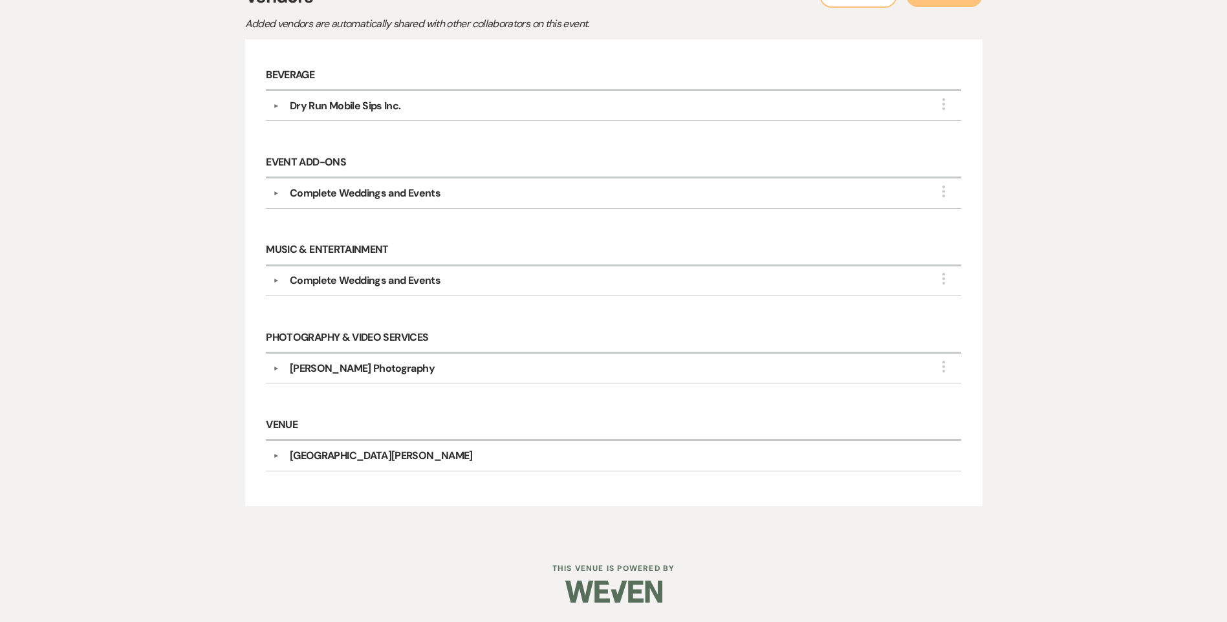
scroll to position [286, 0]
click at [354, 276] on div "Complete Weddings and Events" at bounding box center [365, 281] width 151 height 16
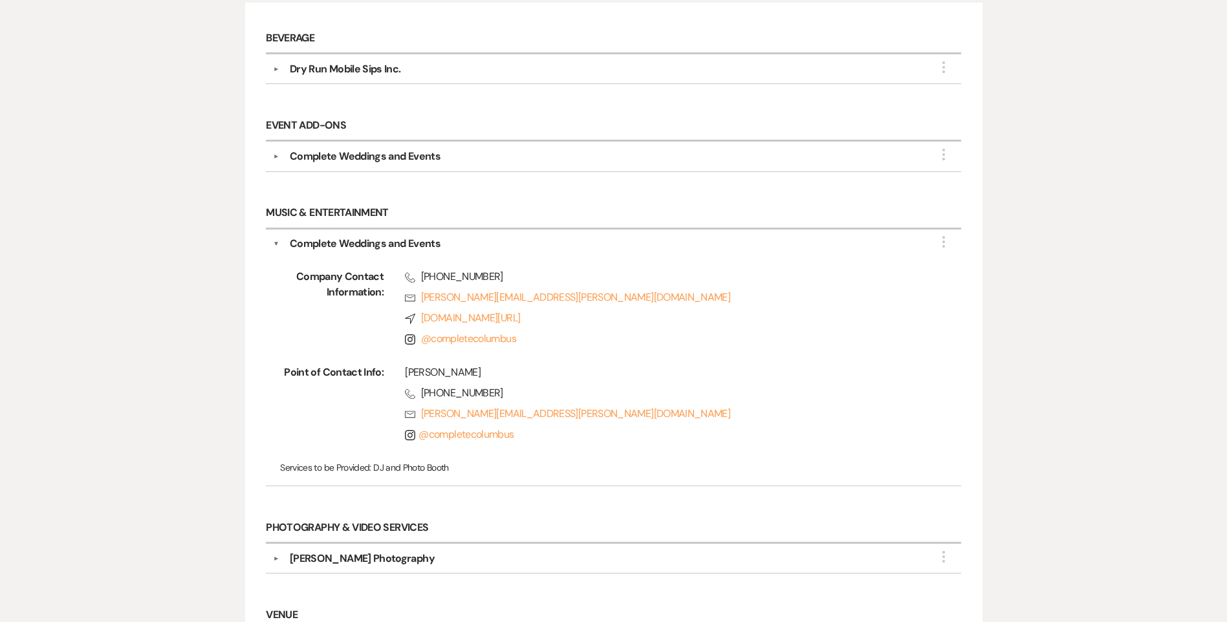
click at [352, 248] on div "Complete Weddings and Events" at bounding box center [365, 244] width 151 height 16
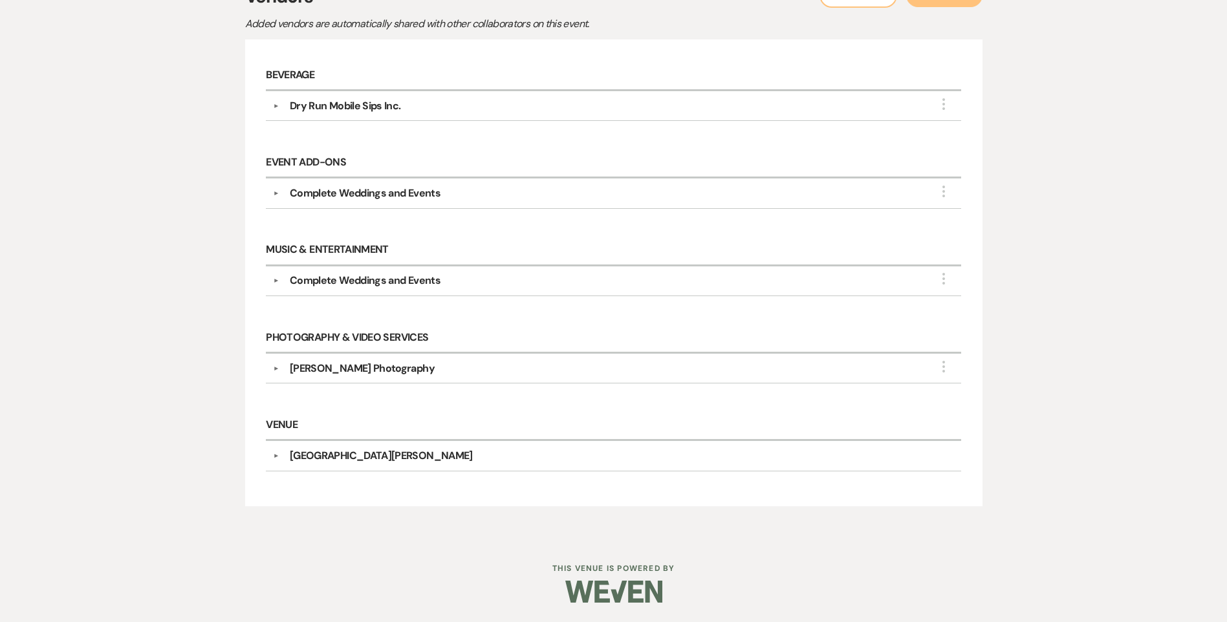
scroll to position [286, 0]
click at [349, 368] on div "Sheldon James Photography" at bounding box center [362, 369] width 145 height 16
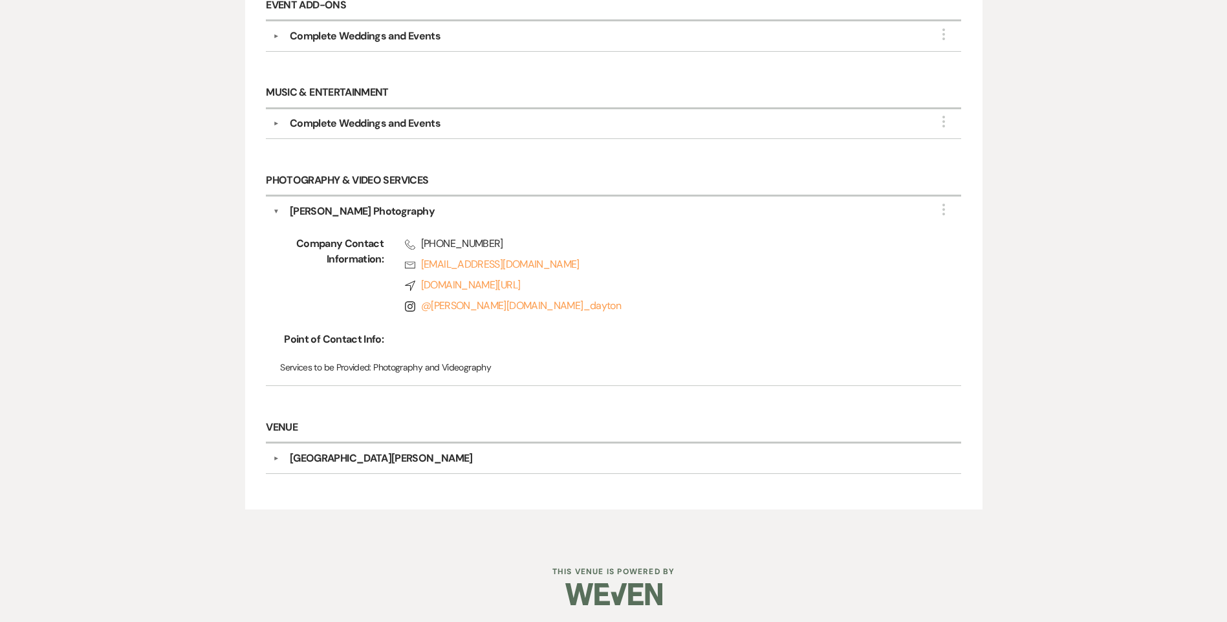
scroll to position [446, 0]
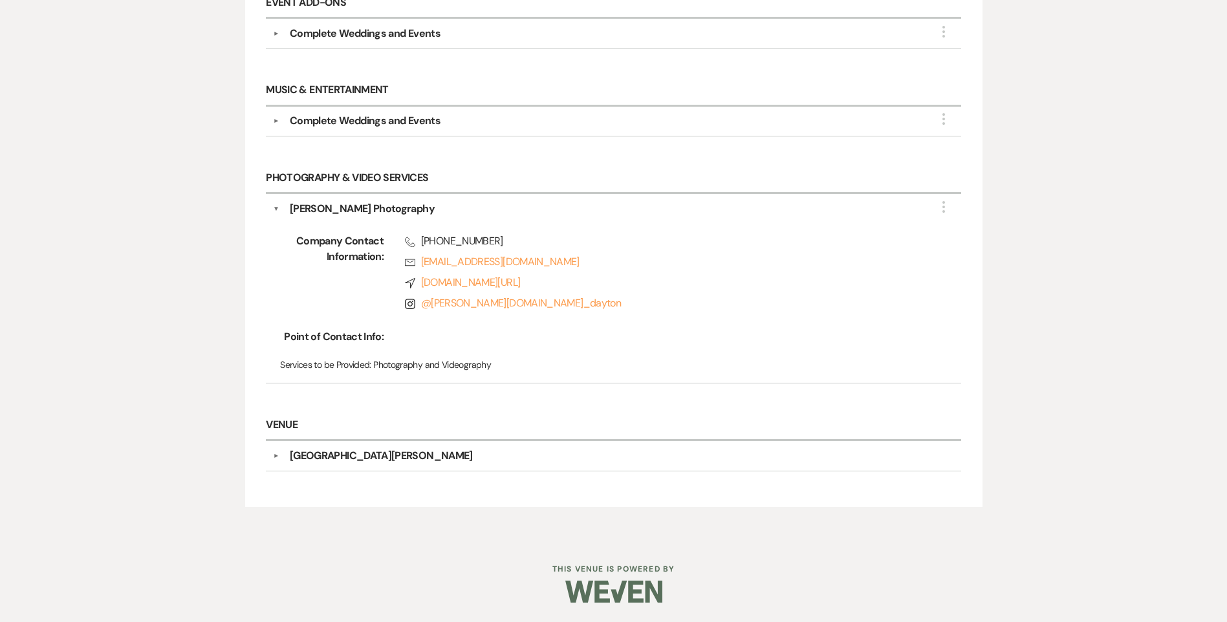
click at [358, 208] on div "Sheldon James Photography" at bounding box center [362, 209] width 145 height 16
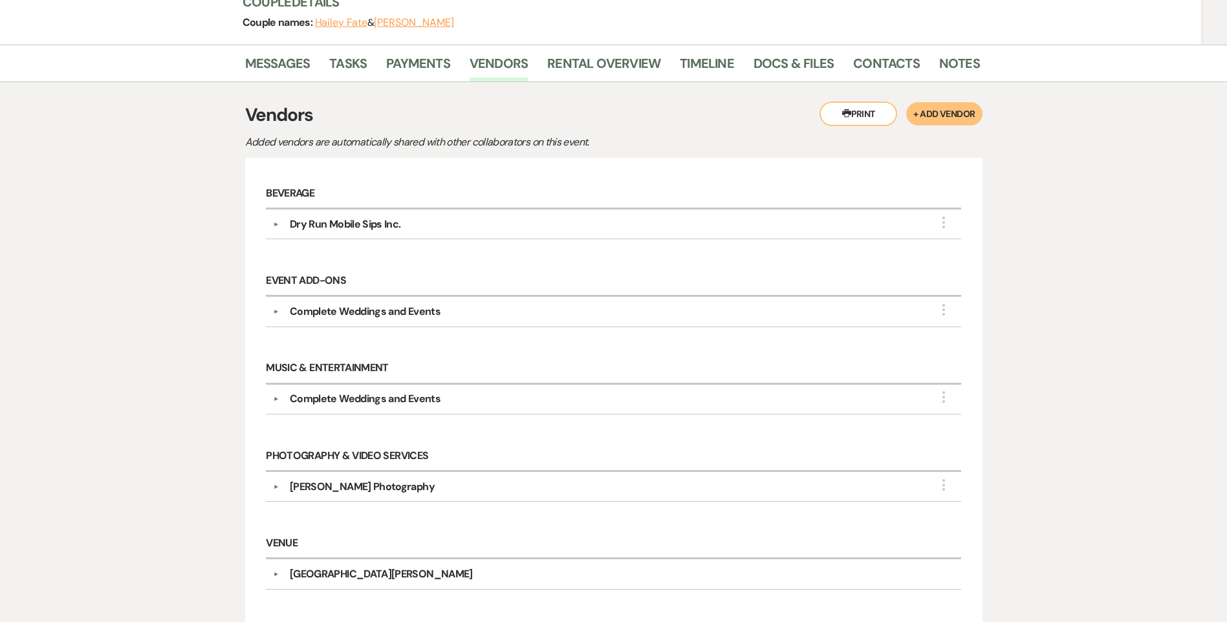
scroll to position [28, 0]
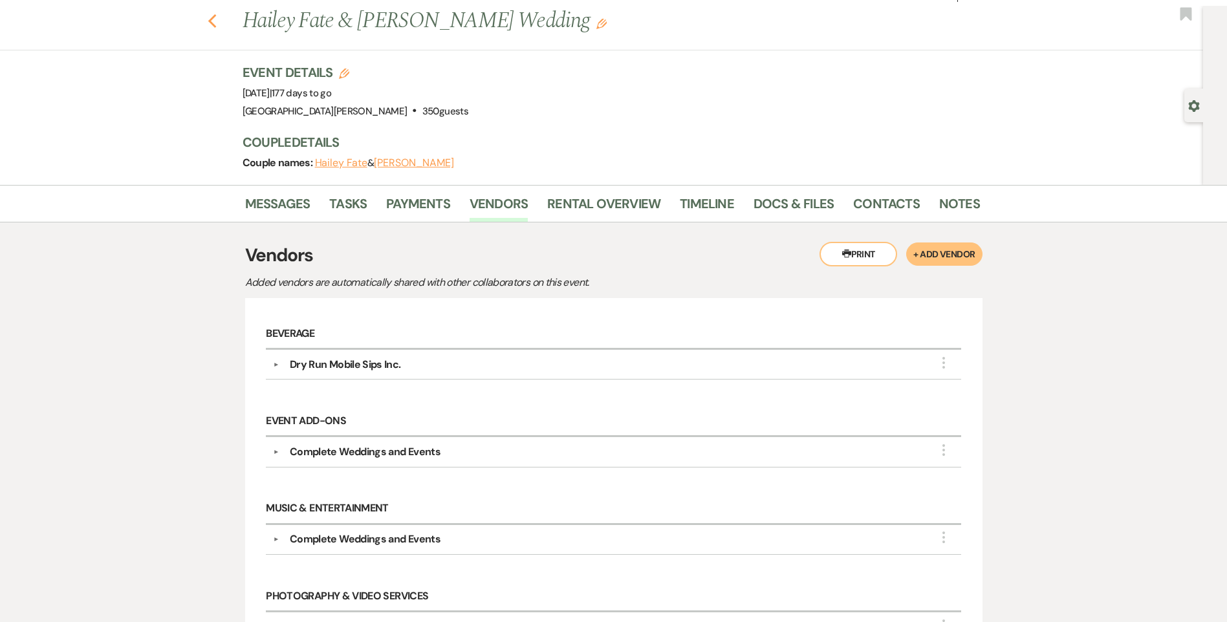
click at [212, 21] on div "Previous Hailey Fate & Dereck Wilson's Wedding Edit Bookmark" at bounding box center [598, 28] width 1209 height 45
click at [577, 208] on link "Rental Overview" at bounding box center [603, 207] width 113 height 28
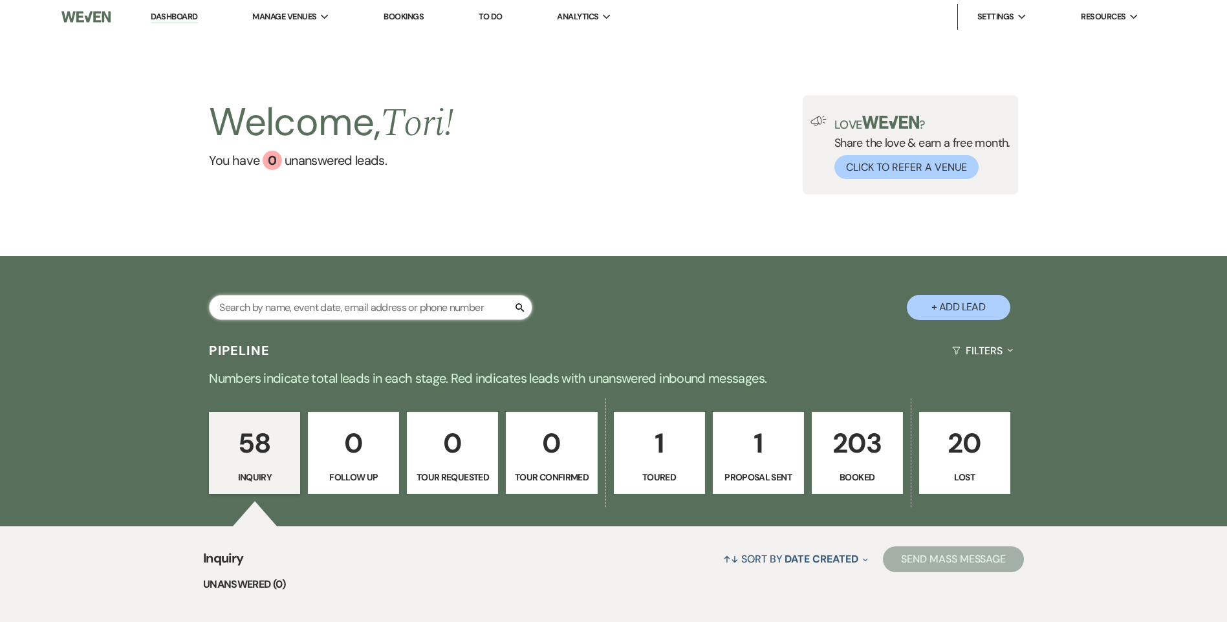
click at [303, 308] on input "text" at bounding box center [370, 307] width 323 height 25
type input "[PERSON_NAME]"
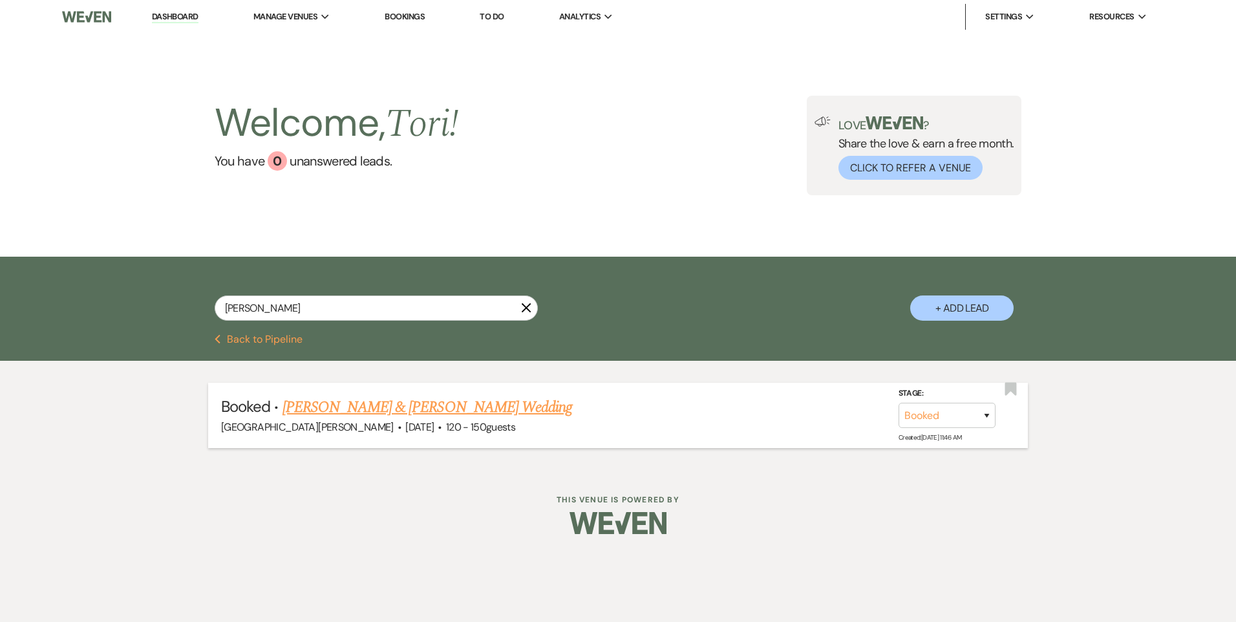
click at [326, 409] on link "[PERSON_NAME] & [PERSON_NAME] Wedding" at bounding box center [428, 407] width 290 height 23
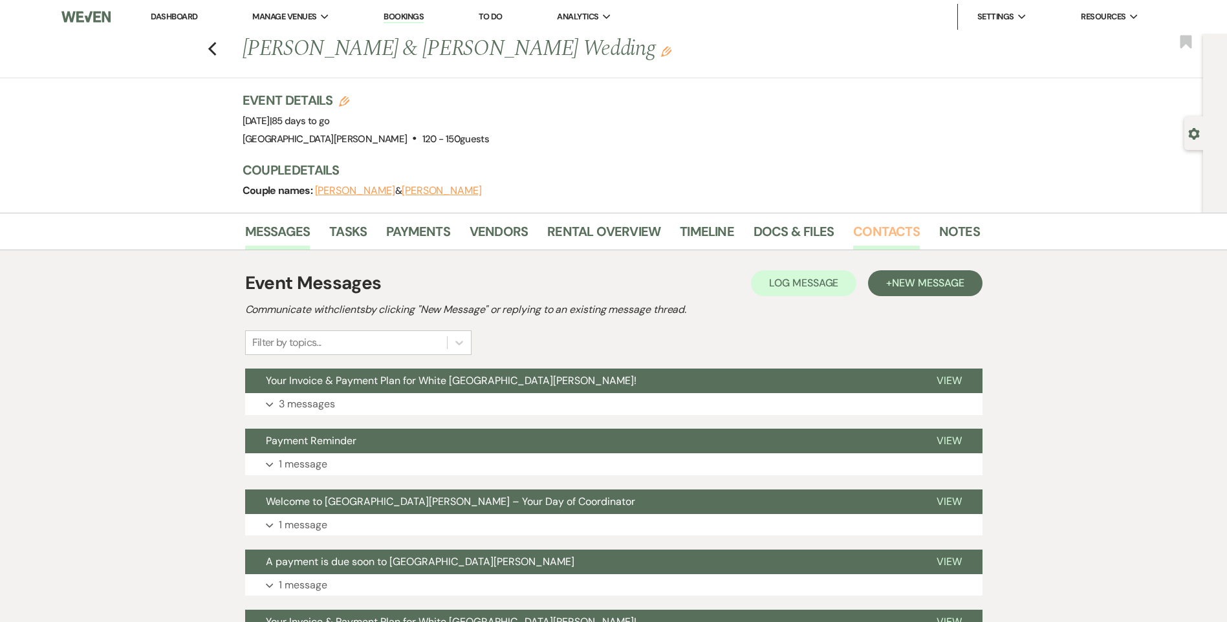
click at [880, 233] on link "Contacts" at bounding box center [886, 235] width 67 height 28
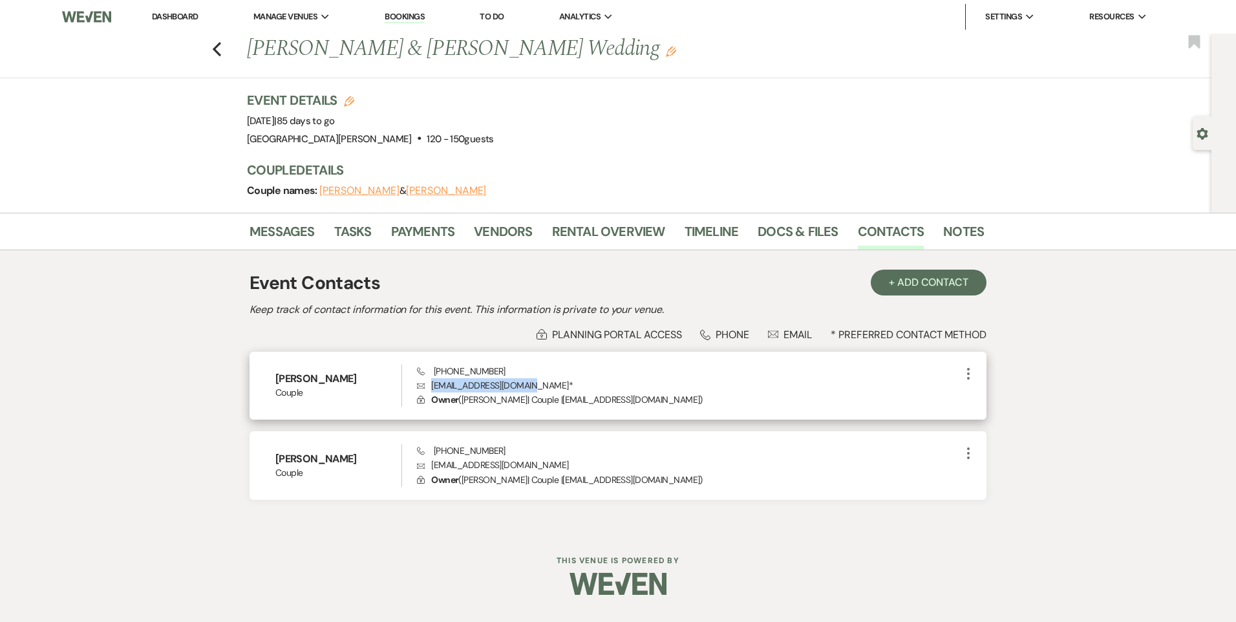
drag, startPoint x: 533, startPoint y: 386, endPoint x: 431, endPoint y: 387, distance: 102.8
click at [431, 387] on p "Envelope [EMAIL_ADDRESS][DOMAIN_NAME] *" at bounding box center [689, 385] width 544 height 14
drag, startPoint x: 431, startPoint y: 387, endPoint x: 438, endPoint y: 387, distance: 7.8
copy p "[EMAIL_ADDRESS][DOMAIN_NAME]"
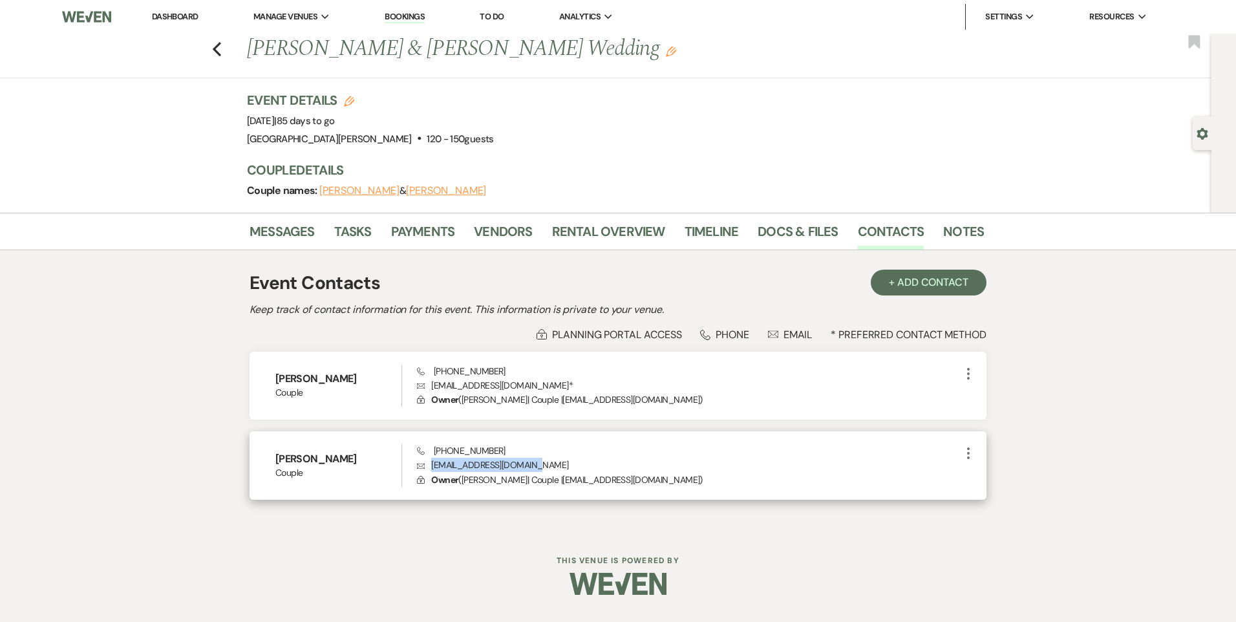
drag, startPoint x: 496, startPoint y: 471, endPoint x: 429, endPoint y: 471, distance: 66.6
click at [429, 471] on p "Envelope [EMAIL_ADDRESS][DOMAIN_NAME]" at bounding box center [689, 465] width 544 height 14
drag, startPoint x: 429, startPoint y: 471, endPoint x: 442, endPoint y: 467, distance: 13.1
copy p "[EMAIL_ADDRESS][DOMAIN_NAME]"
